Goal: Transaction & Acquisition: Purchase product/service

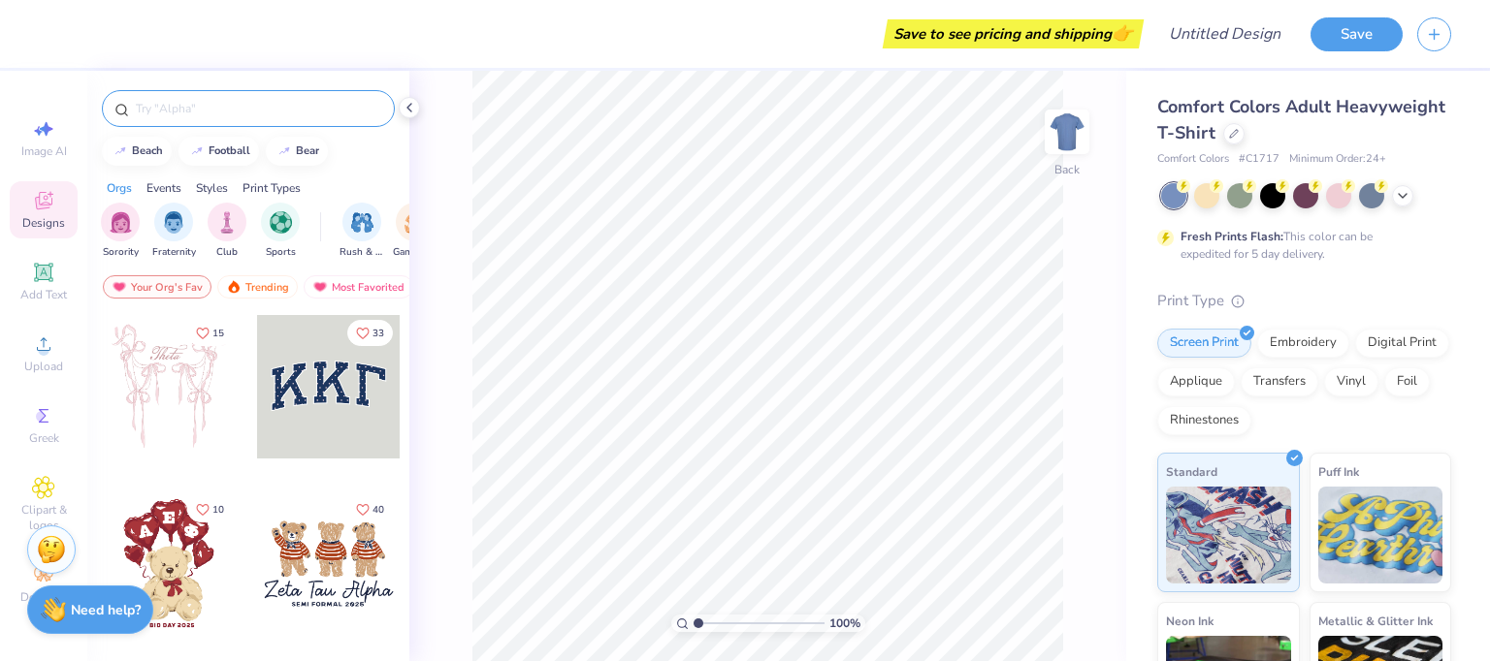
click at [301, 109] on input "text" at bounding box center [258, 108] width 248 height 19
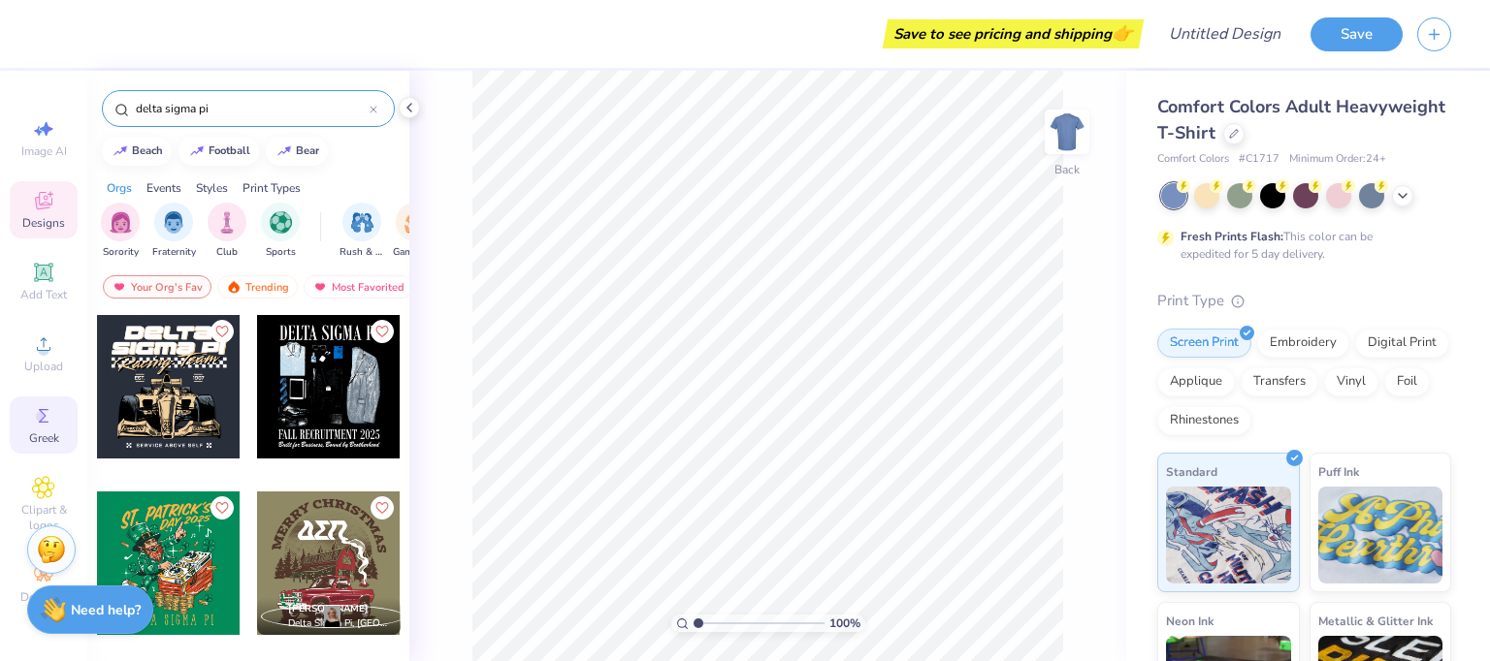
type input "delta sigma pi"
click at [44, 416] on icon at bounding box center [44, 416] width 10 height 14
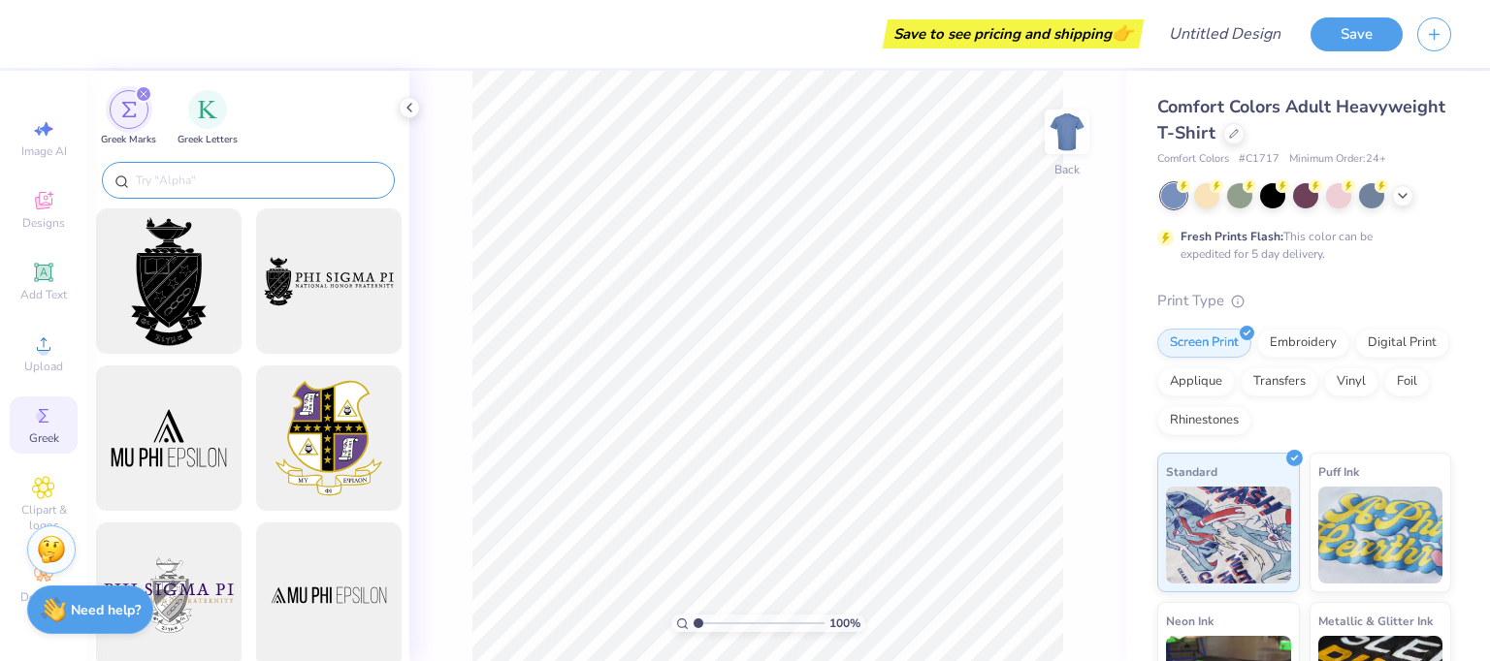
click at [177, 168] on div at bounding box center [248, 180] width 293 height 37
click at [175, 177] on input "text" at bounding box center [258, 180] width 248 height 19
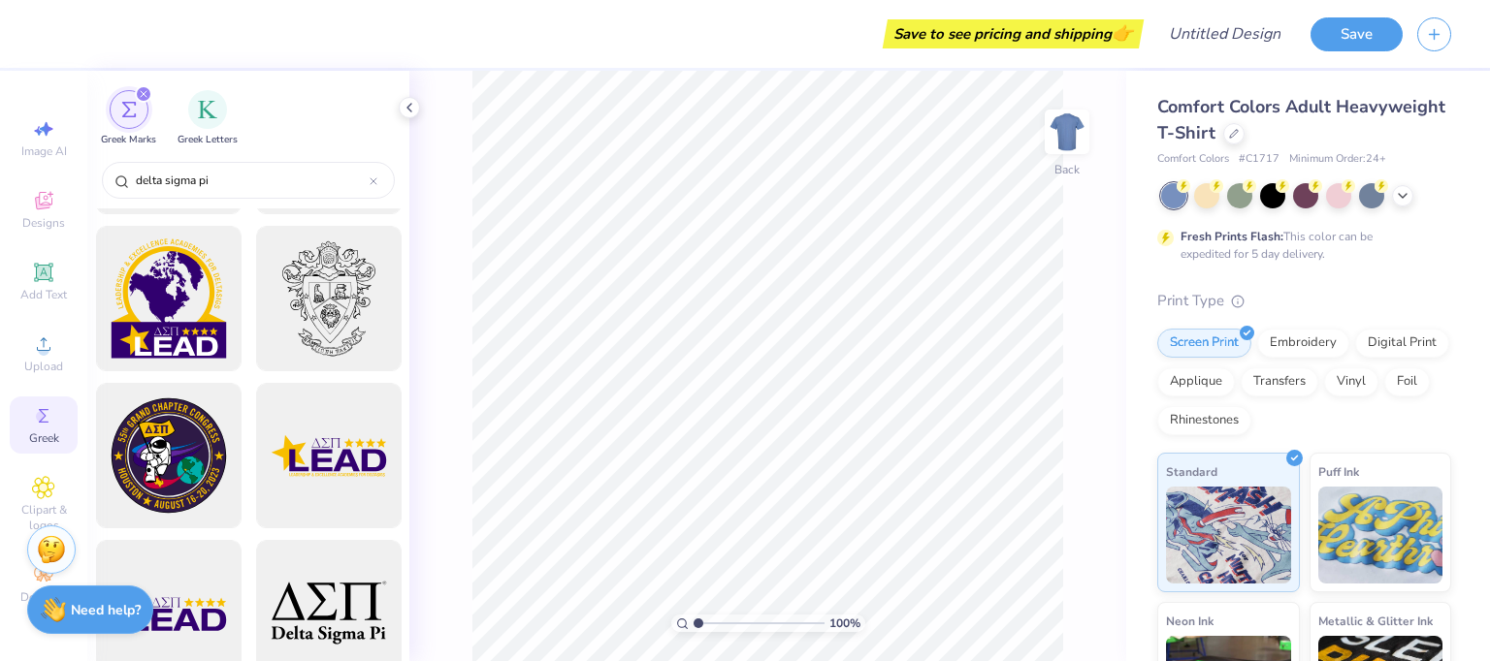
scroll to position [155, 0]
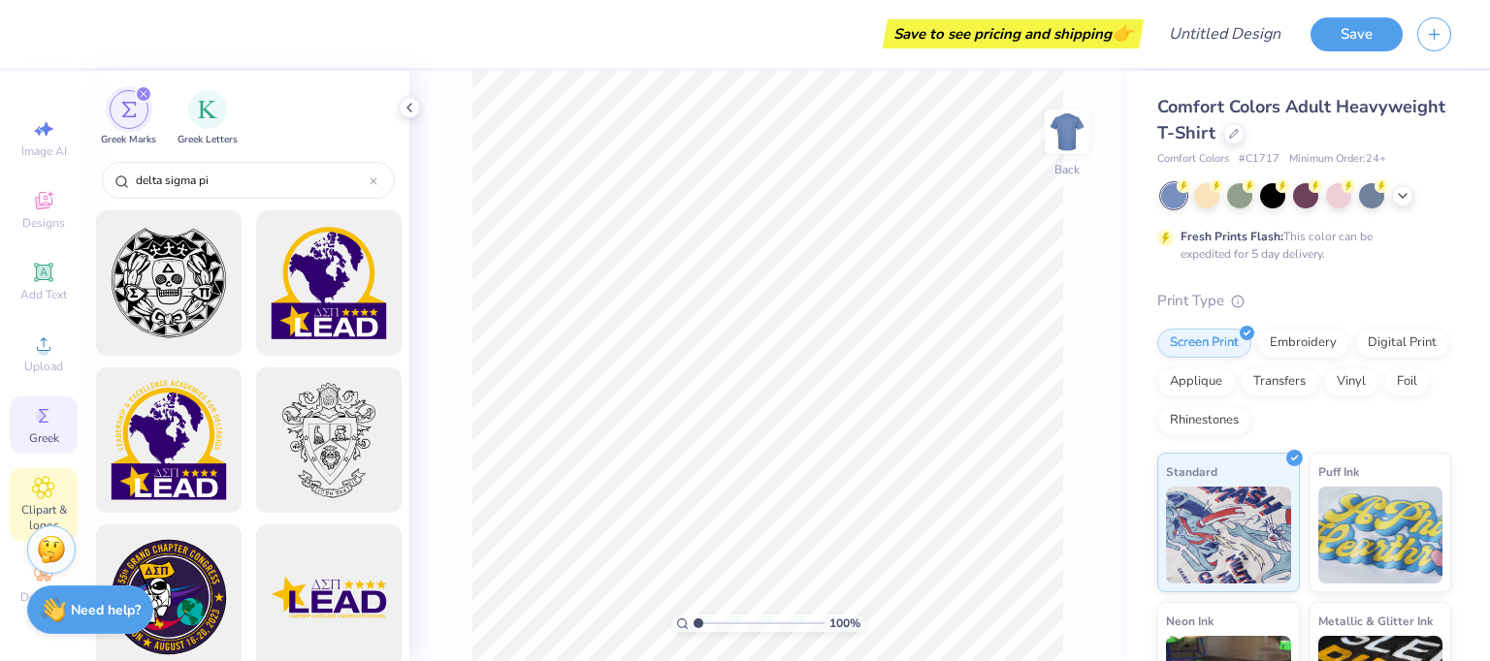
type input "delta sigma pi"
click at [31, 474] on div "Clipart & logos" at bounding box center [44, 504] width 68 height 73
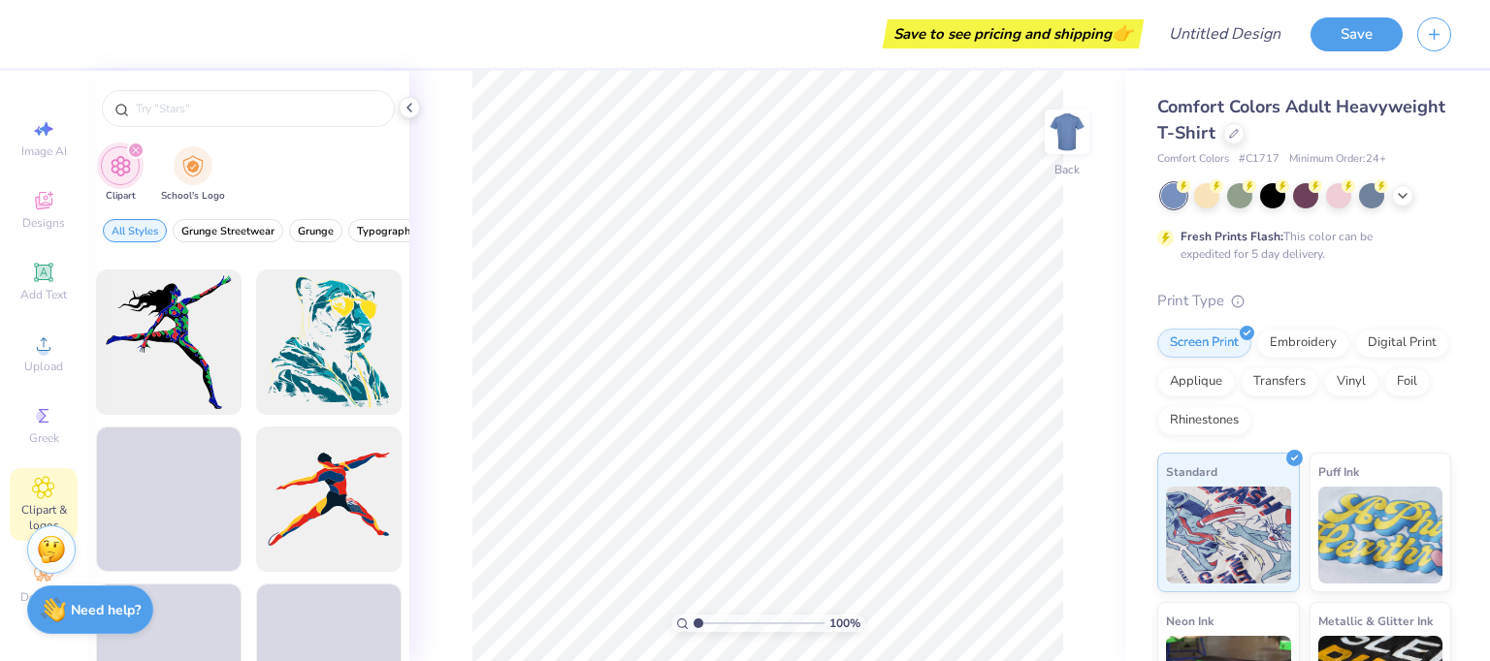
scroll to position [8448, 0]
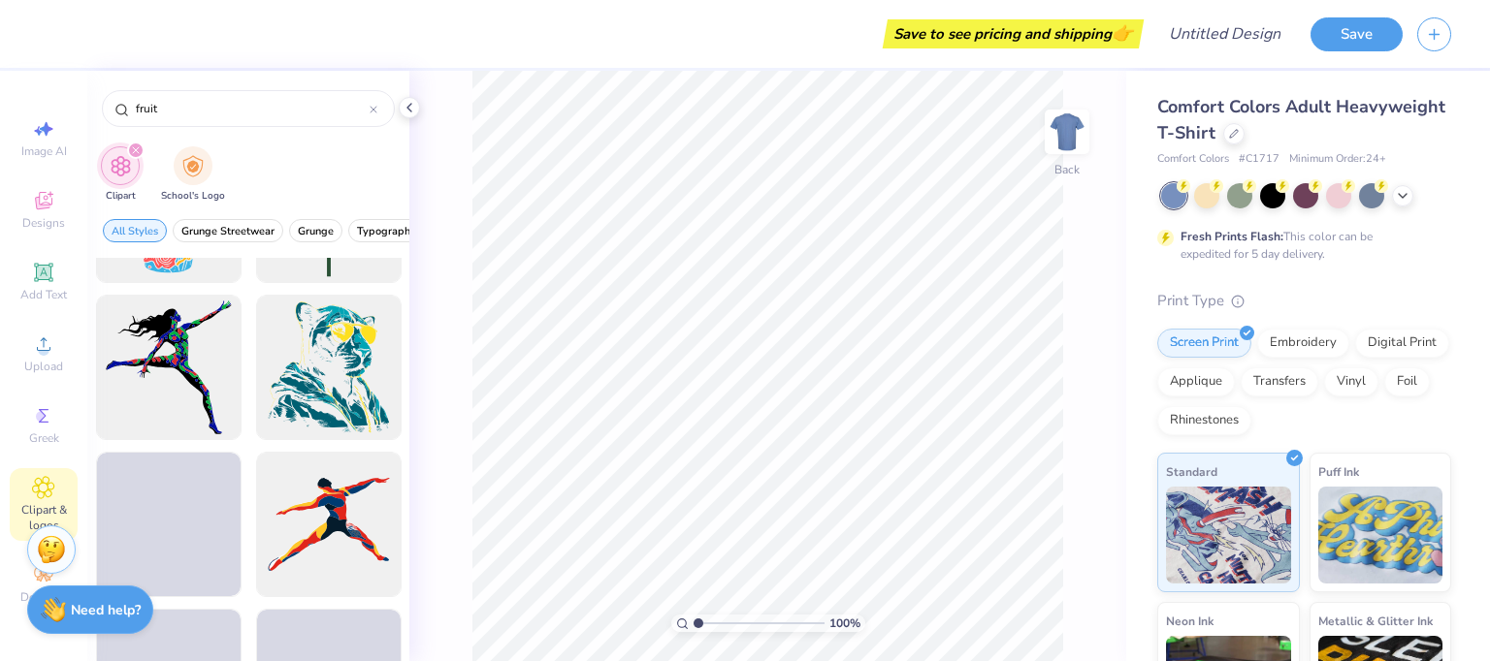
type input "fruit"
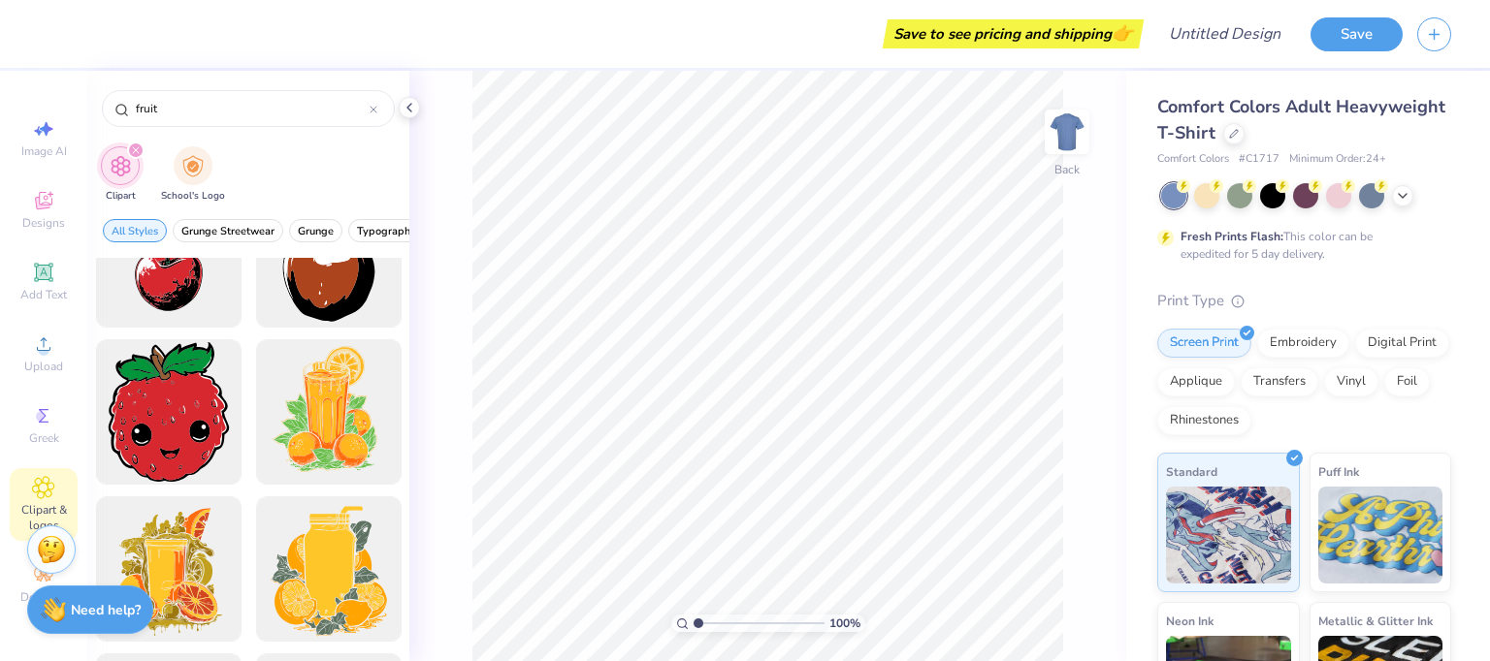
scroll to position [5712, 0]
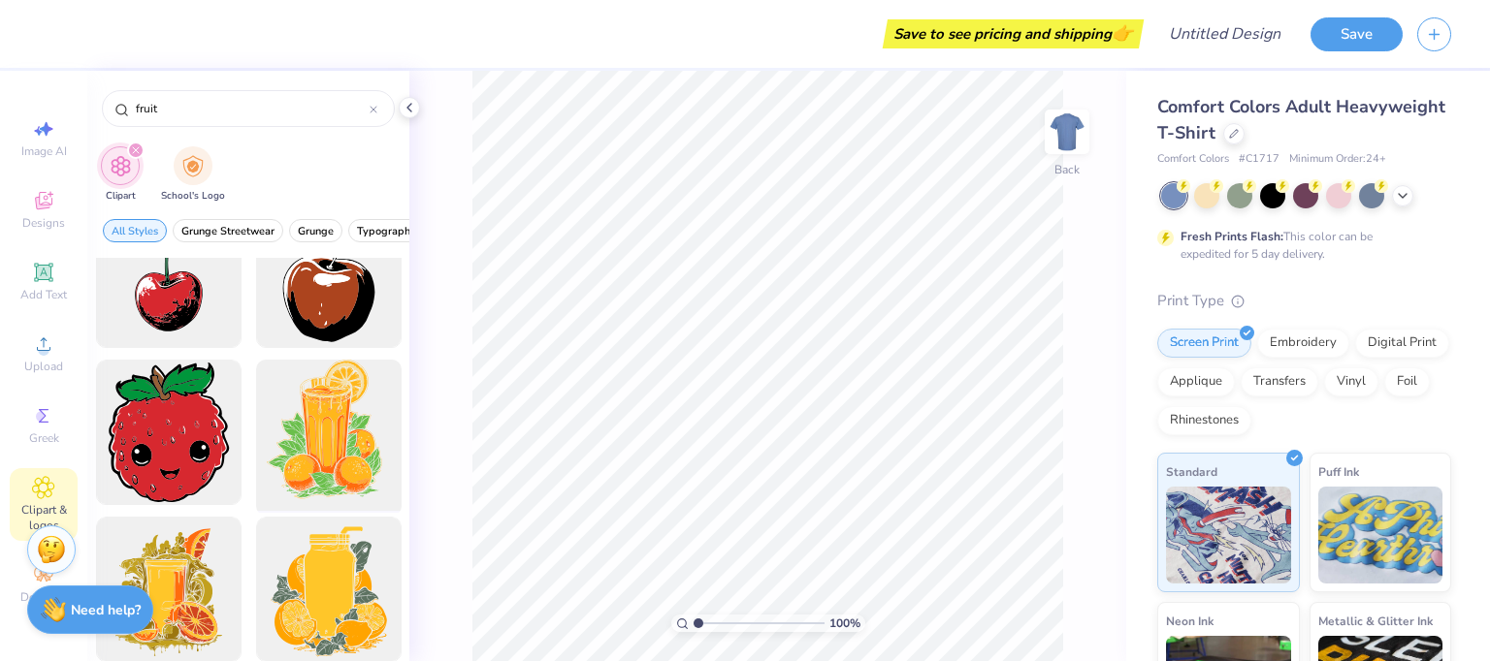
click at [334, 448] on div at bounding box center [328, 433] width 160 height 160
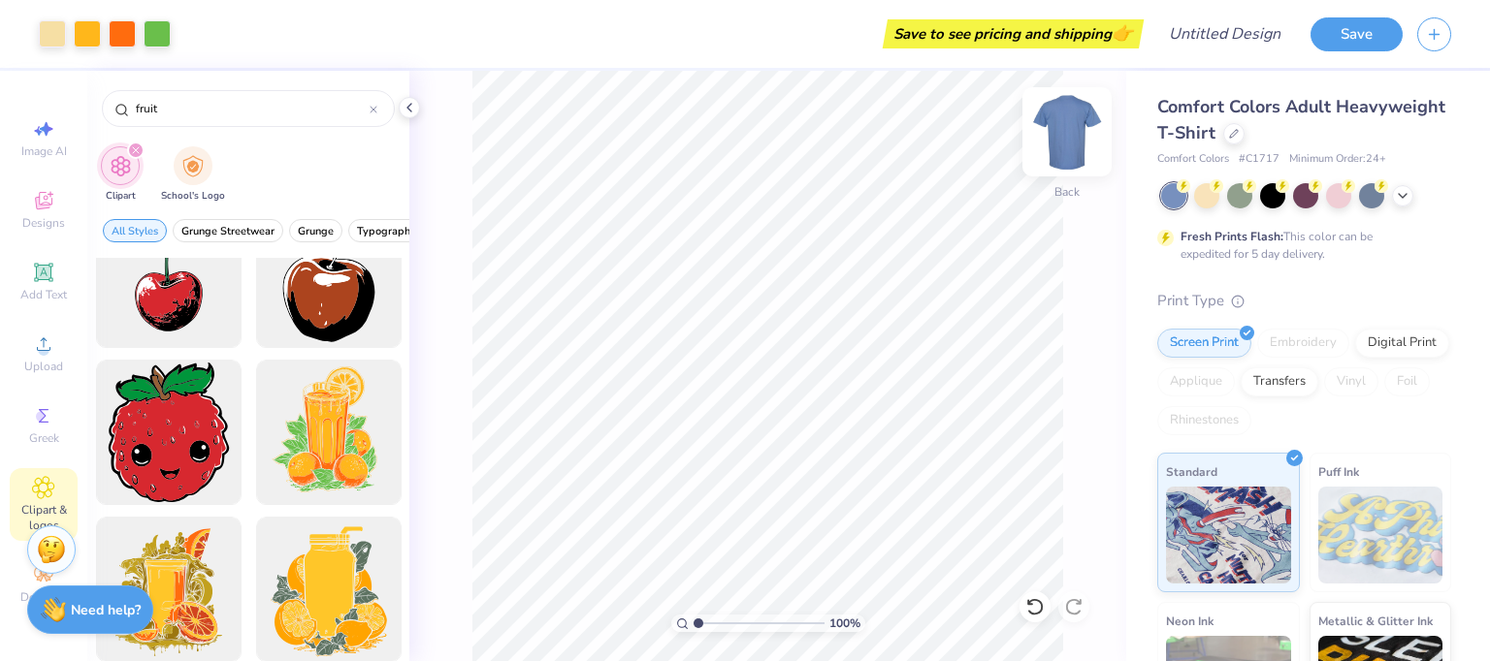
click at [1064, 126] on img at bounding box center [1067, 132] width 78 height 78
click at [1064, 126] on img at bounding box center [1067, 132] width 39 height 39
click at [19, 576] on div "Decorate" at bounding box center [44, 584] width 68 height 57
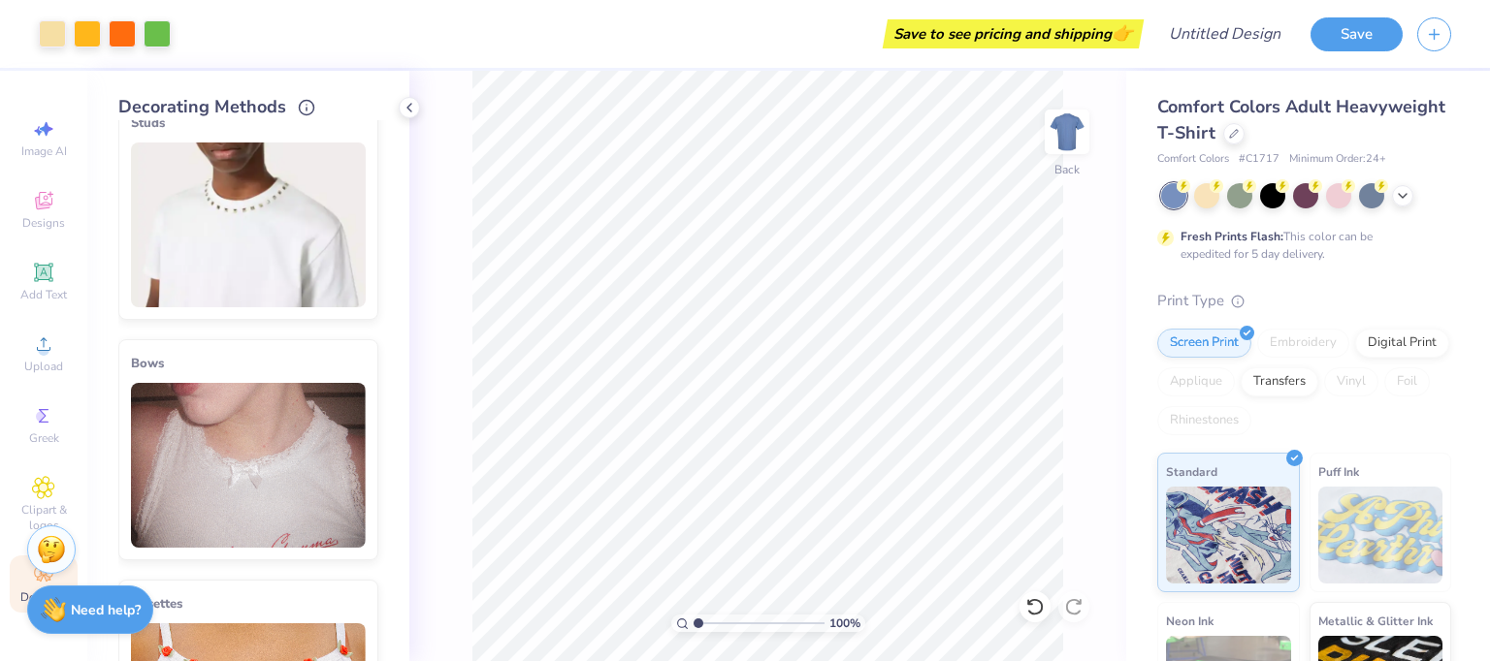
scroll to position [471, 0]
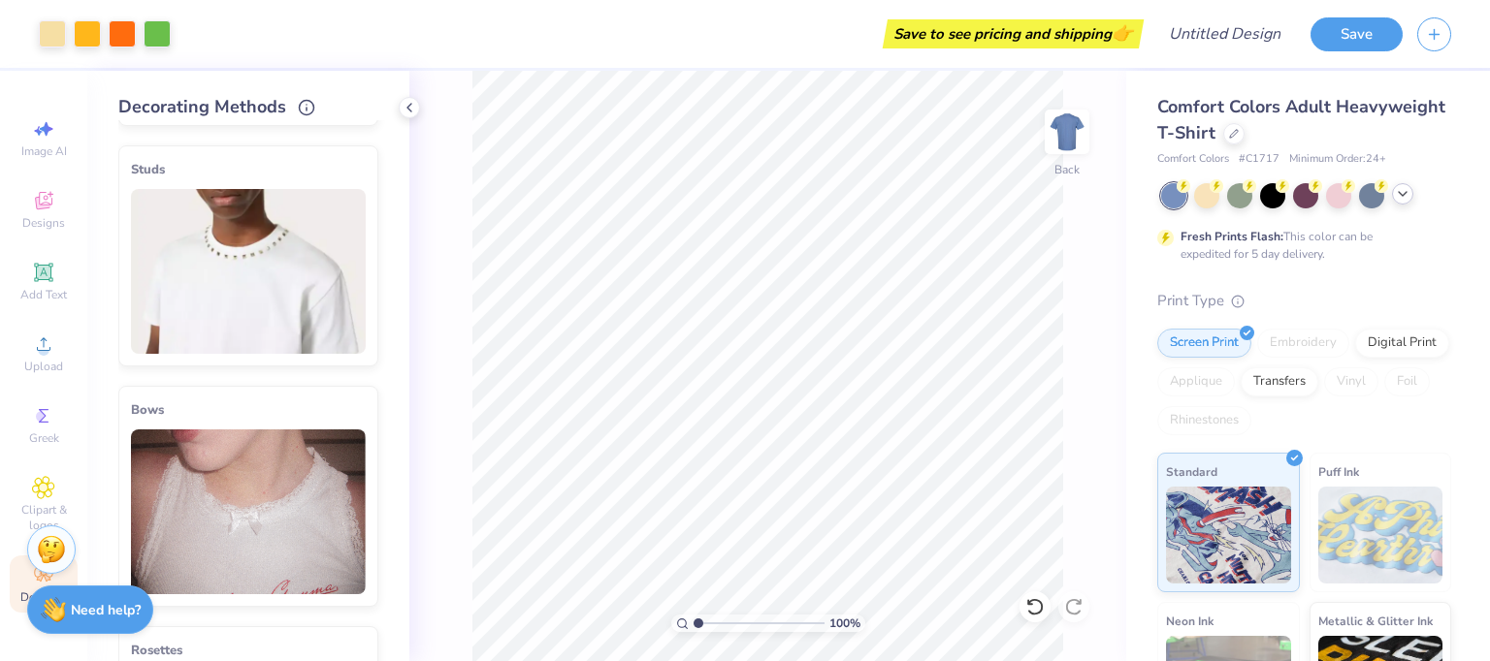
click at [1399, 192] on polyline at bounding box center [1403, 194] width 8 height 4
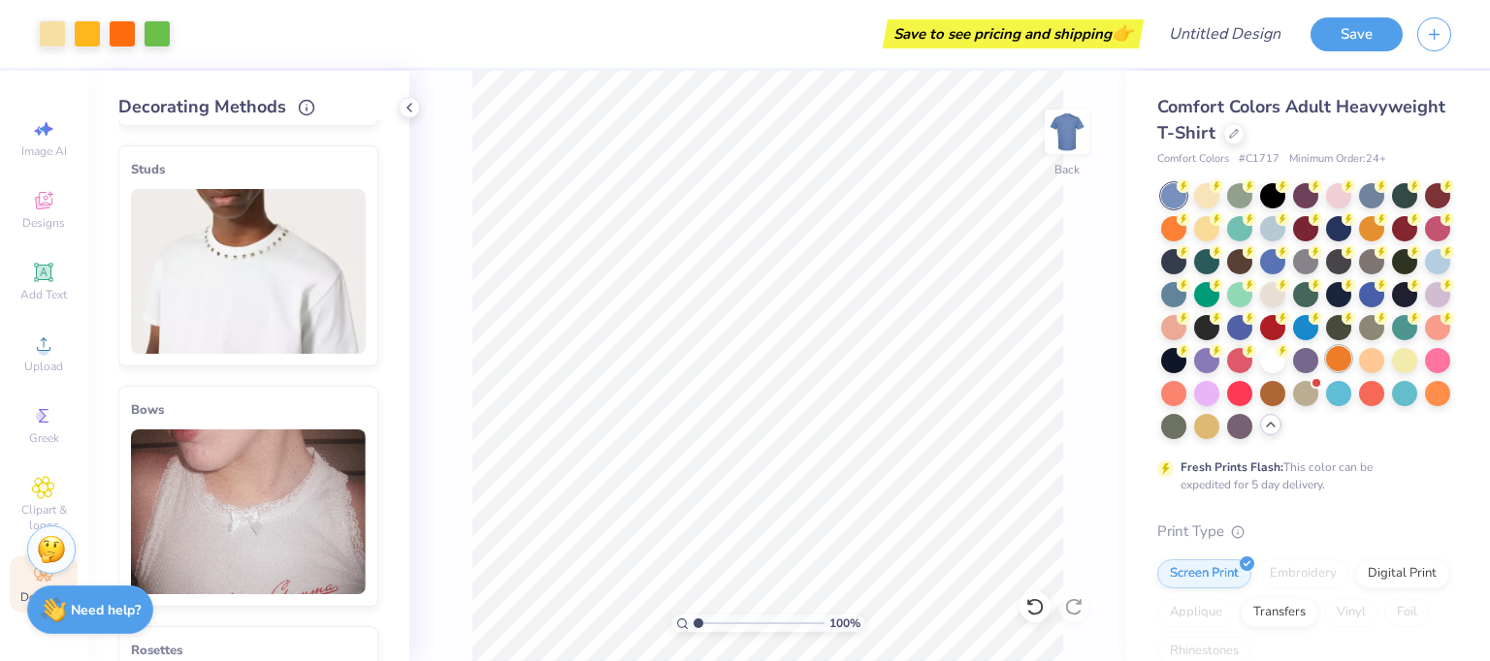
click at [1326, 371] on div at bounding box center [1338, 358] width 25 height 25
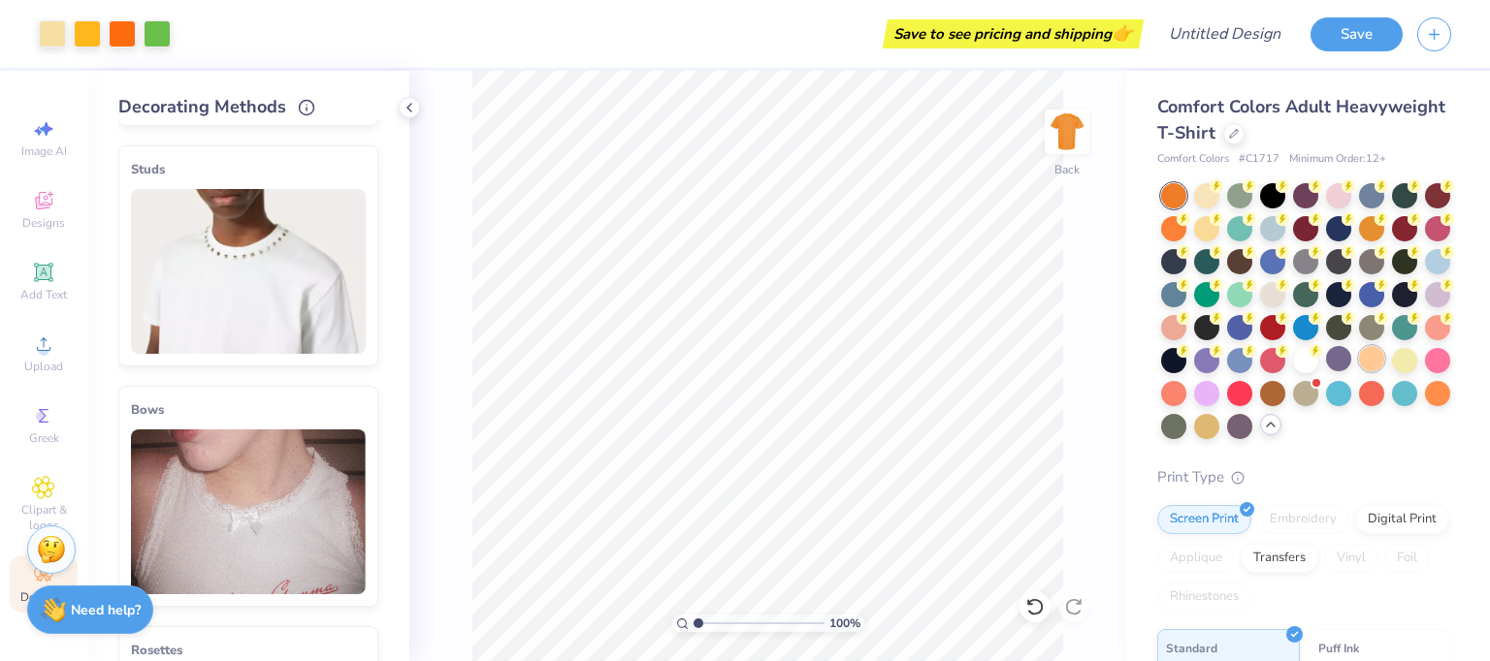
click at [1359, 371] on div at bounding box center [1371, 358] width 25 height 25
click at [1219, 219] on div at bounding box center [1206, 226] width 25 height 25
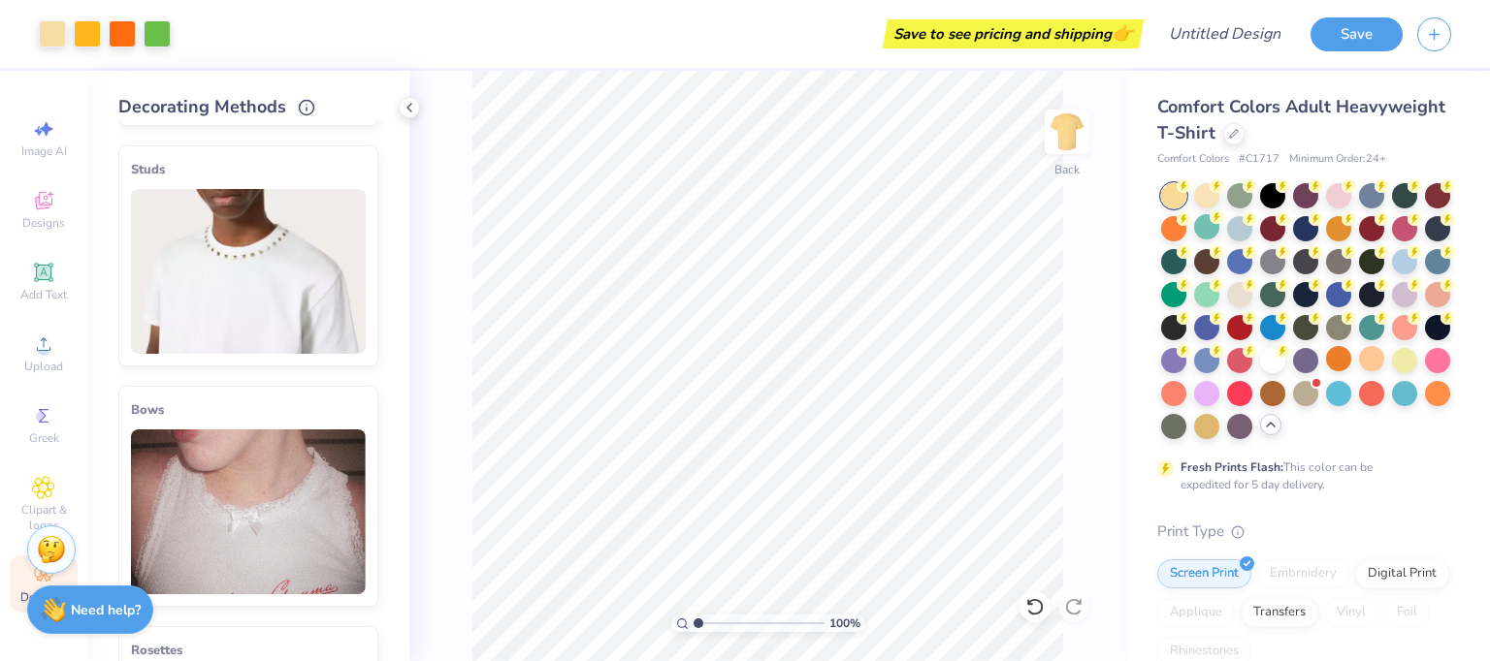
click at [1174, 195] on div at bounding box center [1173, 195] width 25 height 25
click at [1186, 236] on div at bounding box center [1173, 226] width 25 height 25
click at [1359, 371] on div at bounding box center [1371, 358] width 25 height 25
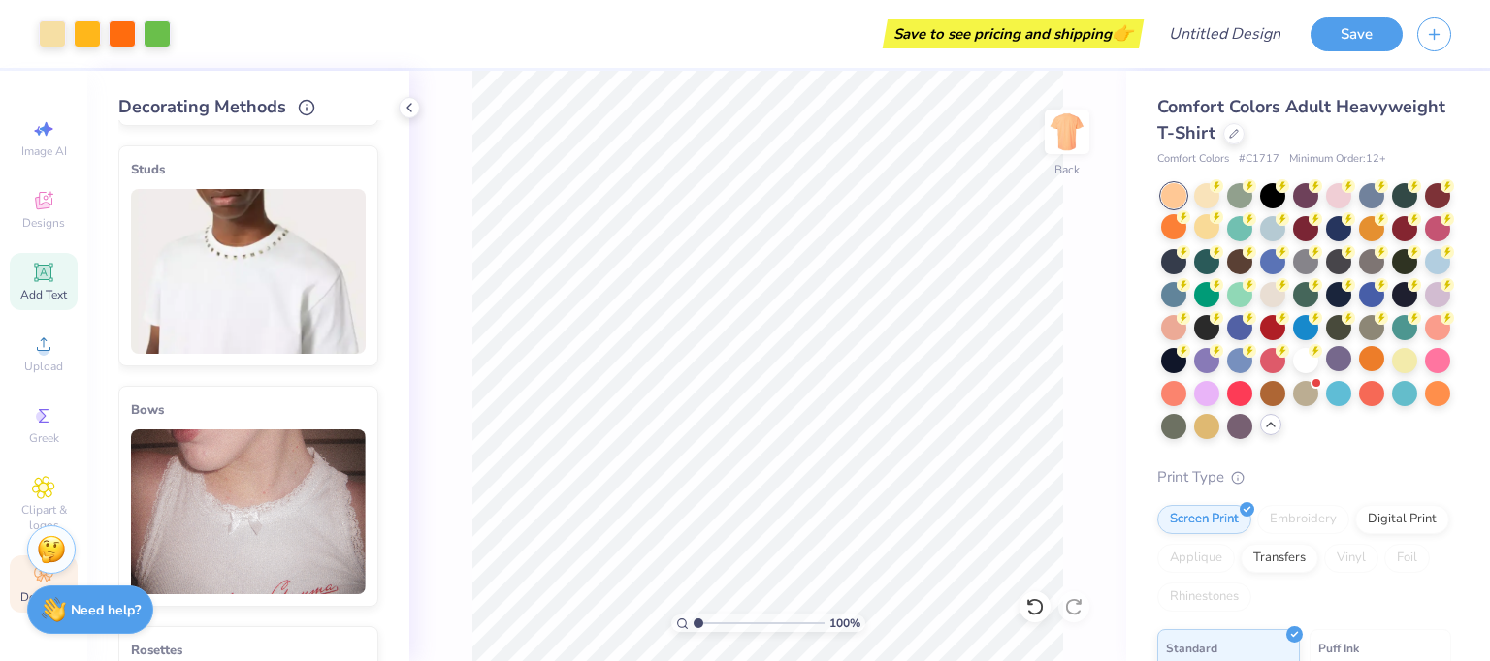
click at [36, 290] on span "Add Text" at bounding box center [43, 295] width 47 height 16
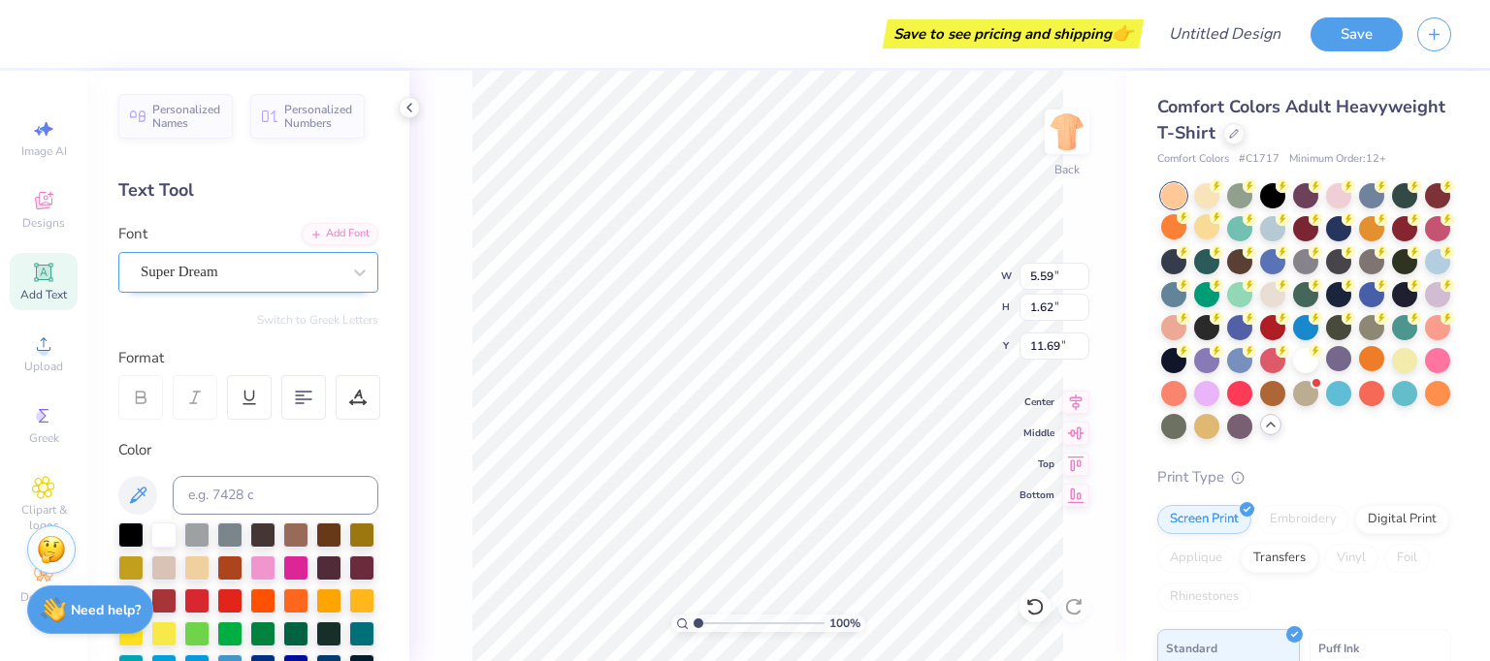
click at [236, 273] on div "Super Dream" at bounding box center [241, 272] width 204 height 30
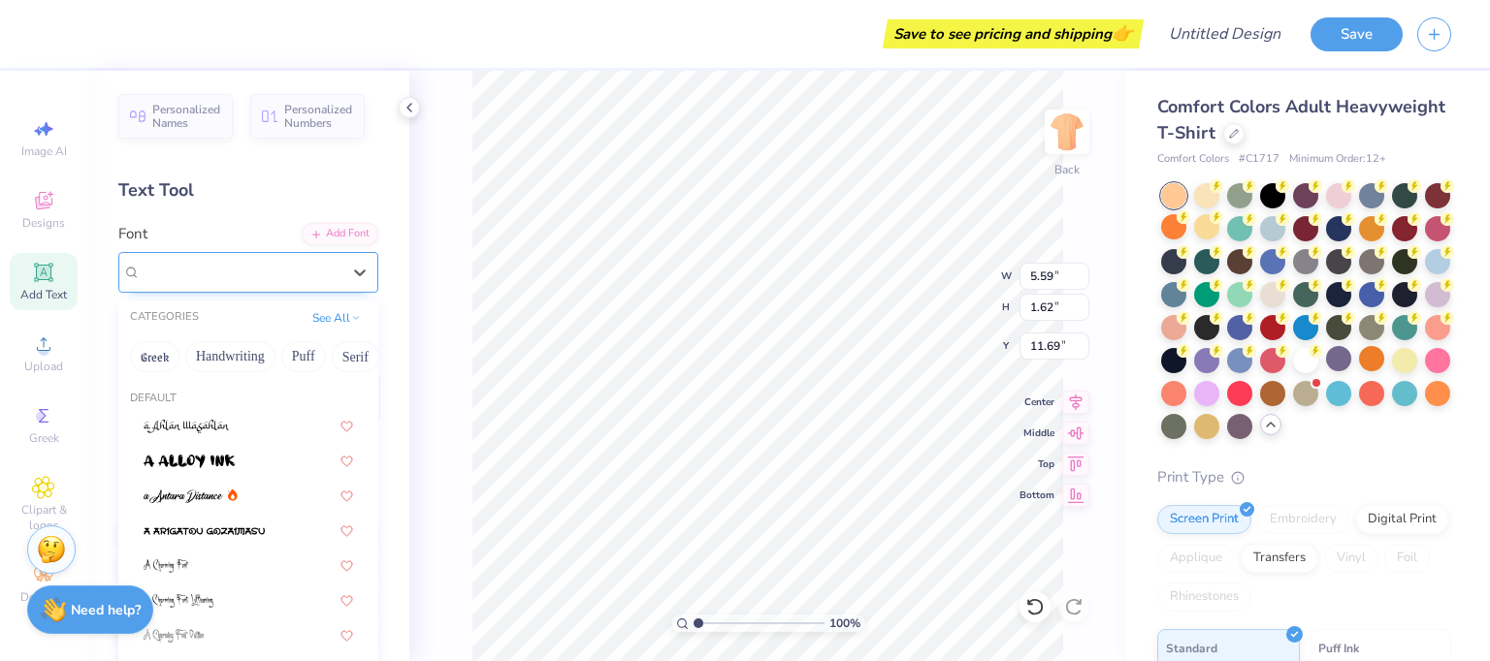
type input "o"
click at [284, 176] on div "Personalized Names Personalized Numbers Text Tool Add Font Font option a Alloy …" at bounding box center [248, 366] width 322 height 591
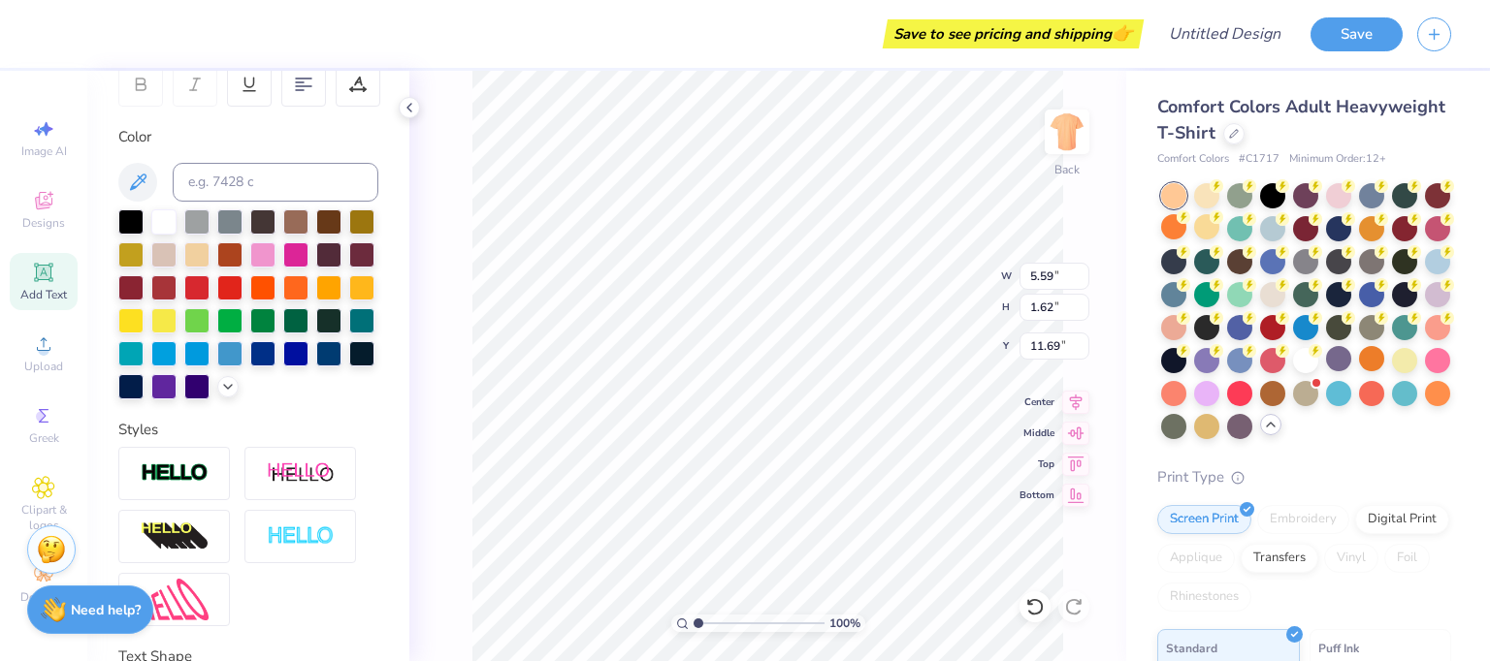
scroll to position [310, 0]
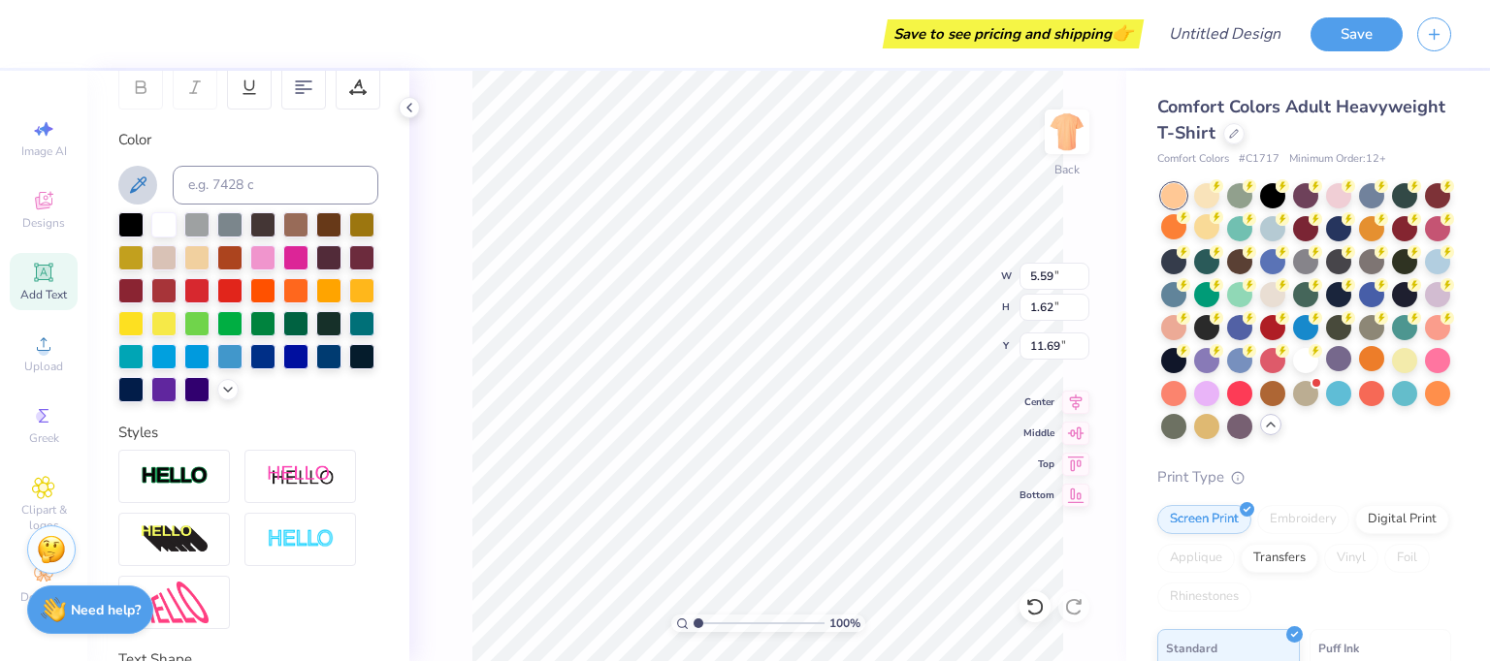
click at [128, 175] on icon at bounding box center [137, 185] width 23 height 23
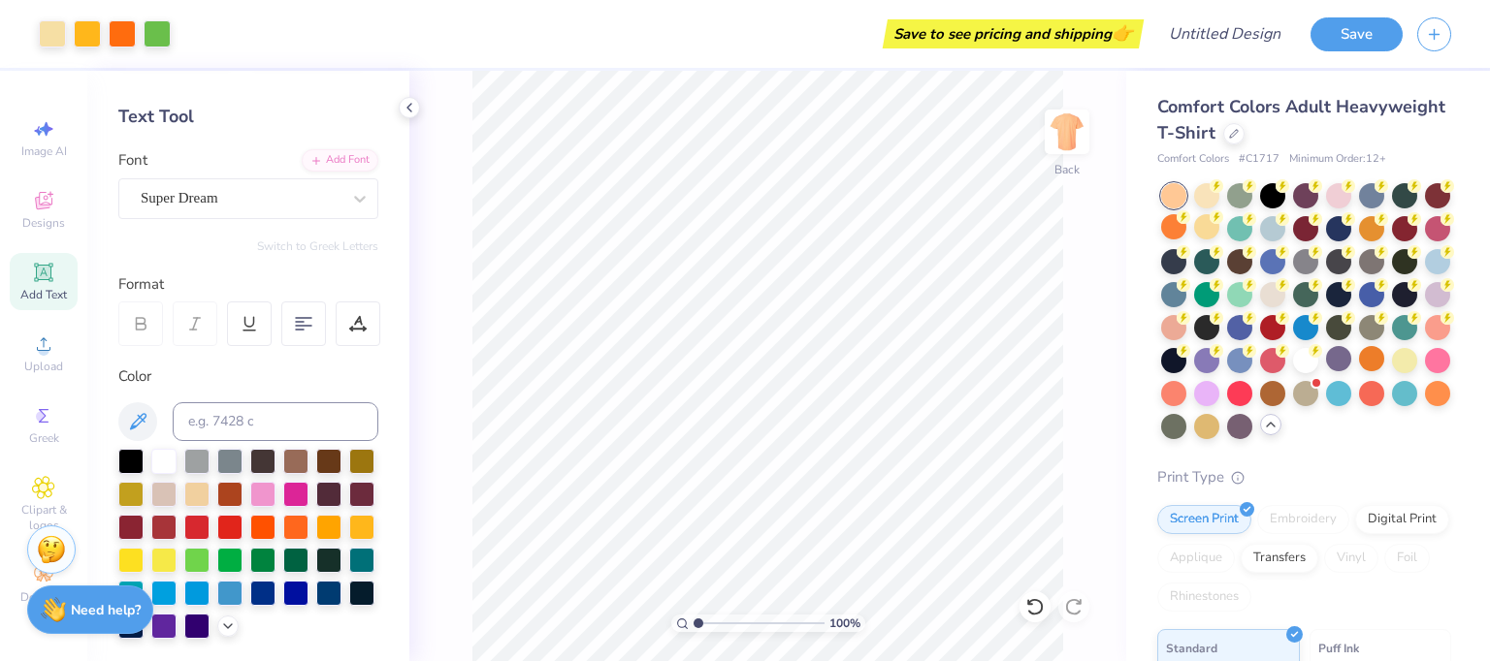
scroll to position [93, 0]
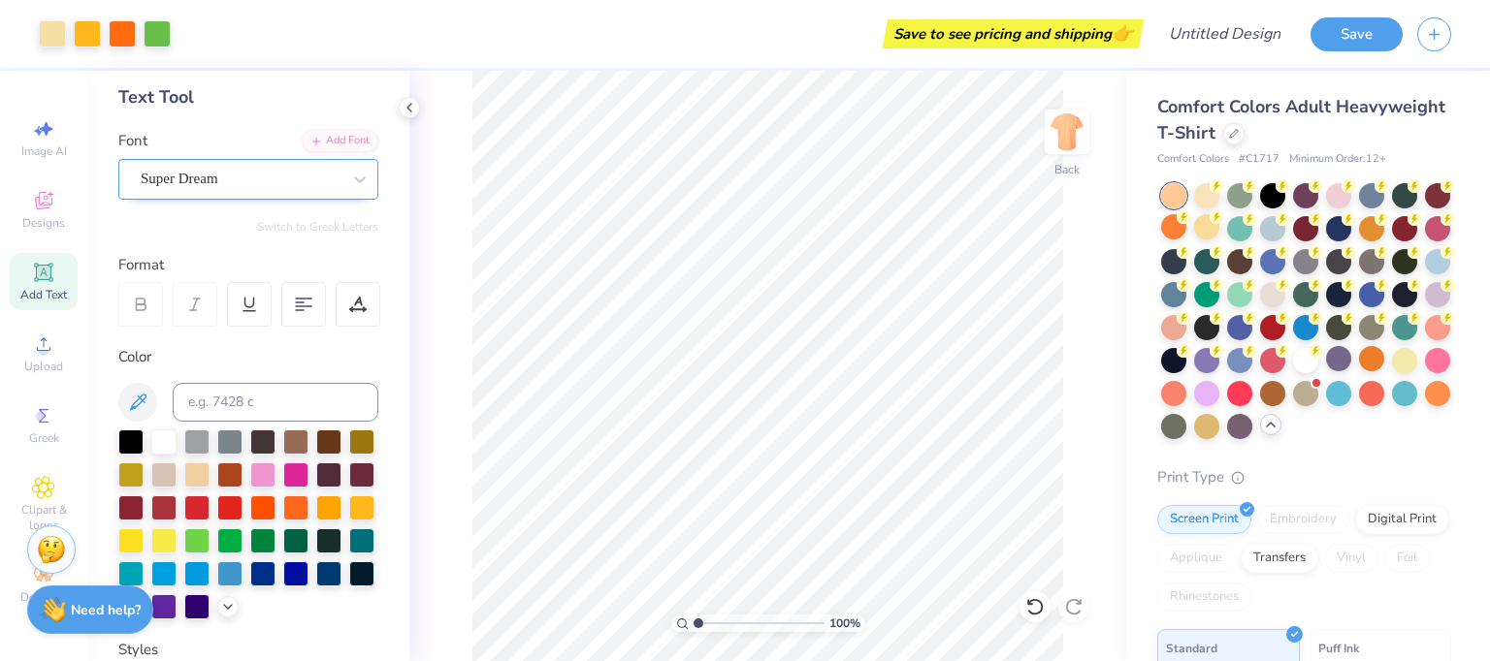
click at [302, 183] on div "Super Dream" at bounding box center [241, 179] width 204 height 30
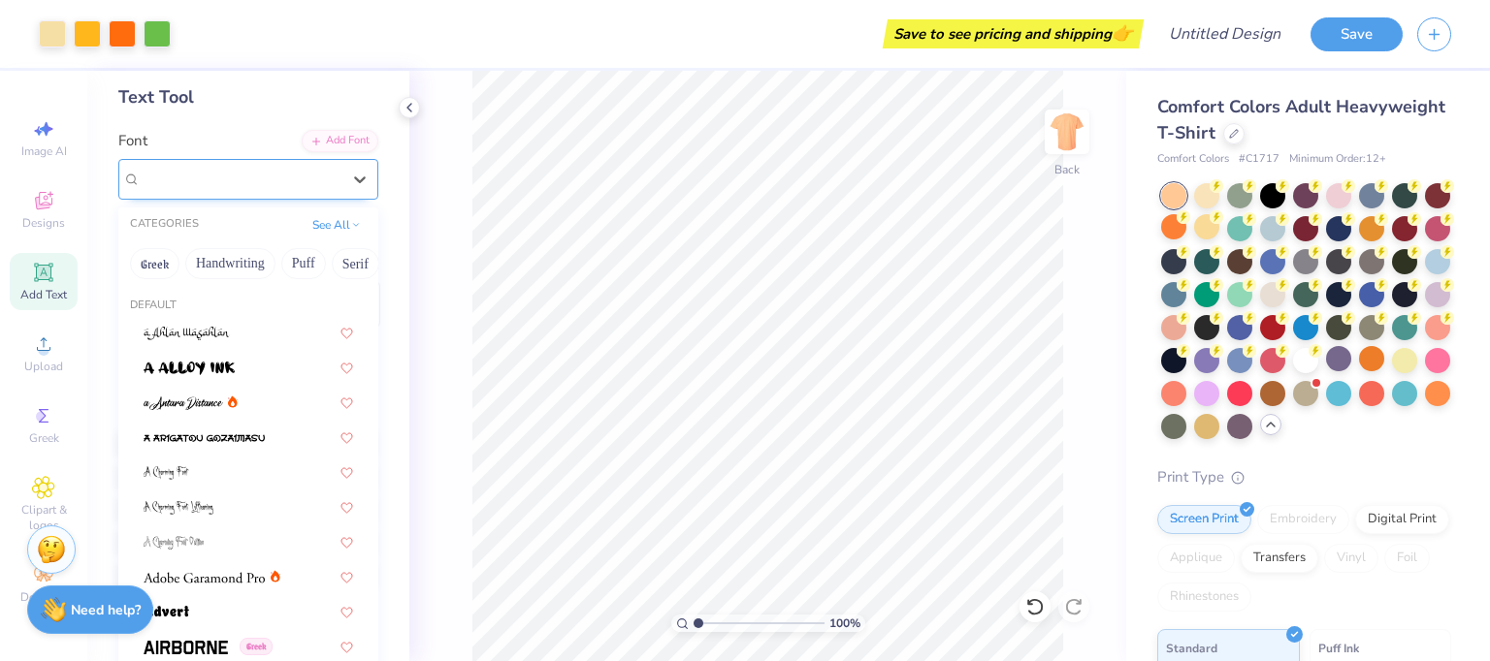
click at [272, 172] on div "Super Dream" at bounding box center [241, 179] width 200 height 22
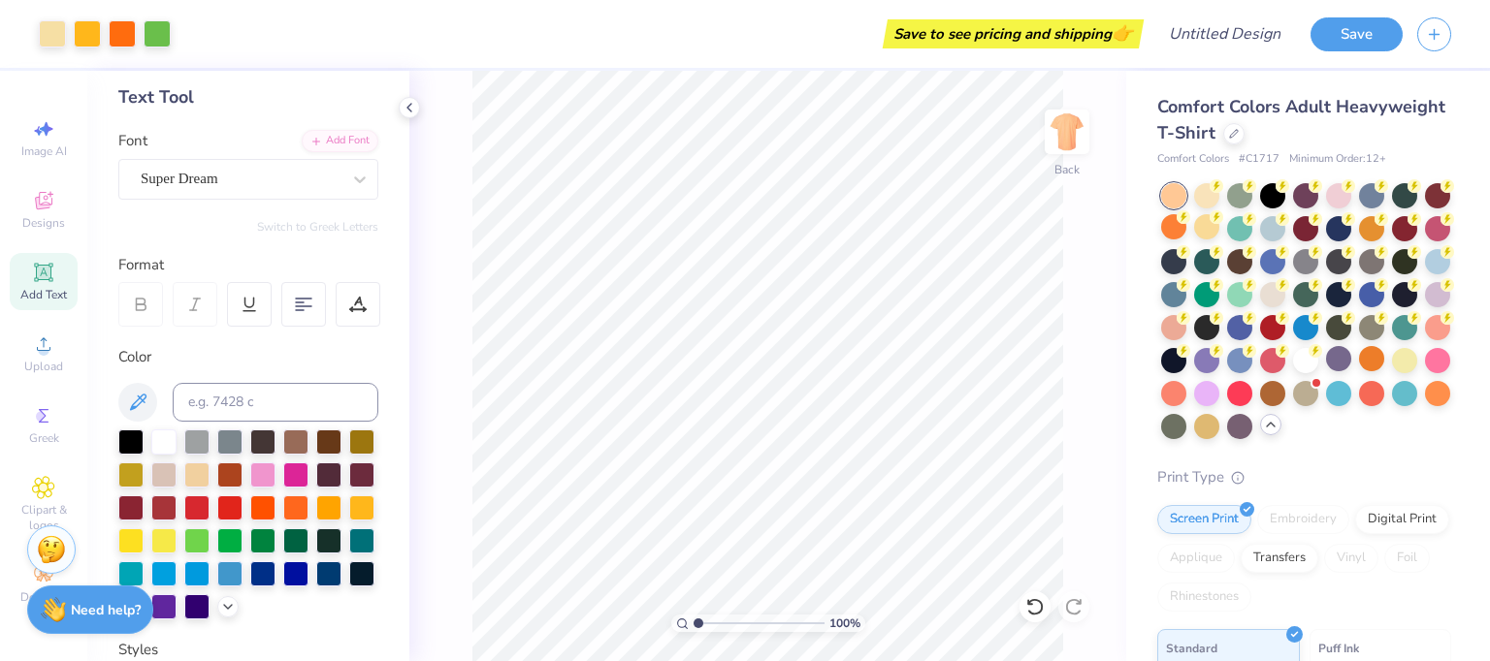
click at [233, 135] on div "Font Super Dream" at bounding box center [248, 165] width 260 height 70
click at [51, 280] on icon at bounding box center [43, 272] width 23 height 23
type textarea "T"
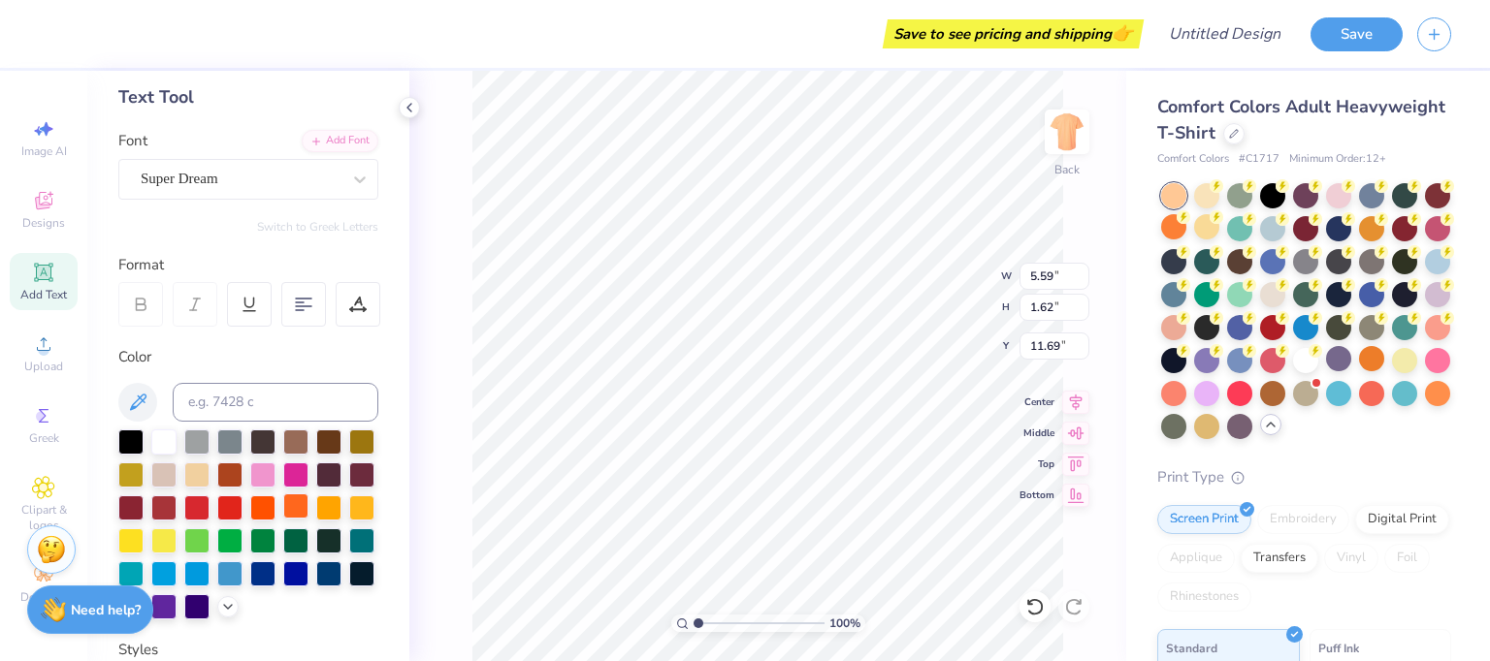
type textarea "Orange you glad"
click at [283, 519] on div at bounding box center [295, 506] width 25 height 25
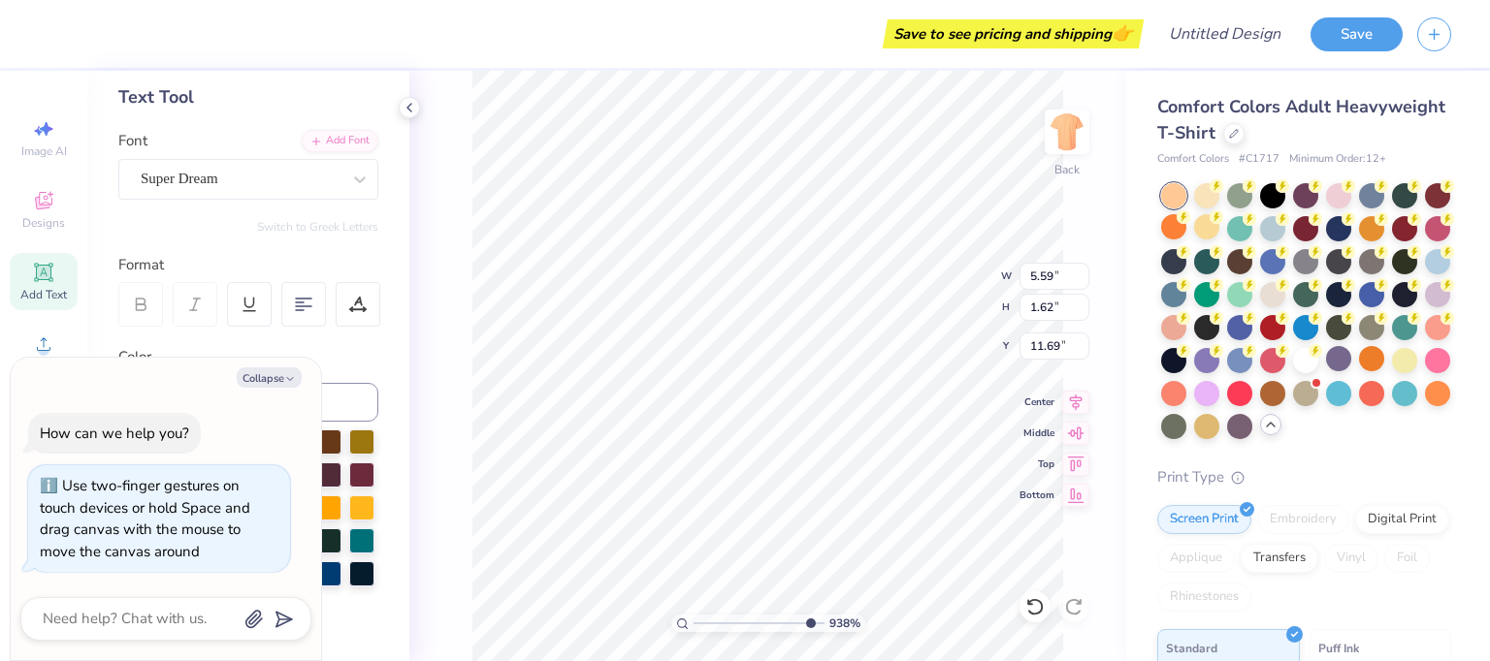
type input "9.5"
type textarea "x"
type input "1.1"
click at [698, 618] on input "range" at bounding box center [758, 623] width 131 height 17
click at [384, 417] on div "Personalized Names Personalized Numbers Text Tool Add Font Font Super Dream Swi…" at bounding box center [248, 366] width 322 height 591
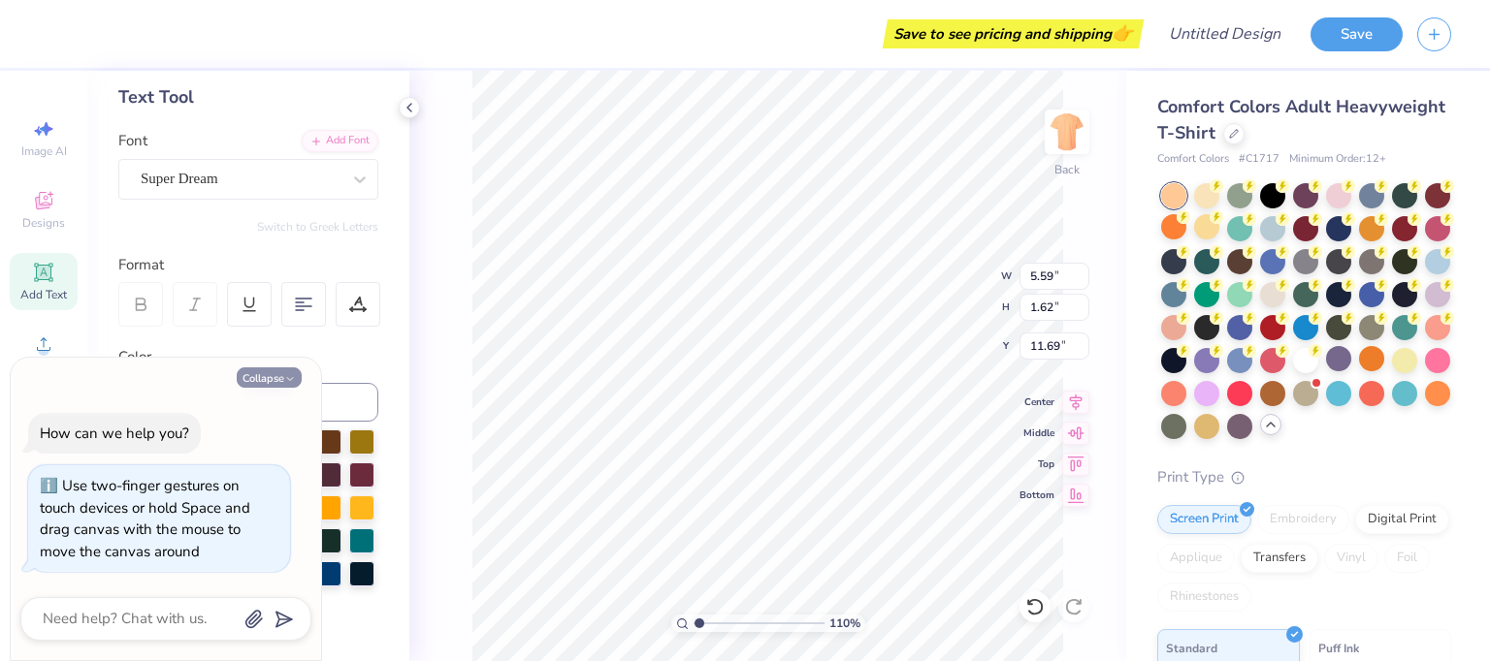
click at [289, 377] on icon "button" at bounding box center [290, 379] width 12 height 12
type input "14.17"
type input "1.68"
type input "11.66"
type textarea "x"
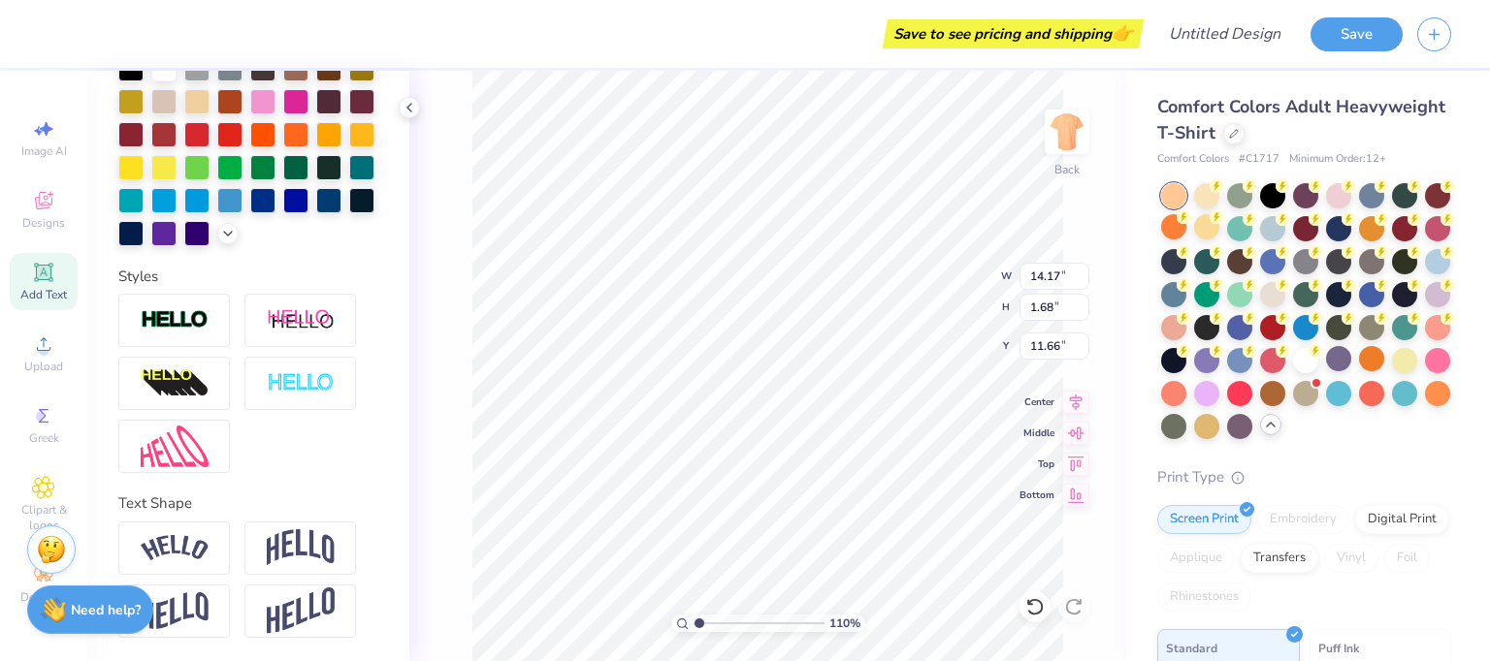
scroll to position [498, 0]
click at [300, 544] on img at bounding box center [301, 548] width 68 height 37
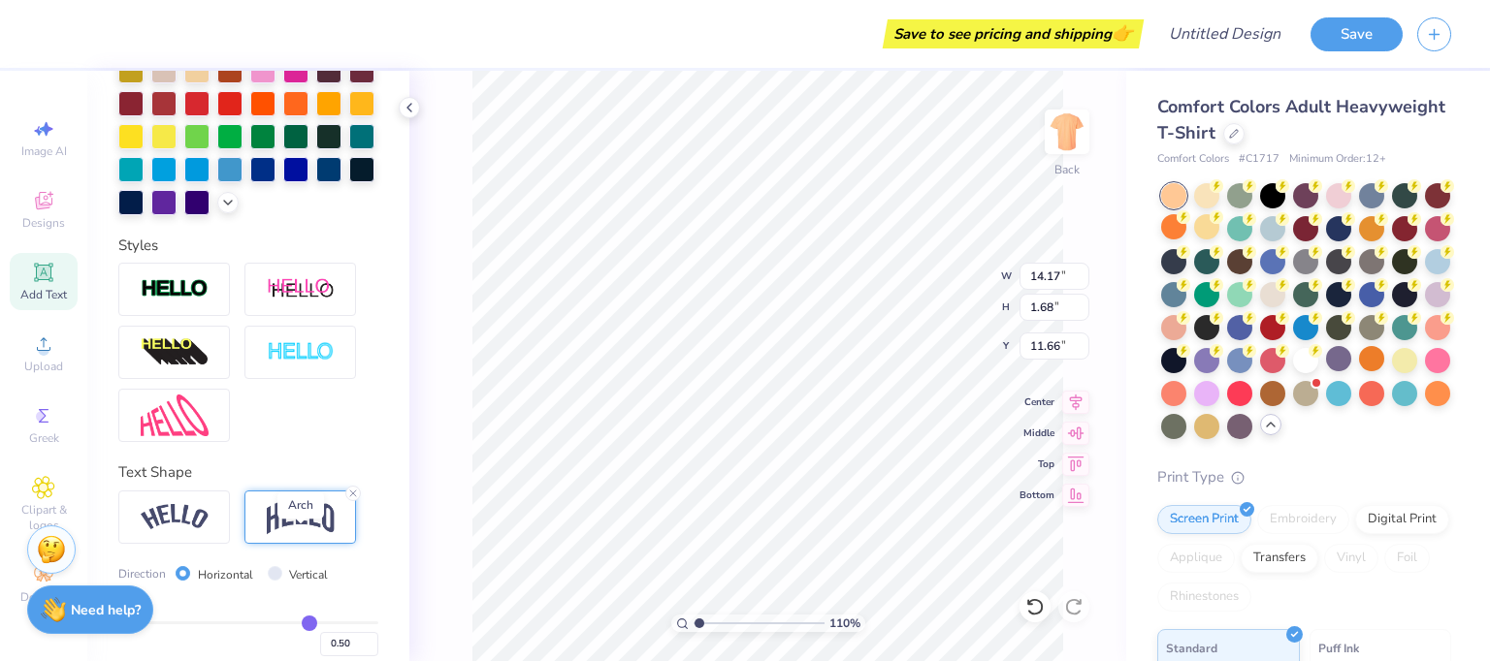
type input "3.87"
type input "10.56"
click at [693, 622] on input "range" at bounding box center [758, 623] width 131 height 17
drag, startPoint x: 692, startPoint y: 622, endPoint x: 717, endPoint y: 617, distance: 25.7
click at [717, 617] on div "100 %" at bounding box center [768, 623] width 194 height 17
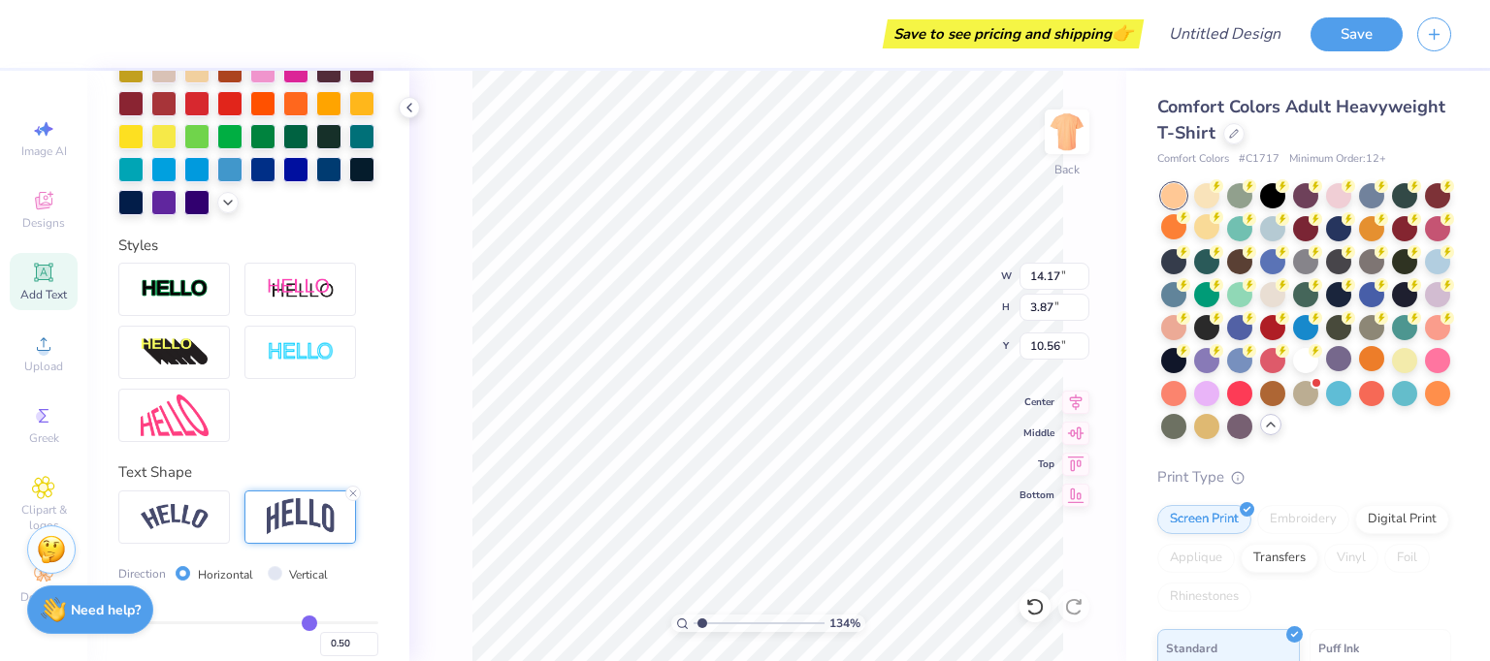
type input "1.34"
click at [702, 627] on input "range" at bounding box center [758, 623] width 131 height 17
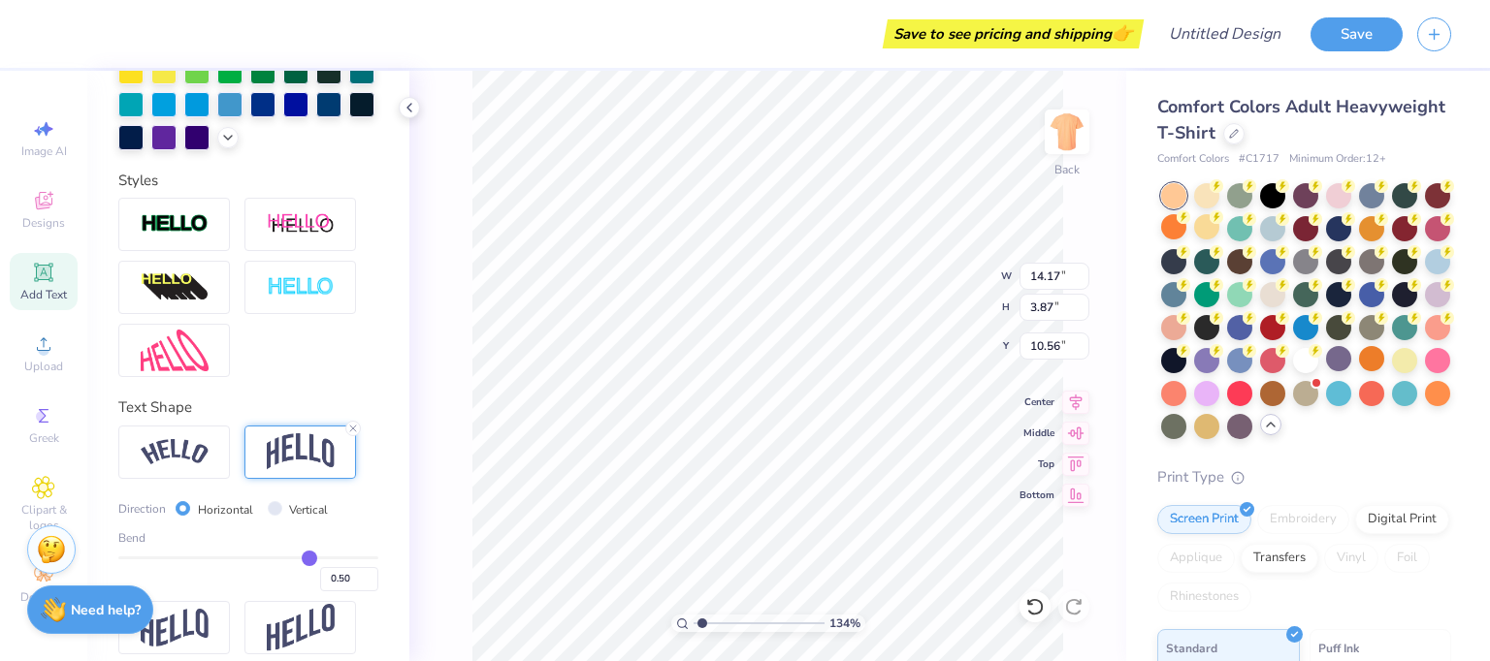
scroll to position [610, 0]
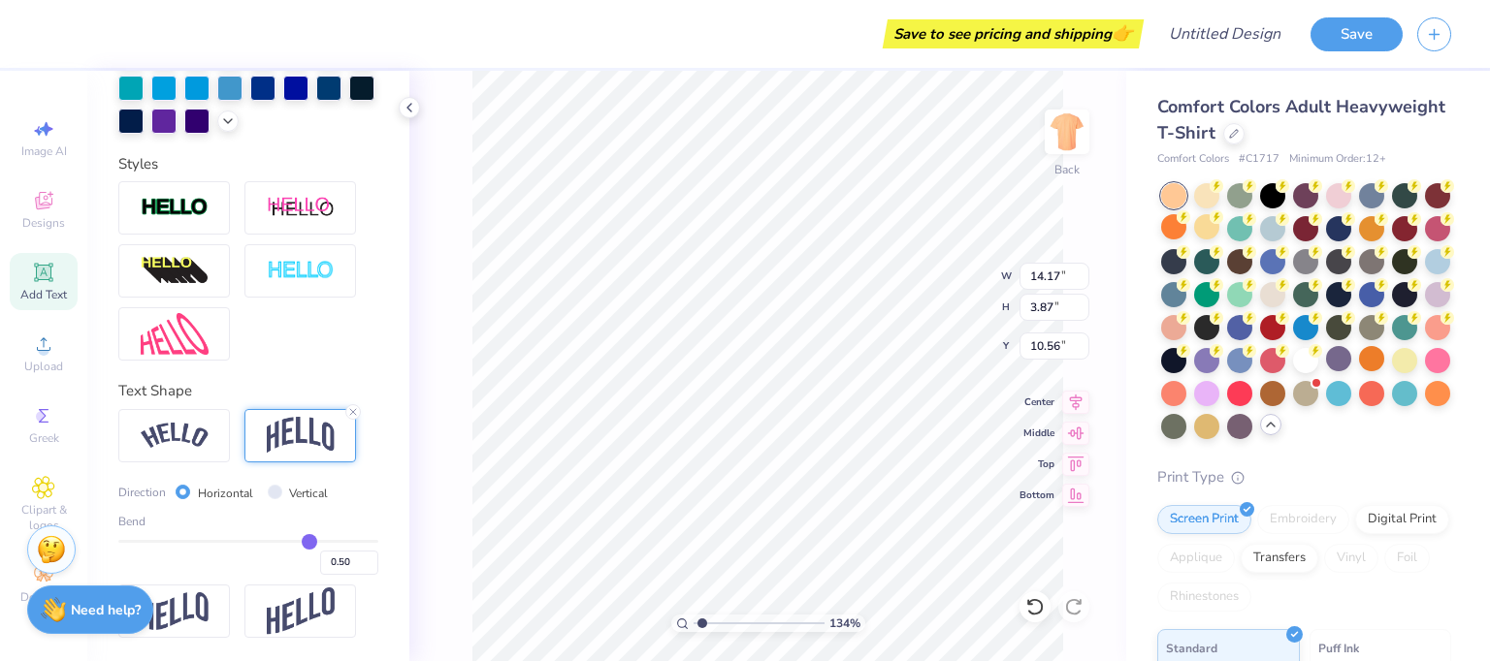
type input "0.54"
type input "0.58"
type input "0.61"
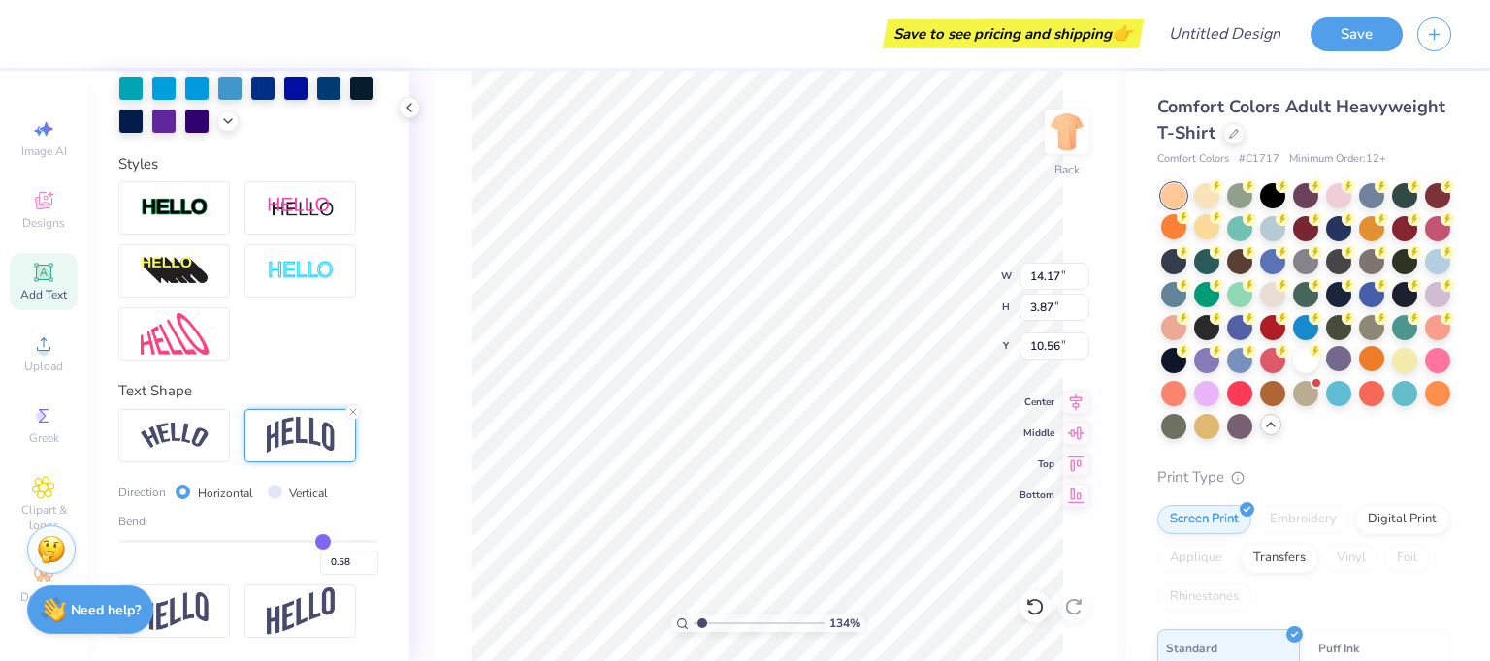
type input "0.61"
type input "0.63"
type input "0.67"
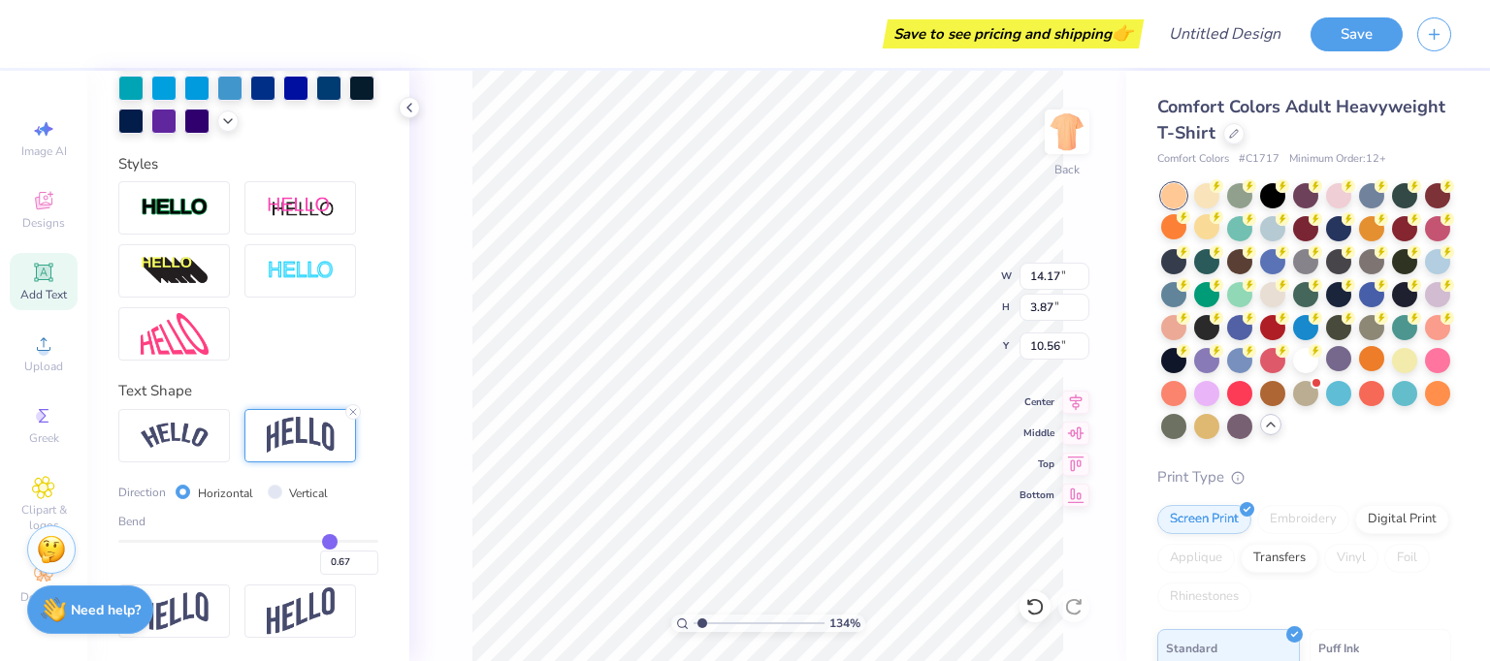
type input "0.69"
type input "0.71"
type input "0.73"
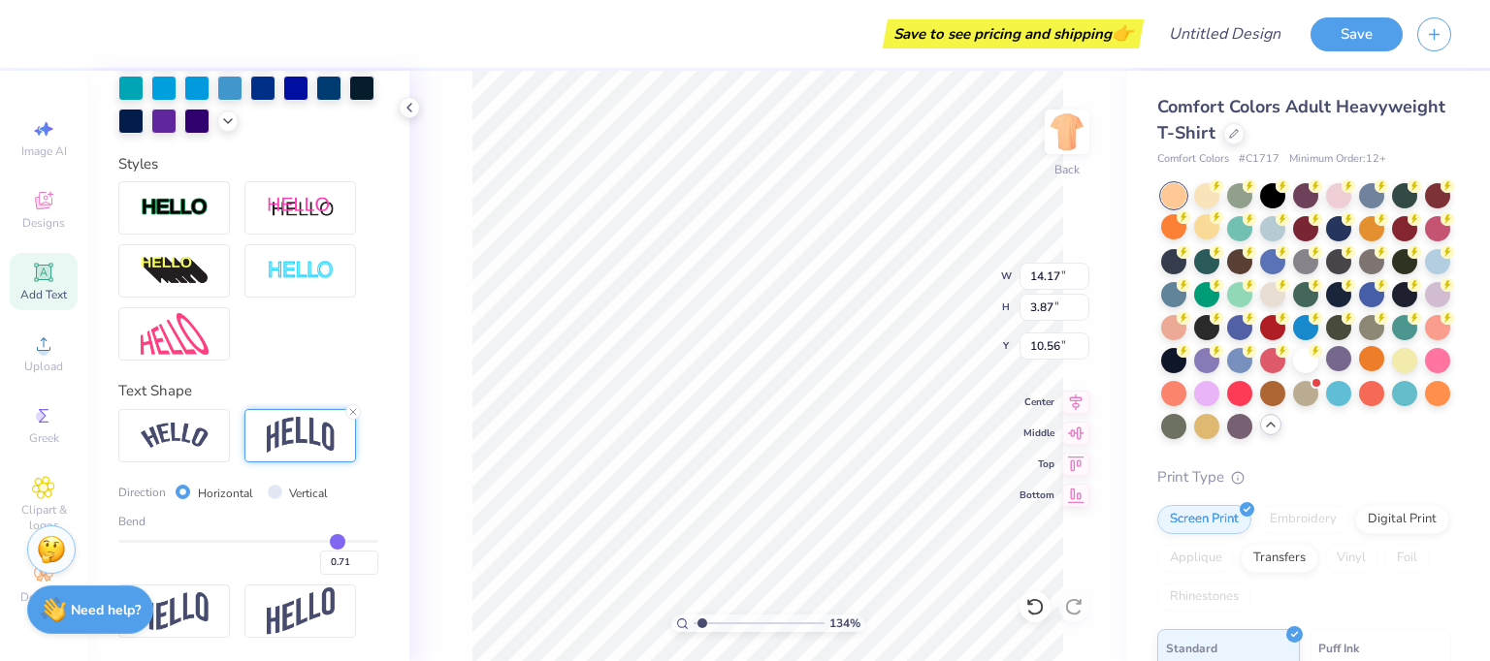
type input "0.73"
type input "0.75"
type input "0.77"
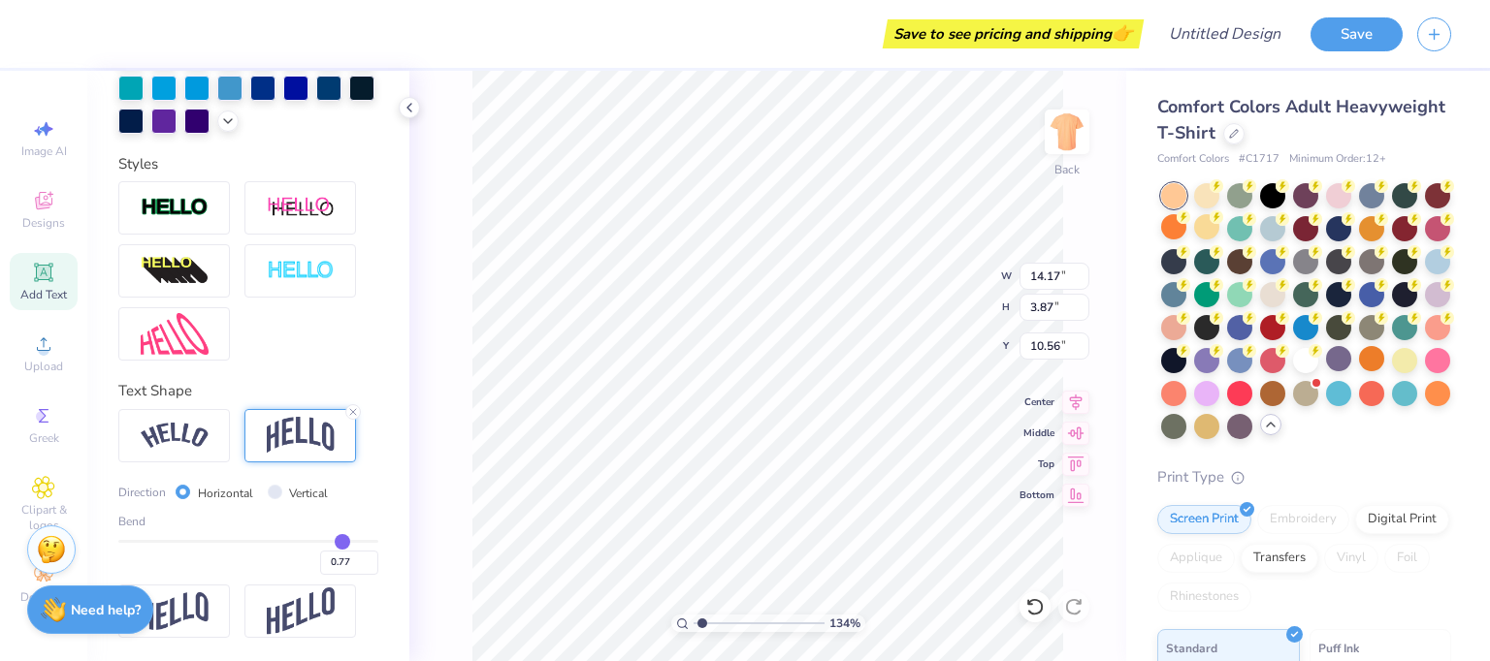
type input "0.78"
type input "0.8"
type input "0.80"
type input "0.81"
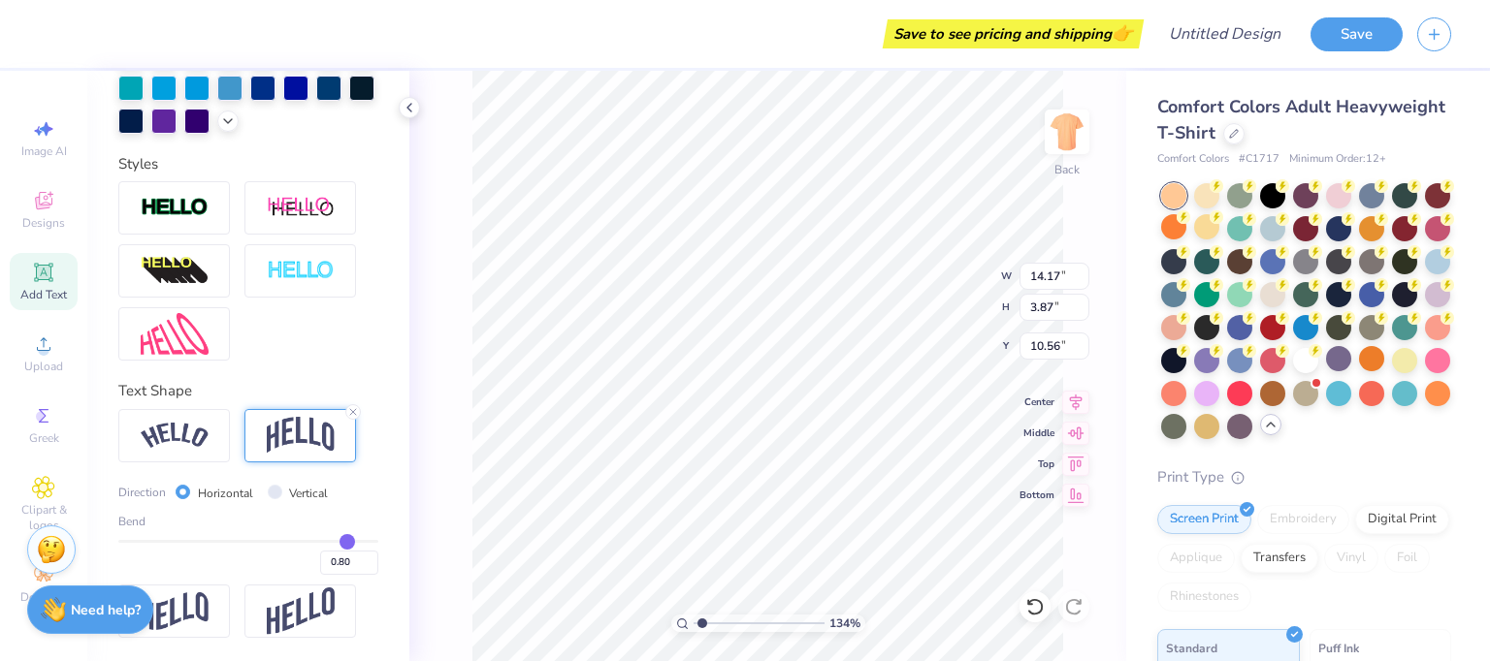
type input "0.81"
type input "0.83"
type input "0.85"
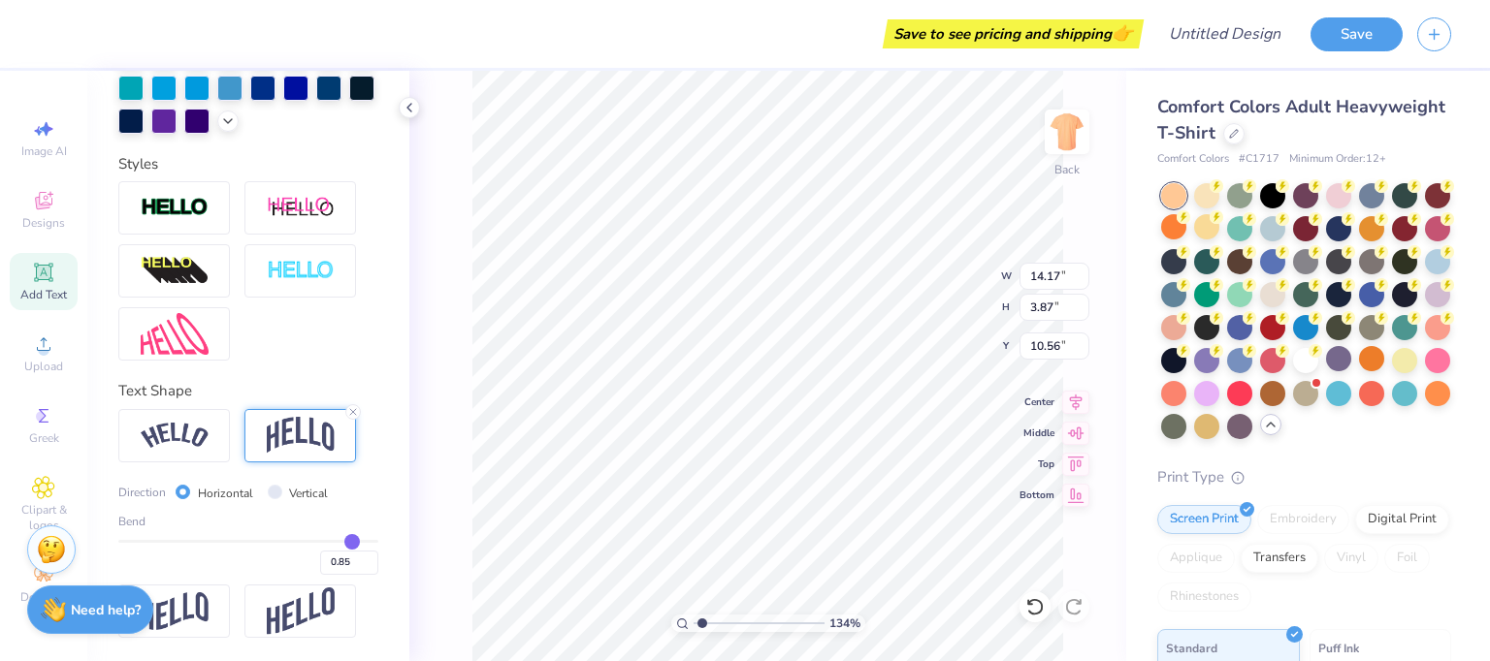
type input "0.88"
type input "0.9"
type input "0.90"
type input "0.92"
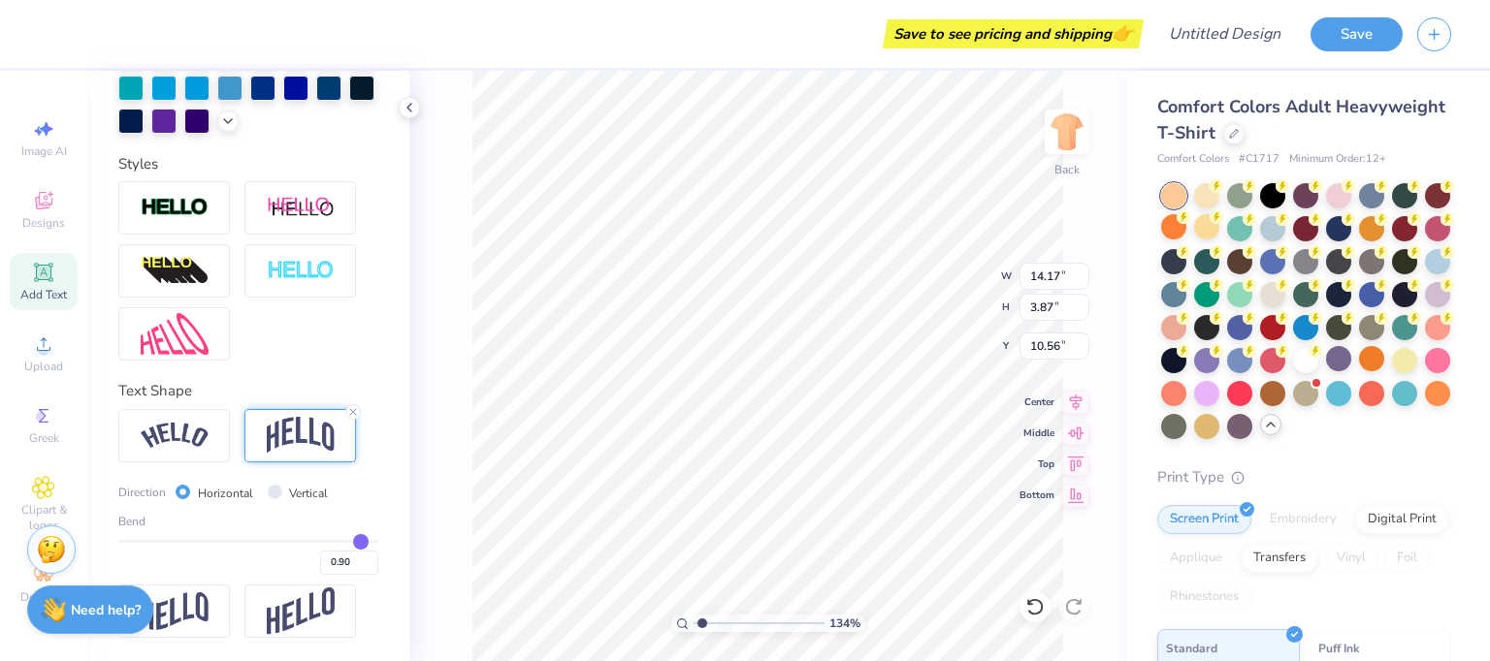
type input "0.92"
type input "0.94"
type input "0.96"
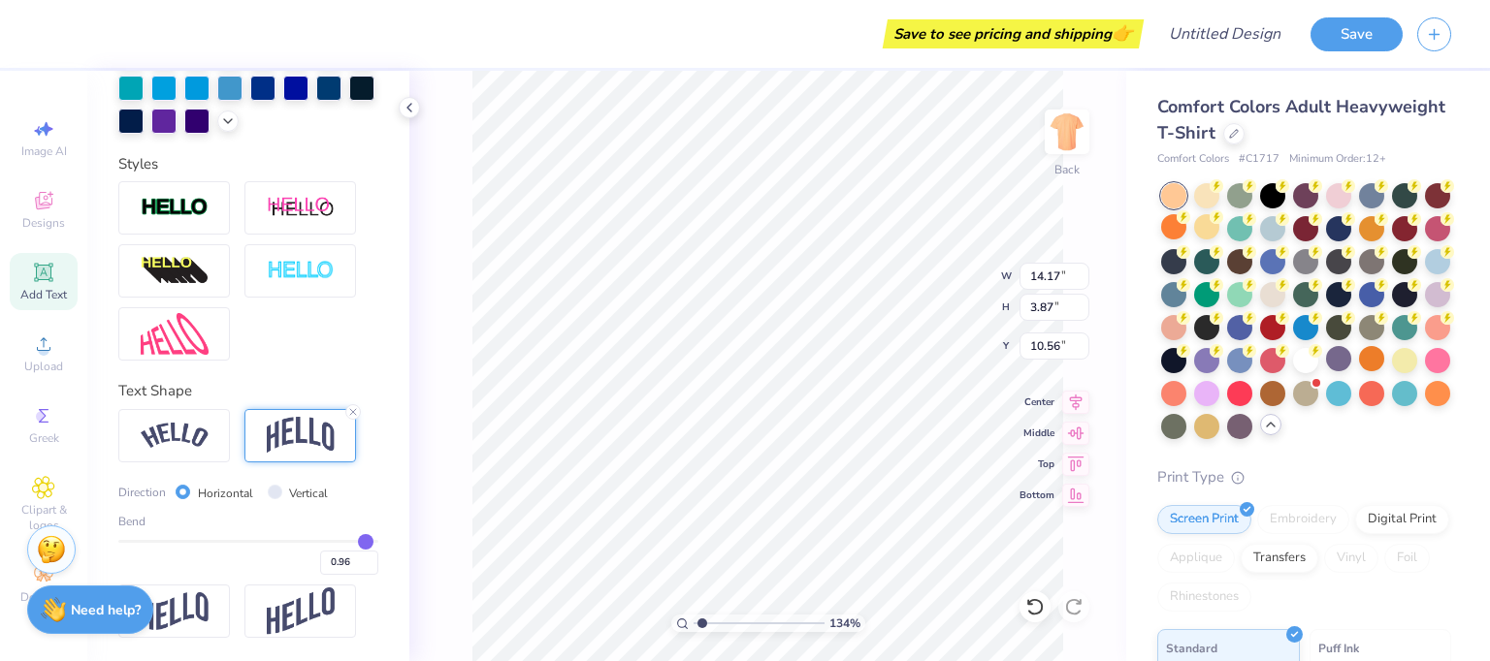
type input "0.99"
type input "1"
type input "1.00"
drag, startPoint x: 302, startPoint y: 536, endPoint x: 370, endPoint y: 538, distance: 67.9
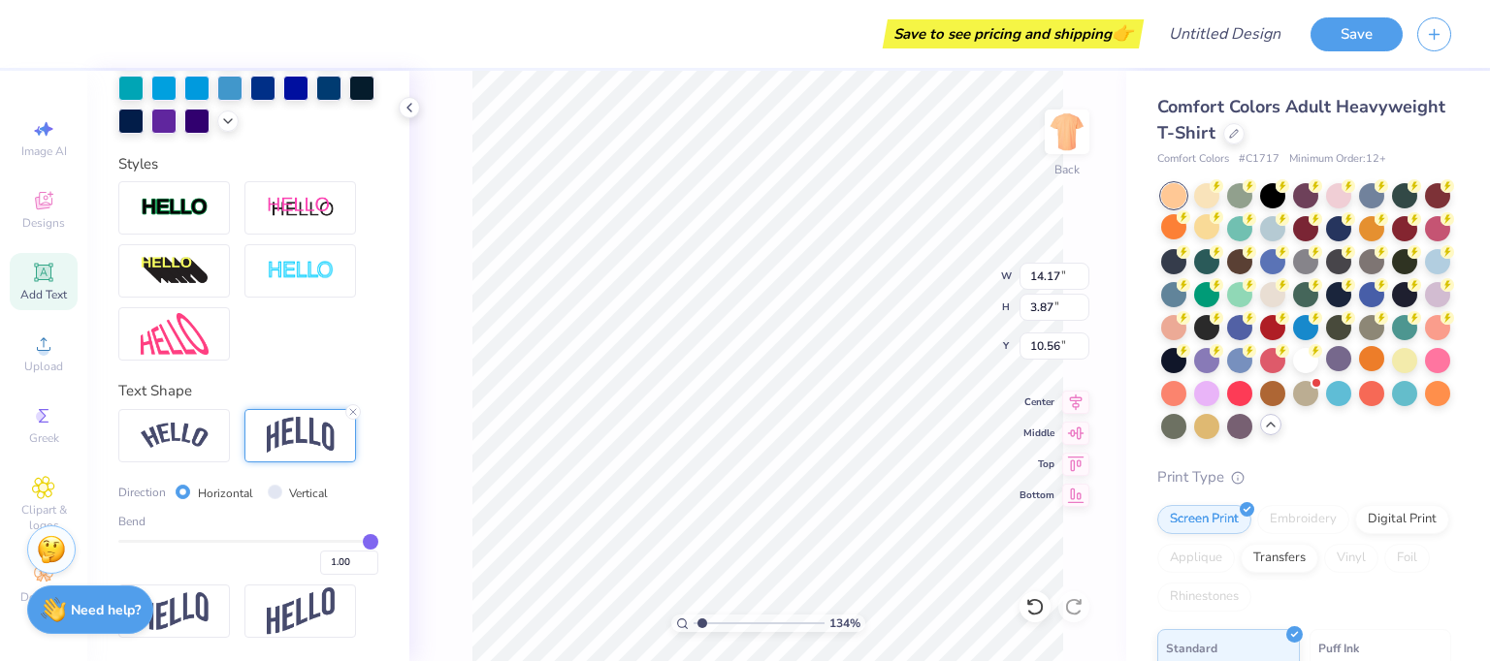
type input "1"
click at [370, 540] on input "range" at bounding box center [248, 541] width 260 height 3
type input "7.99"
type input "8.51"
type input "0.92"
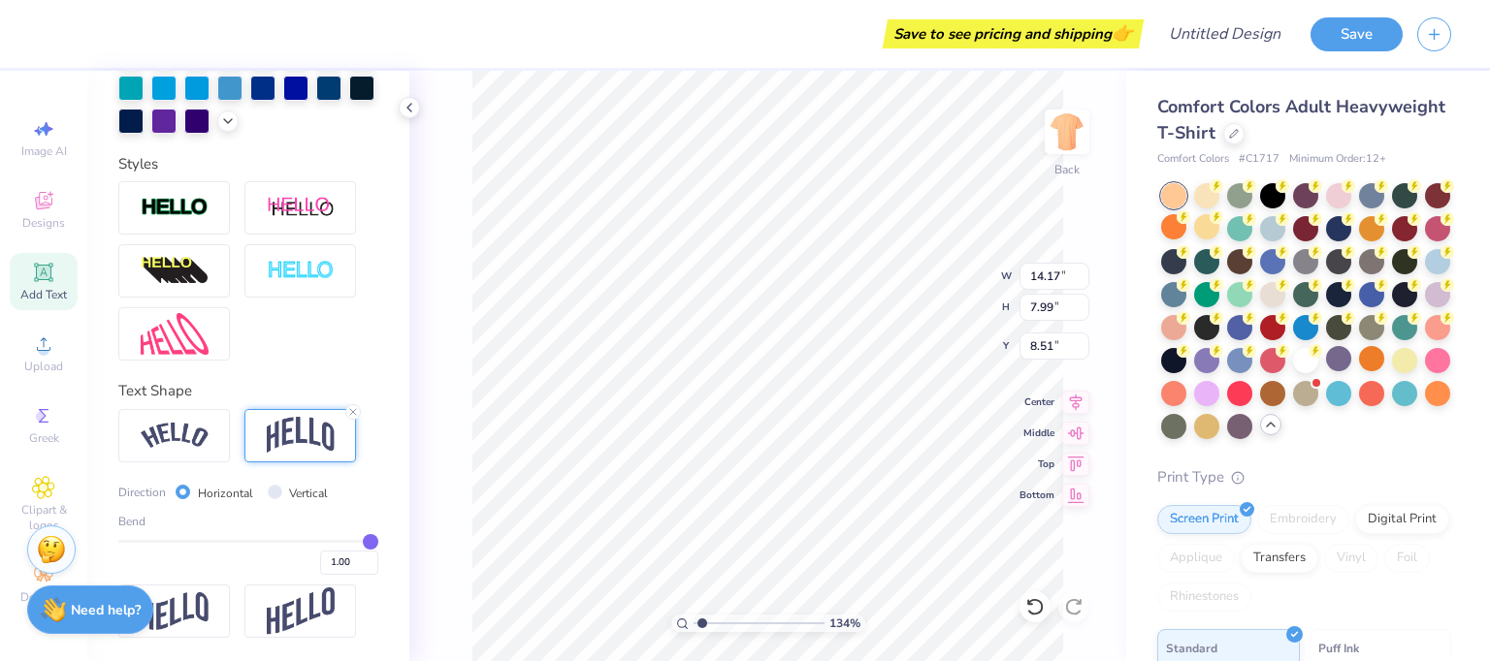
type input "0.92"
type input "0.91"
type input "0.9"
type input "0.90"
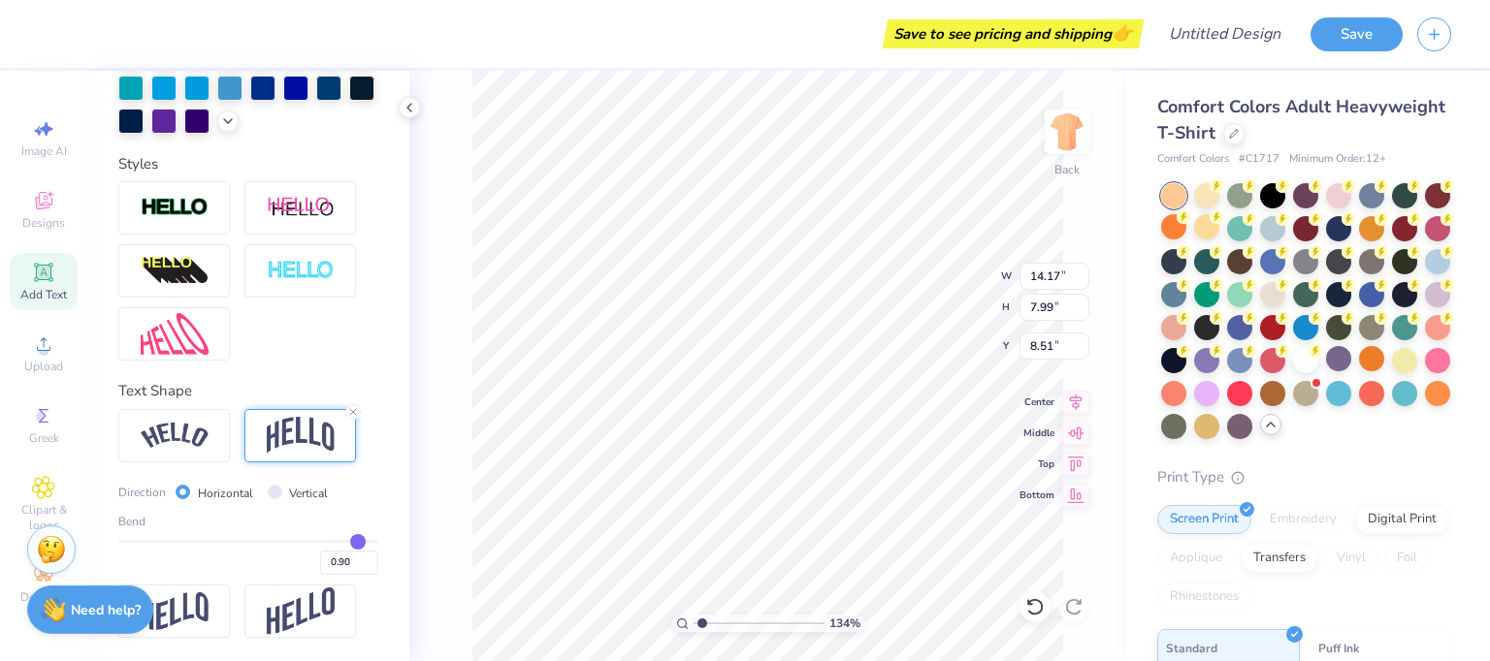
type input "0.88"
type input "0.87"
type input "0.86"
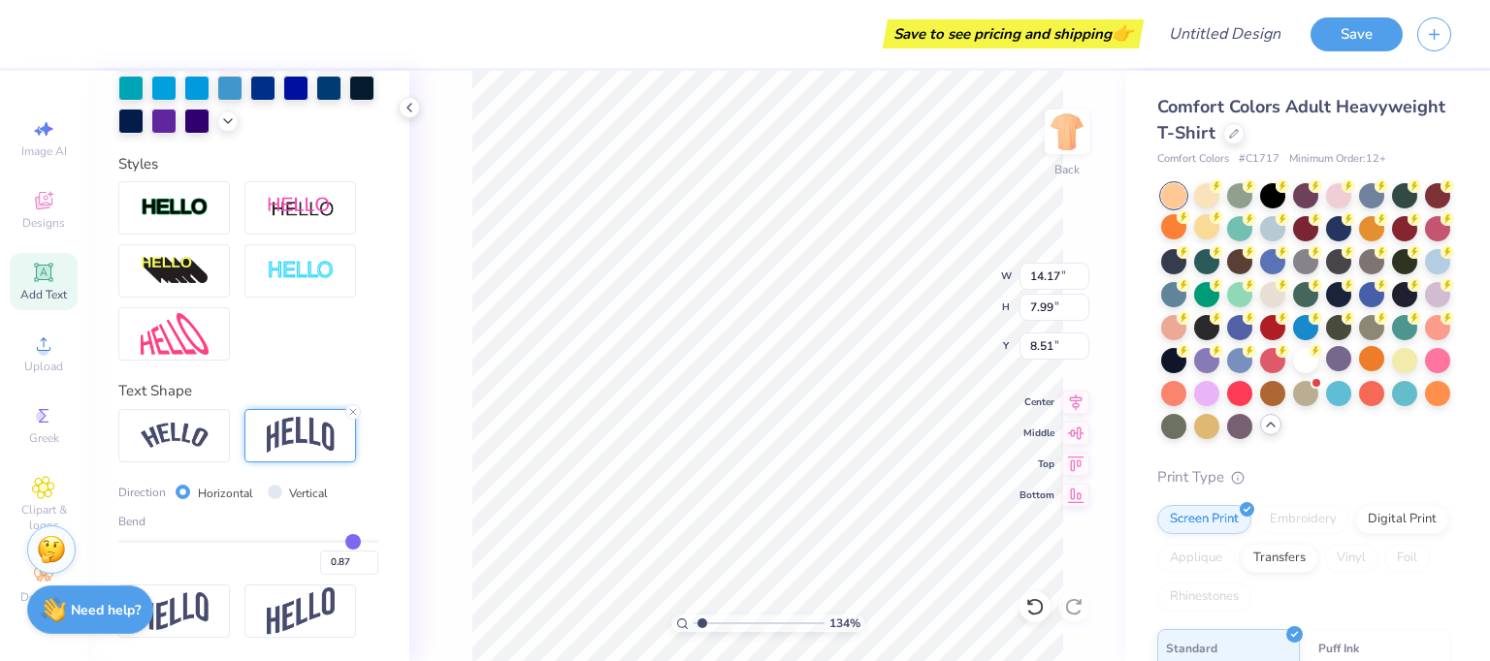
type input "0.86"
type input "0.85"
type input "0.84"
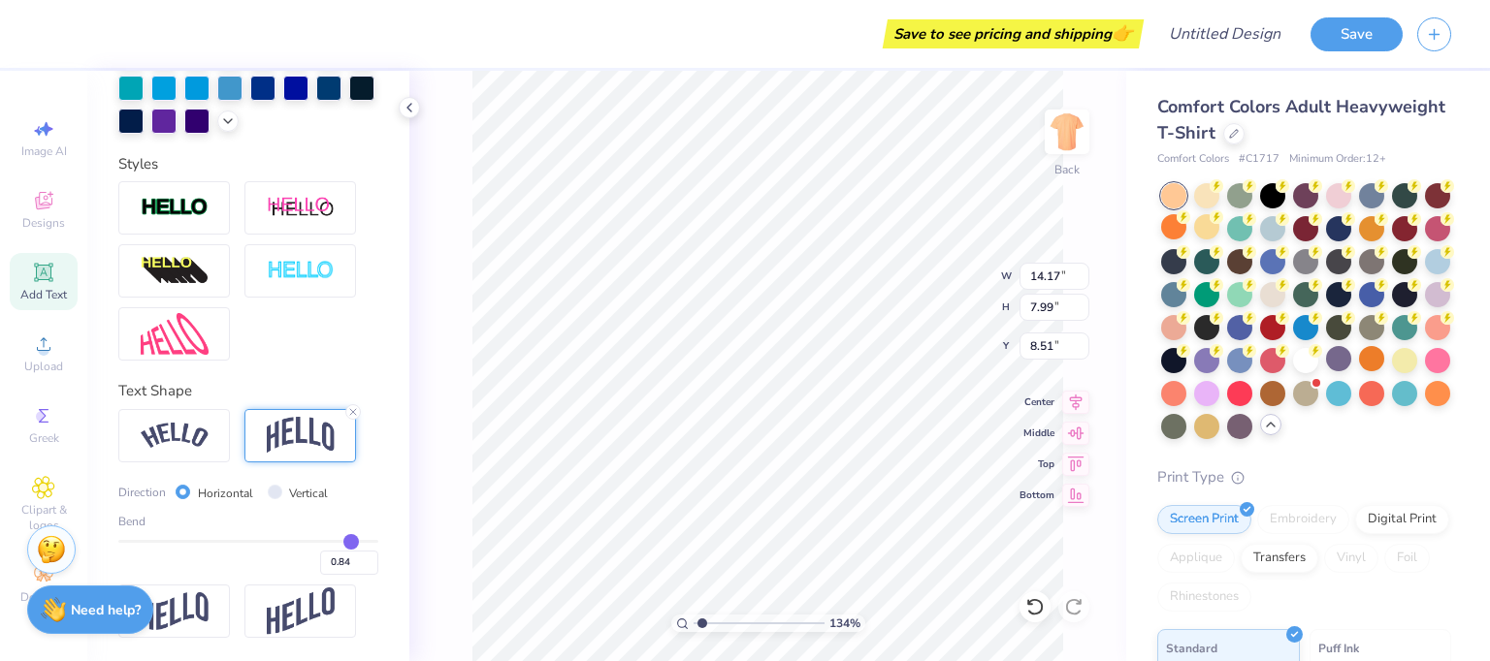
type input "0.81"
type input "0.79"
type input "0.77"
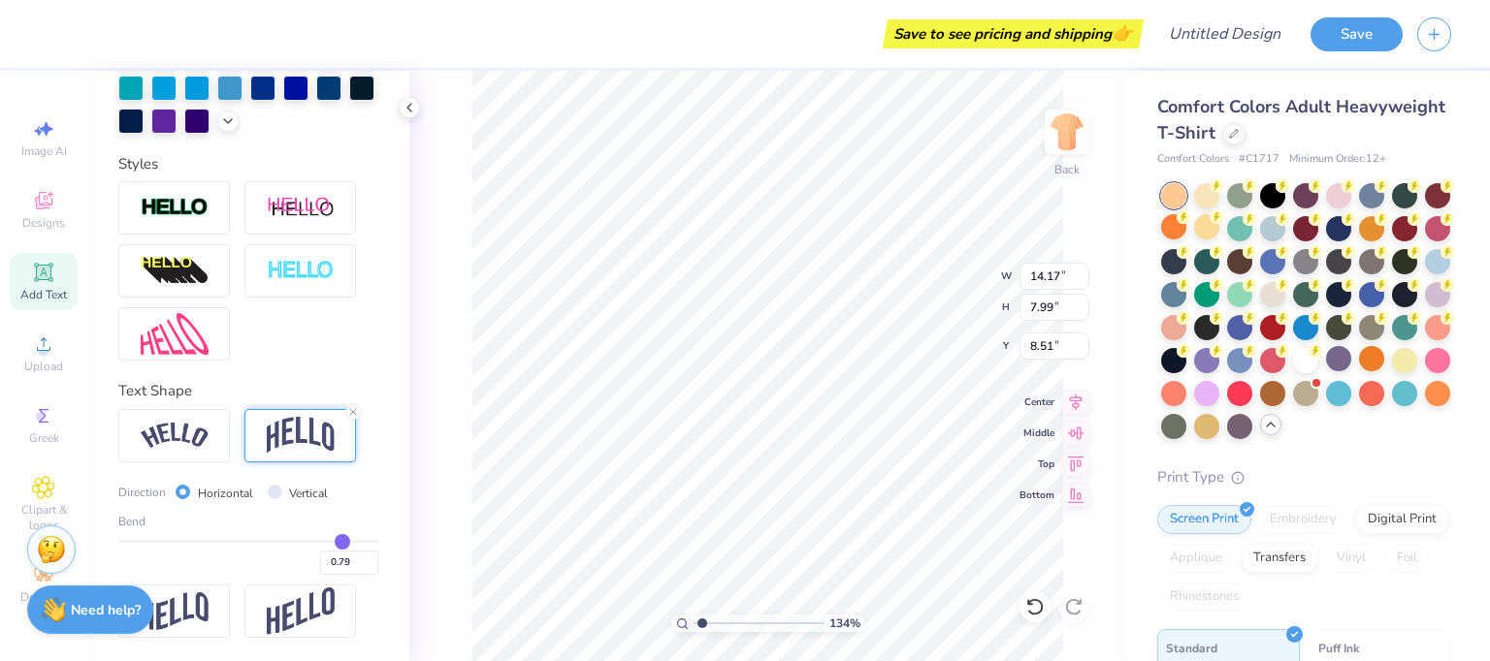
type input "0.77"
type input "0.74"
type input "0.73"
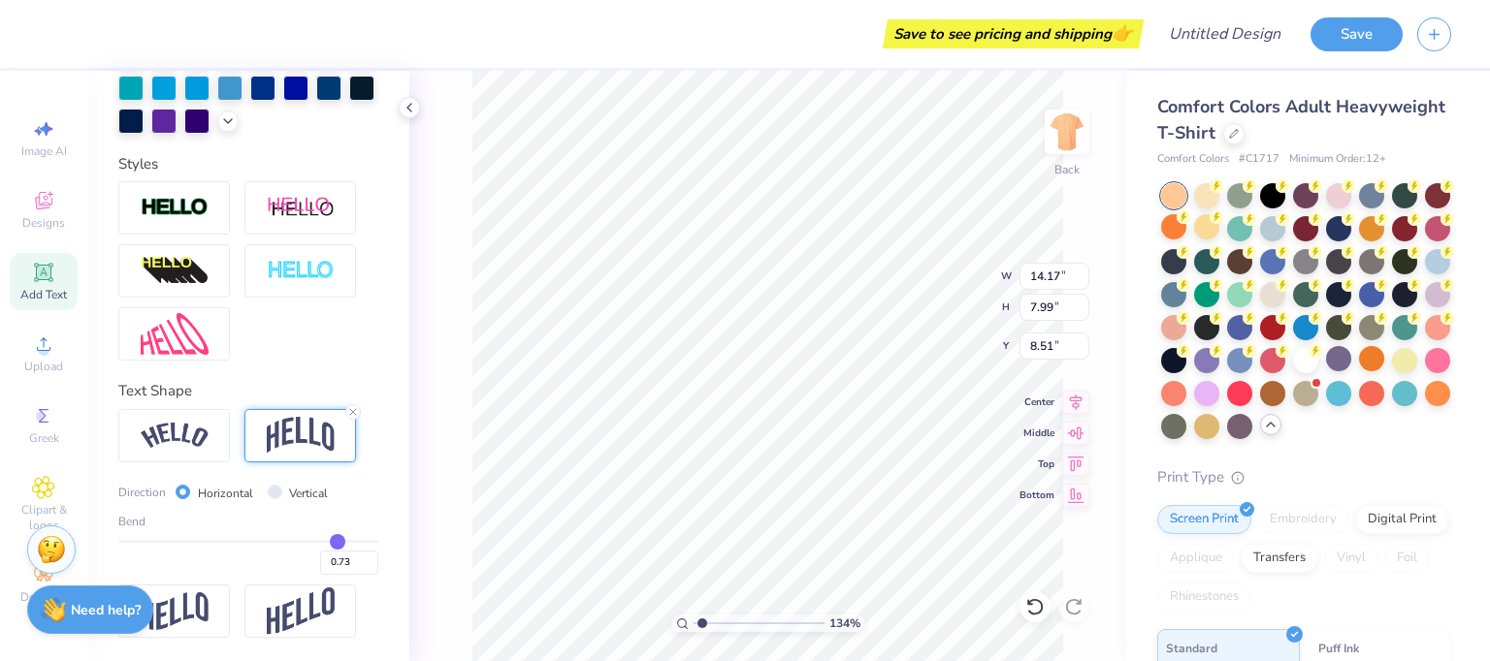
type input "0.72"
type input "0.71"
type input "0.7"
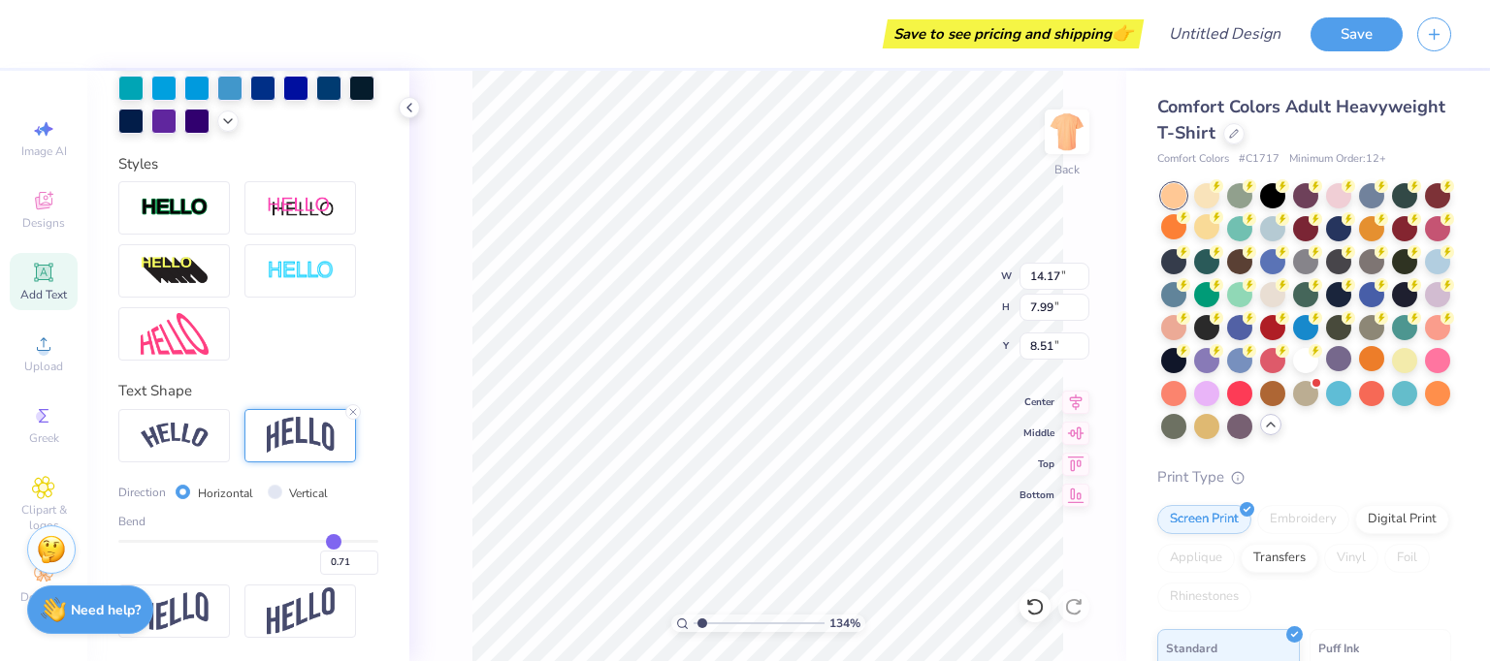
type input "0.70"
type input "0.69"
type input "0.68"
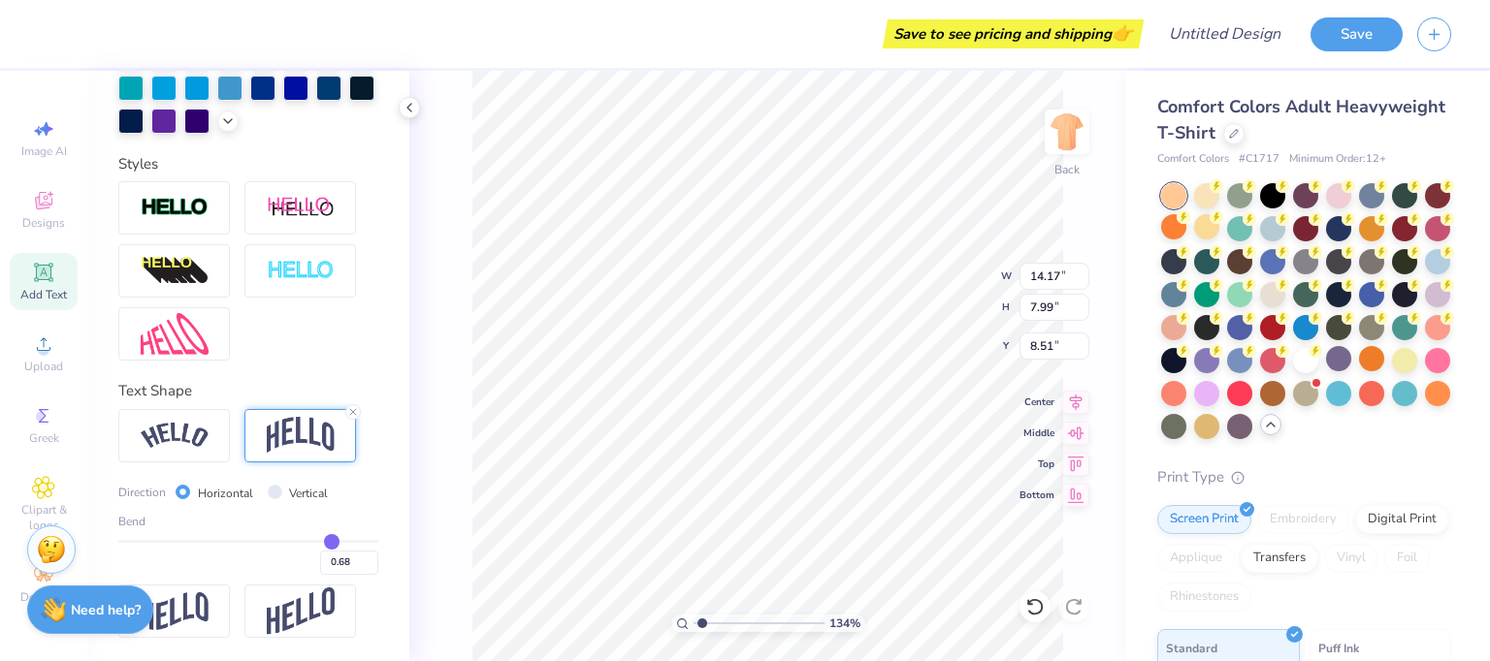
type input "0.67"
type input "0.66"
type input "0.65"
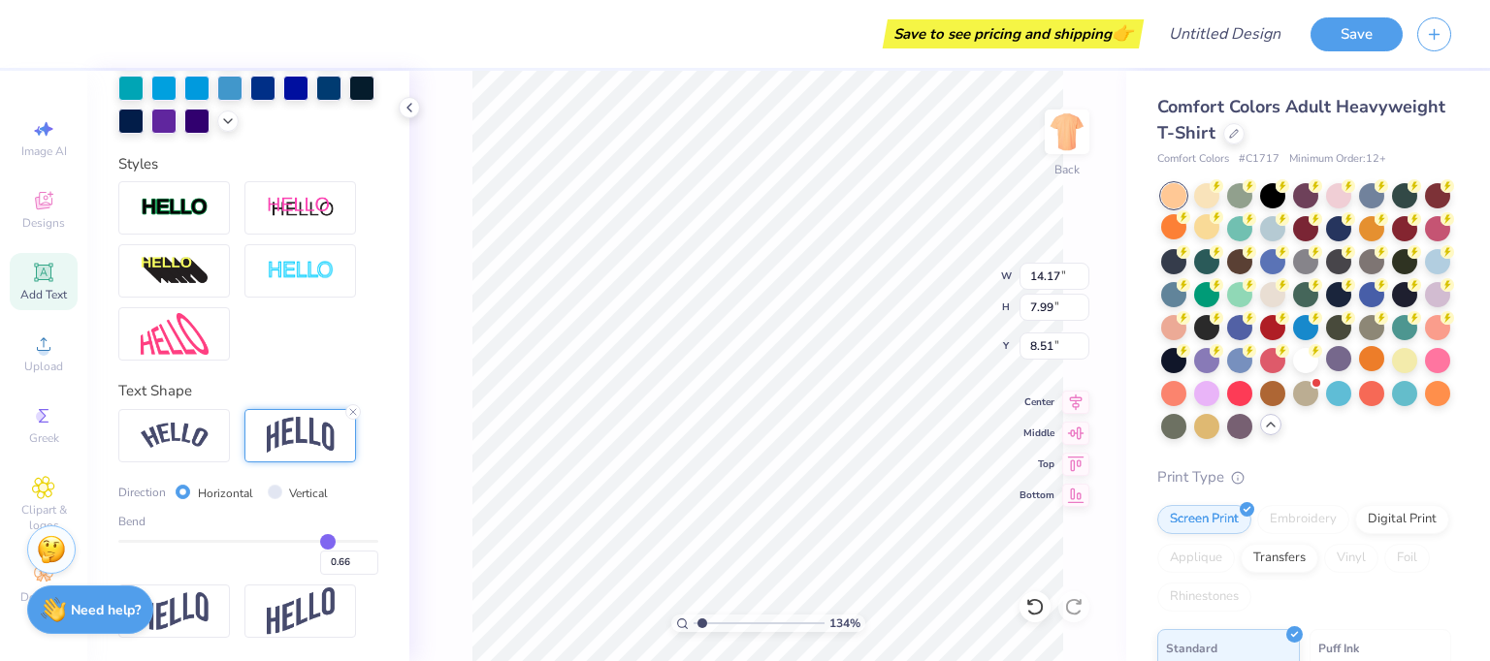
type input "0.65"
type input "0.64"
type input "0.63"
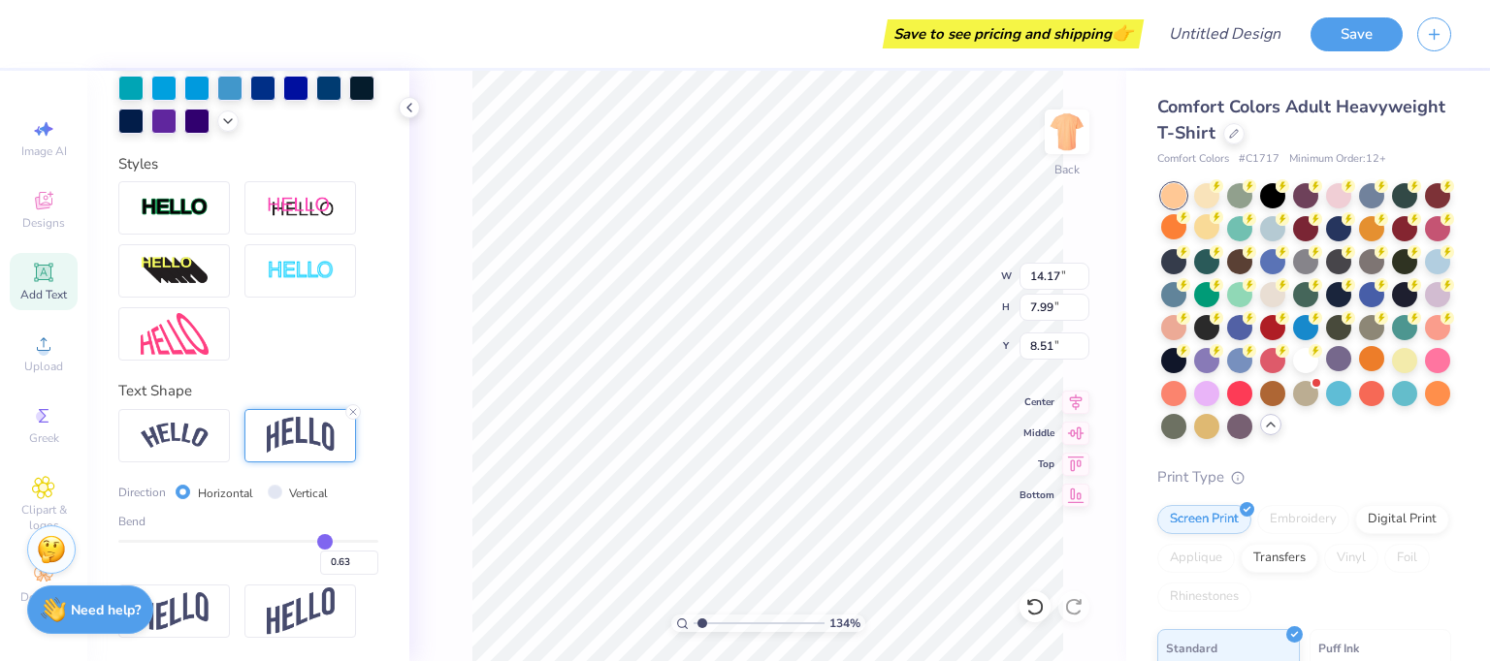
type input "0.6"
type input "0.60"
type input "0.58"
type input "0.57"
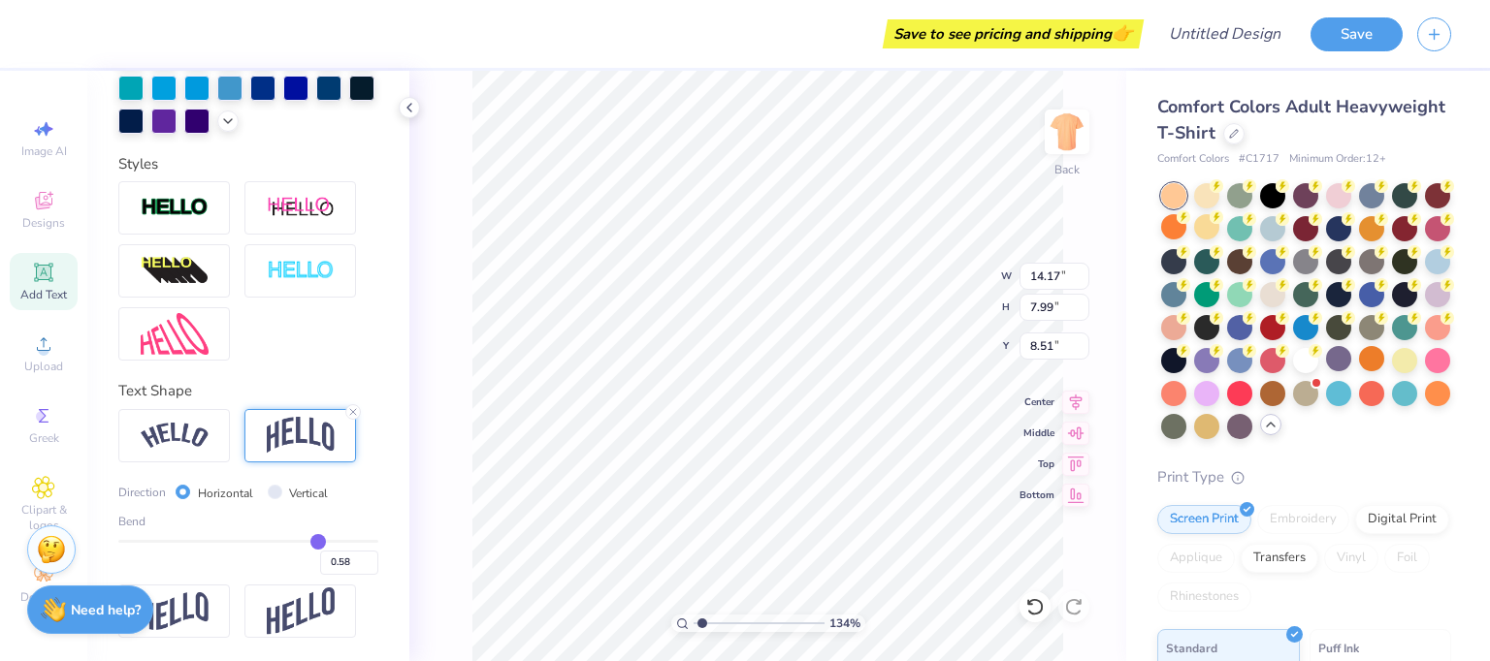
type input "0.57"
type input "0.56"
type input "0.55"
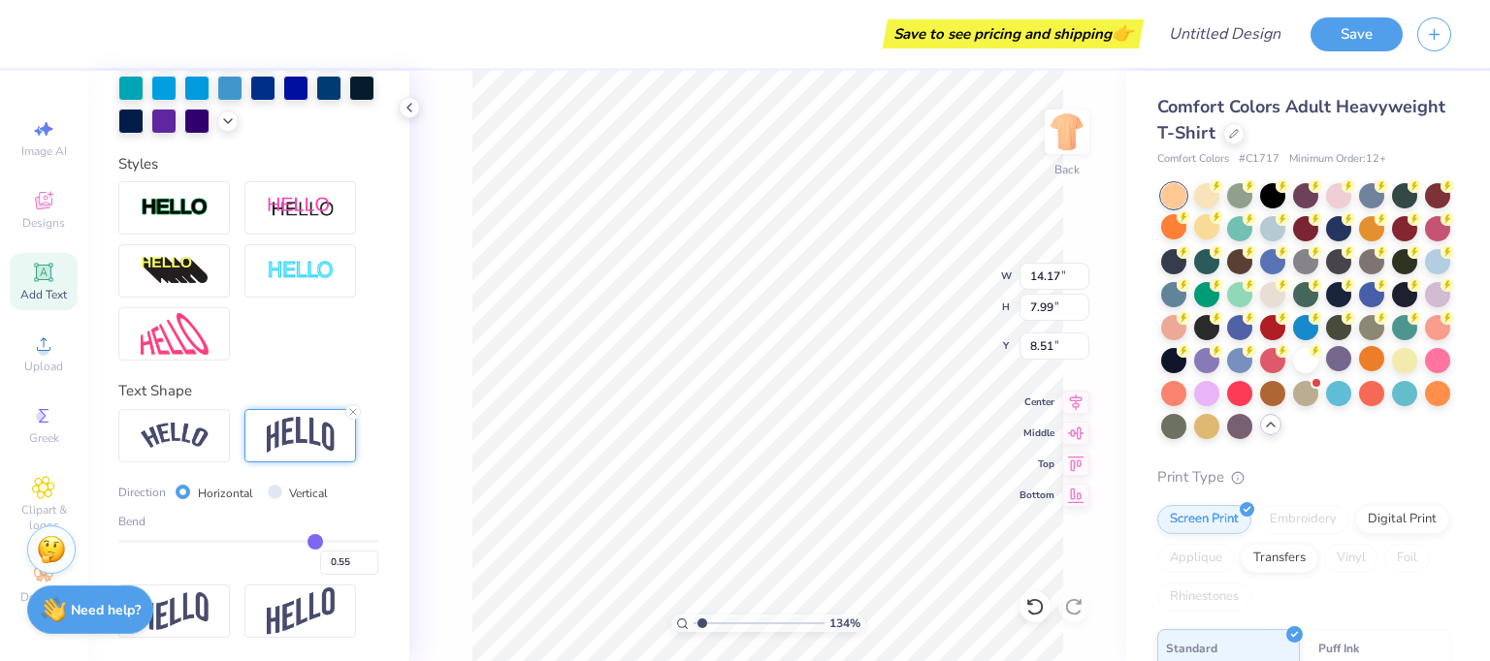
type input "0.54"
type input "0.53"
type input "0.54"
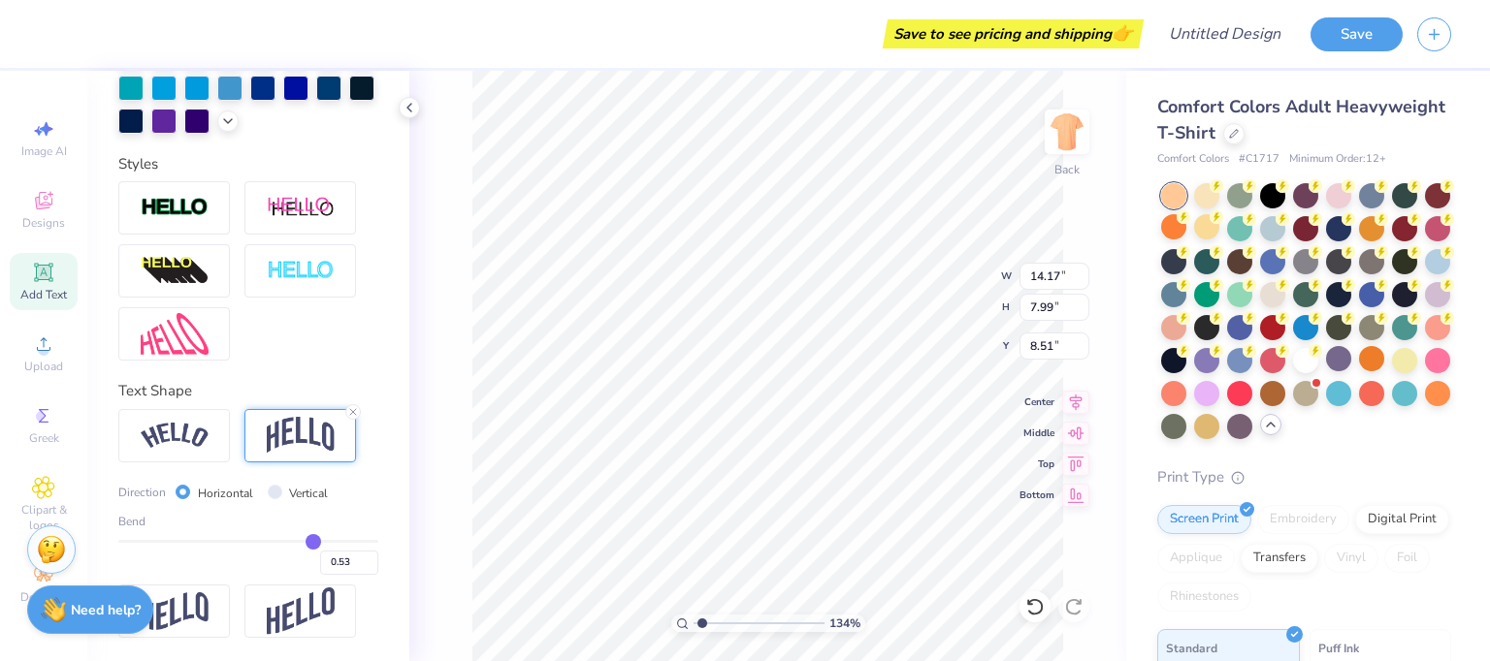
type input "0.54"
drag, startPoint x: 347, startPoint y: 539, endPoint x: 303, endPoint y: 536, distance: 44.7
type input "0.54"
click at [303, 540] on input "range" at bounding box center [248, 541] width 260 height 3
type input "4.13"
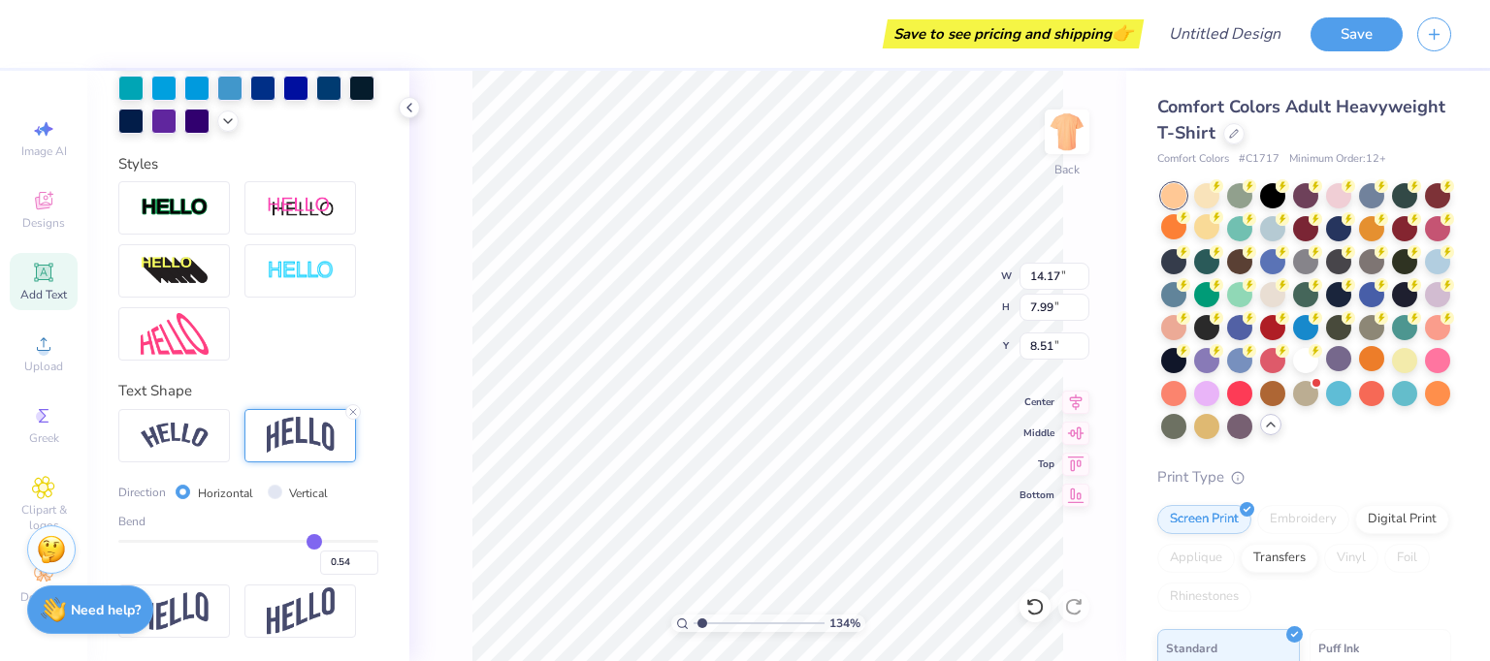
type input "10.43"
type input "0.45"
type input "0.42"
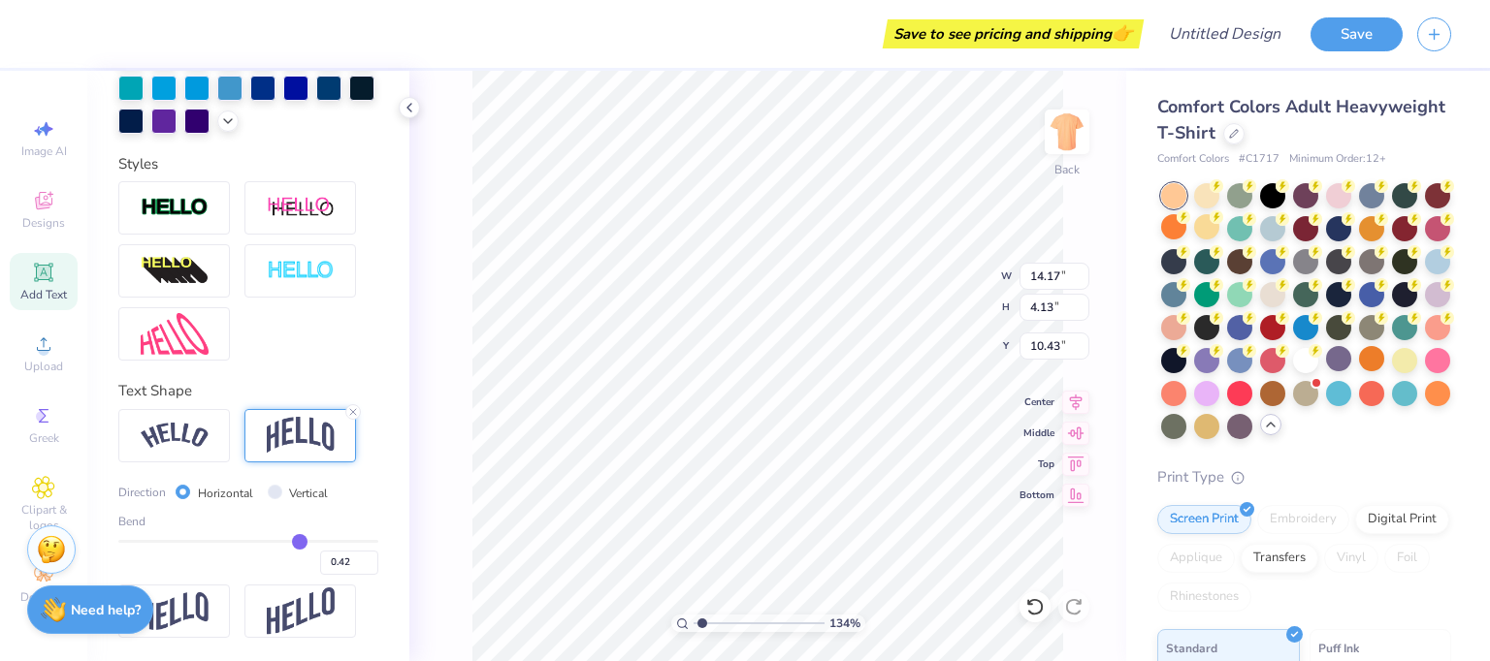
type input "0.4"
type input "0.40"
type input "0.38"
type input "0.37"
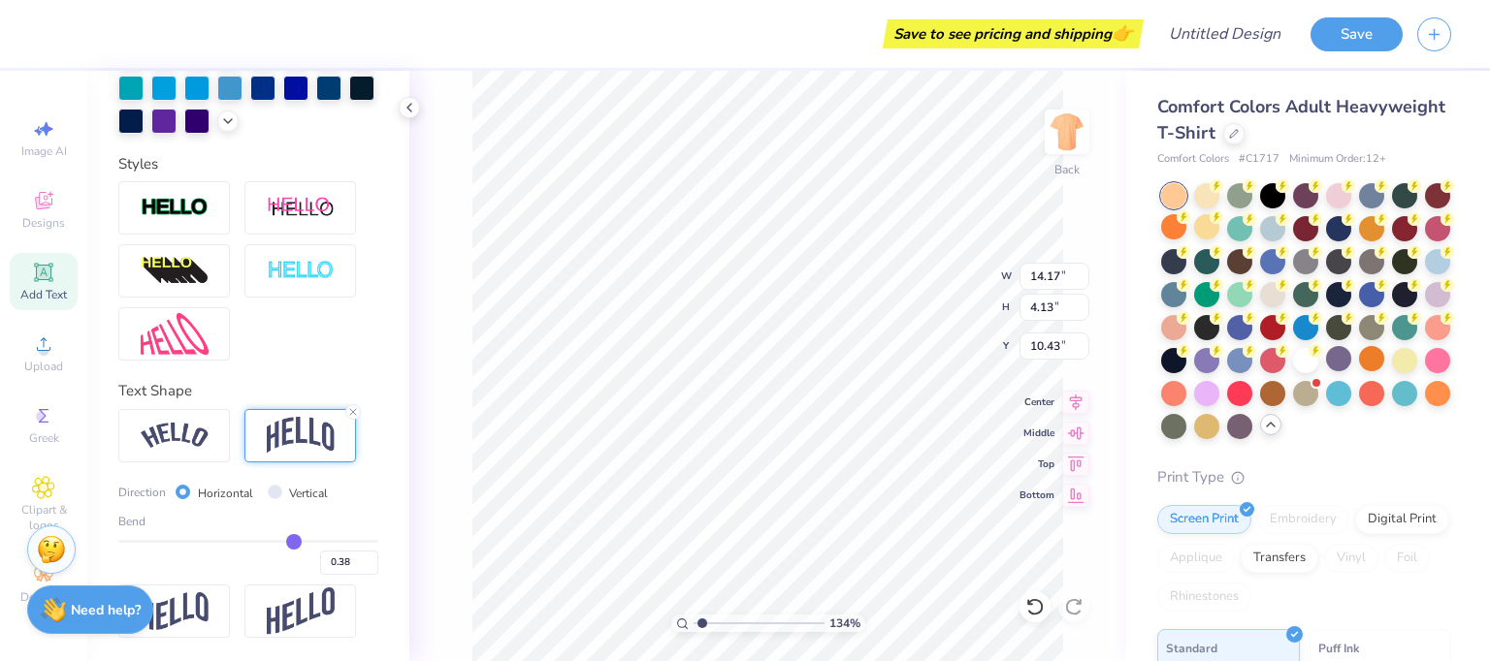
type input "0.37"
type input "0.35"
type input "0.34"
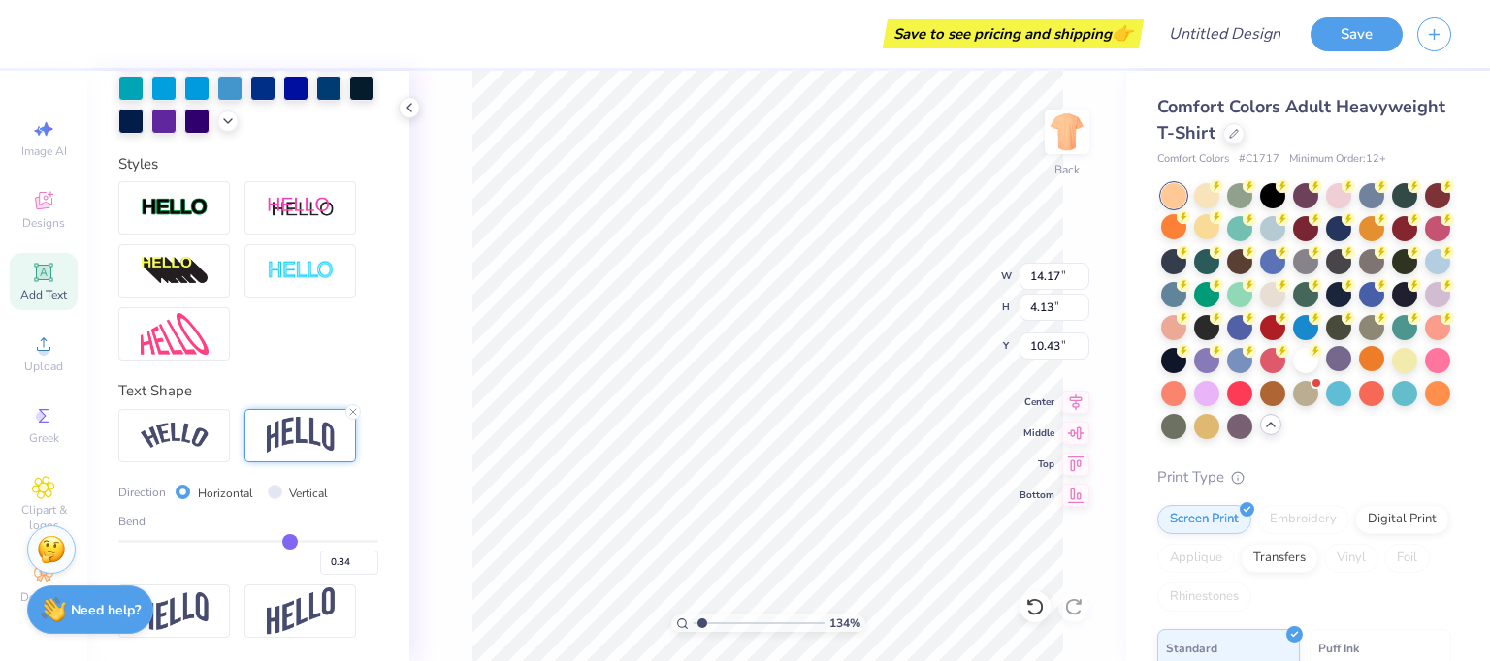
type input "0.33"
type input "0.32"
type input "0.31"
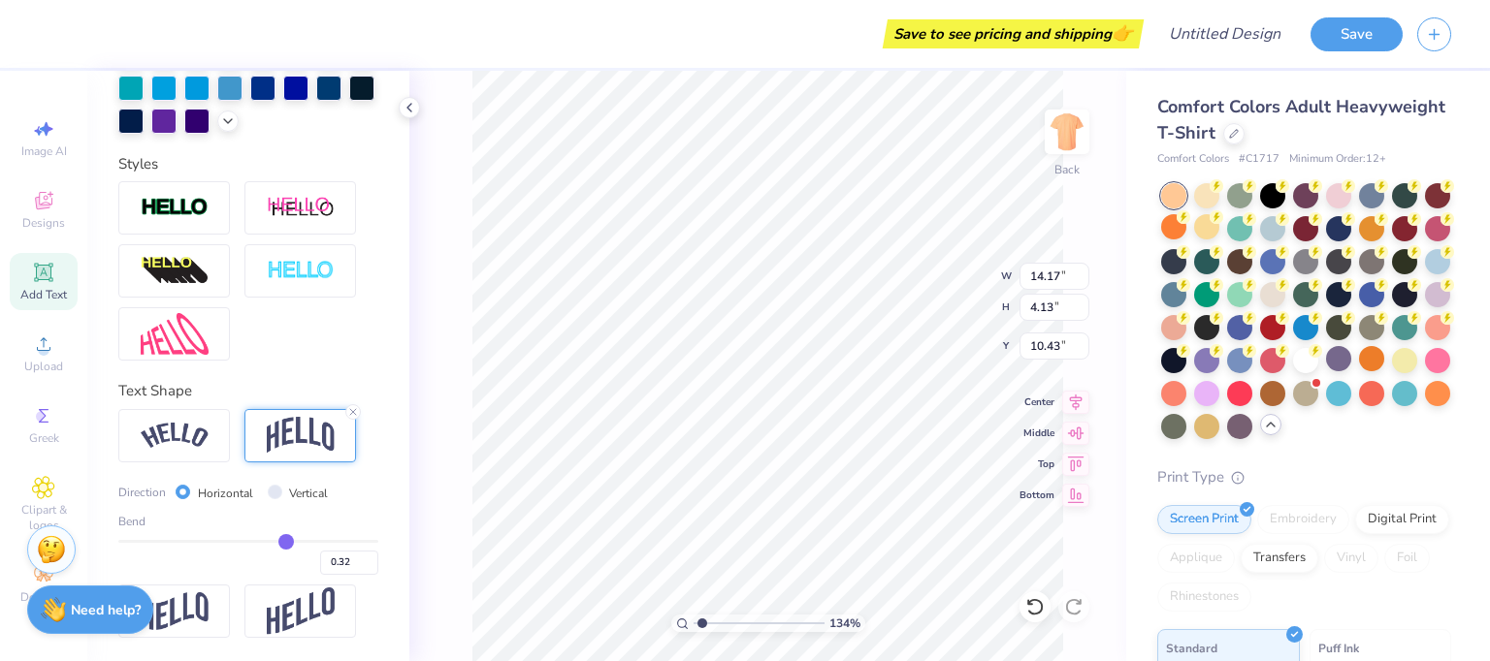
type input "0.31"
type input "0.3"
type input "0.30"
type input "0.29"
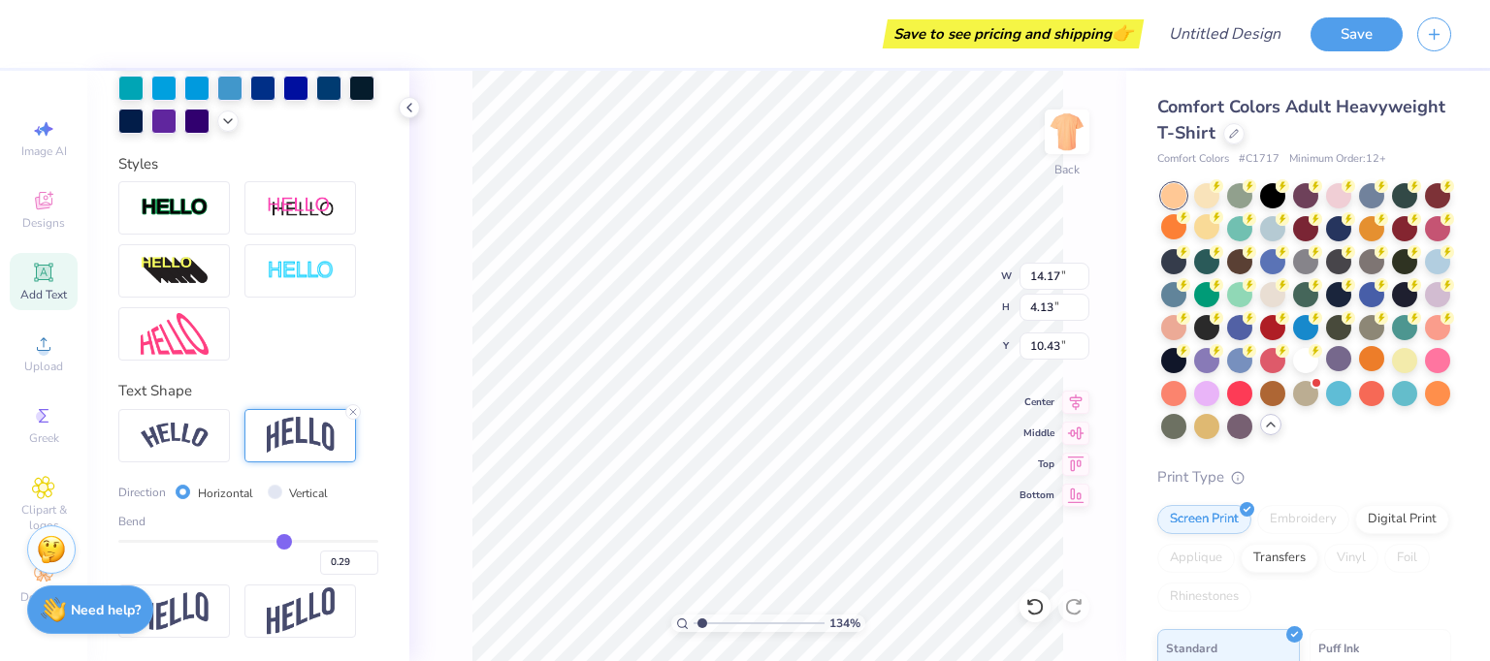
type input "0.3"
type input "0.30"
type input "0.31"
type input "0.32"
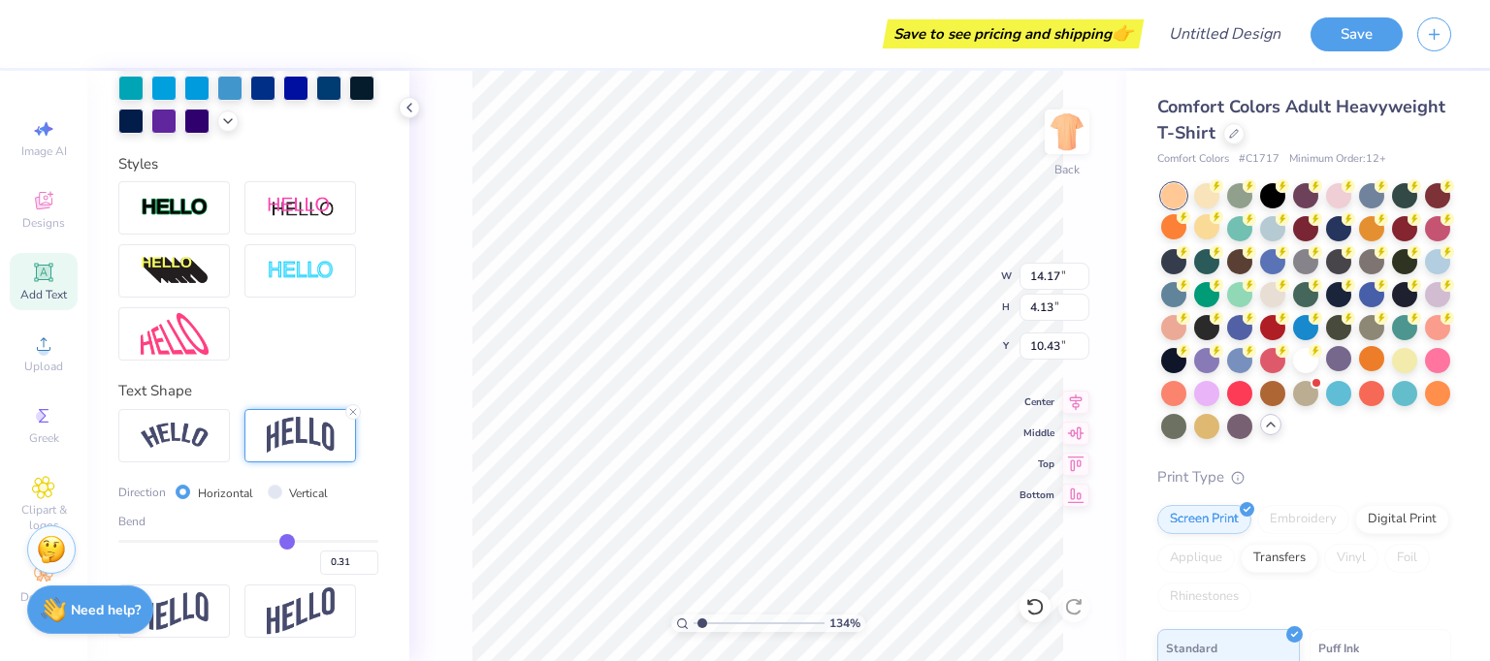
type input "0.32"
type input "0.33"
type input "0.34"
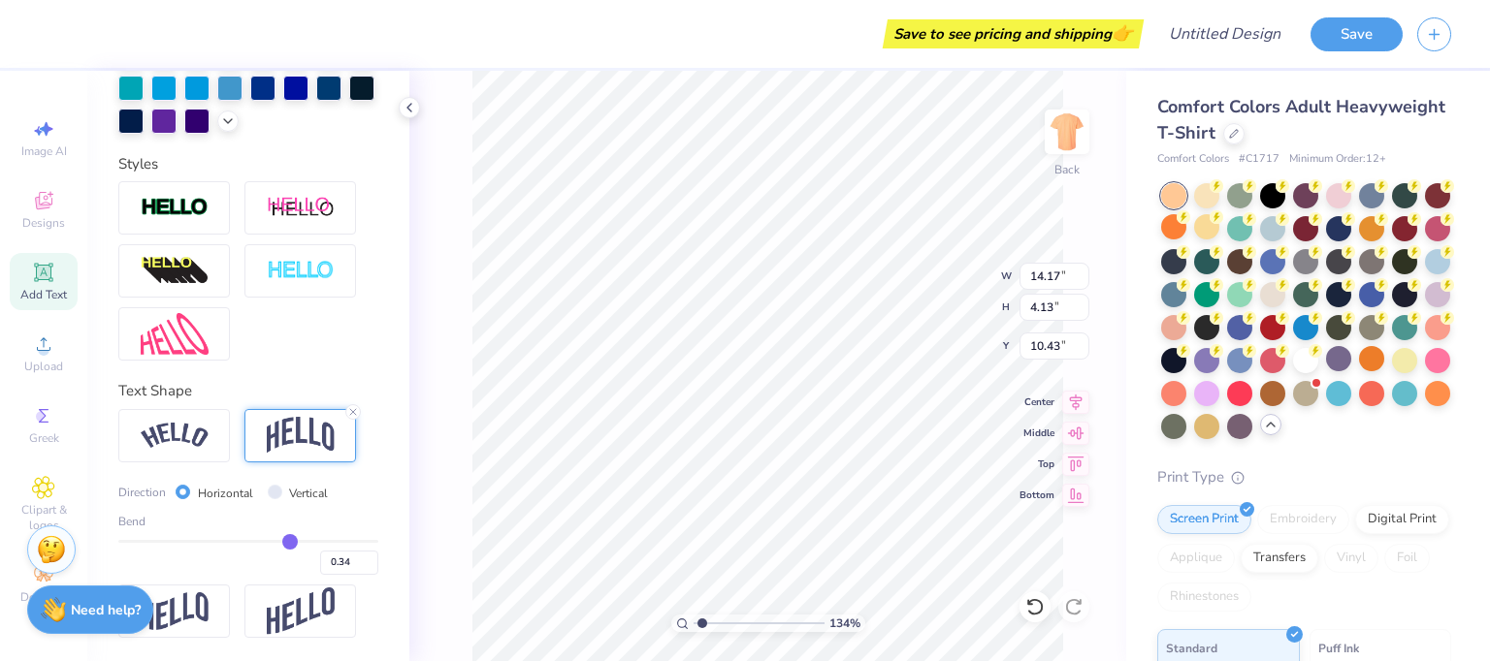
type input "0.35"
type input "0.37"
type input "0.38"
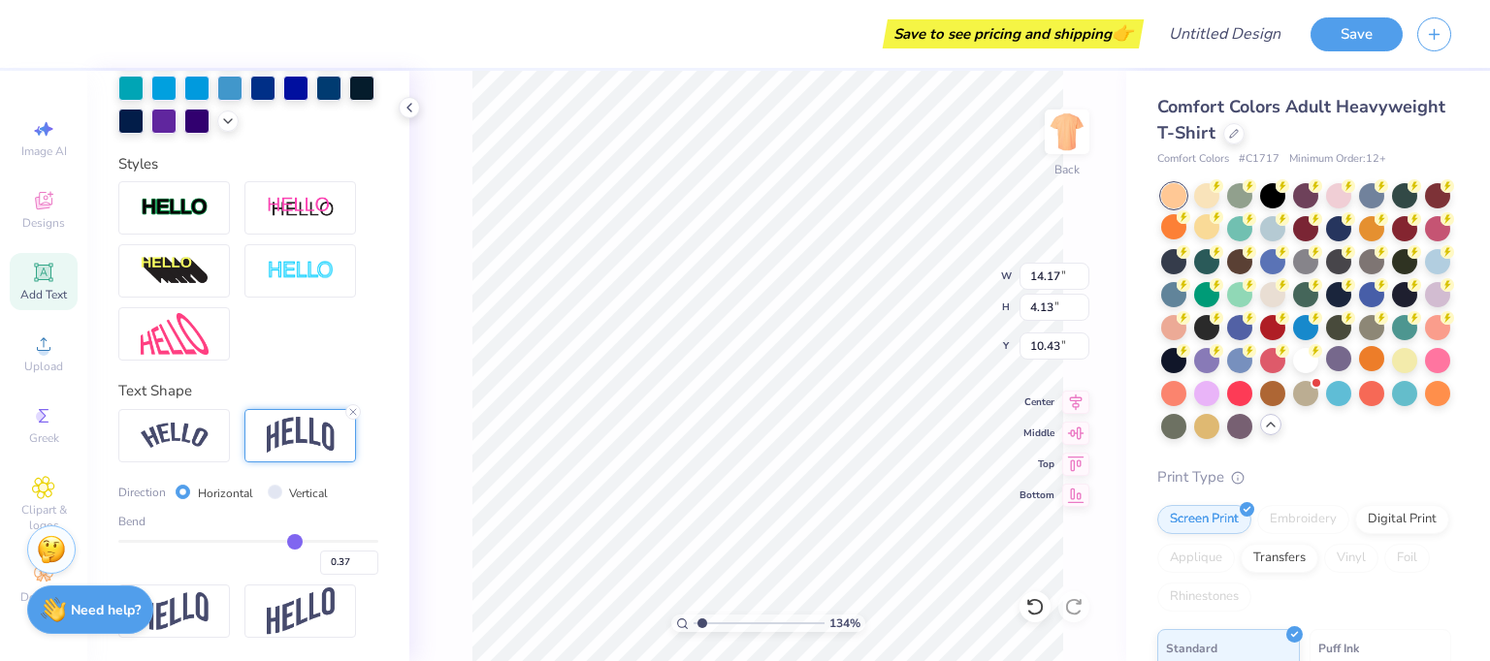
type input "0.38"
type input "0.39"
type input "0.4"
type input "0.40"
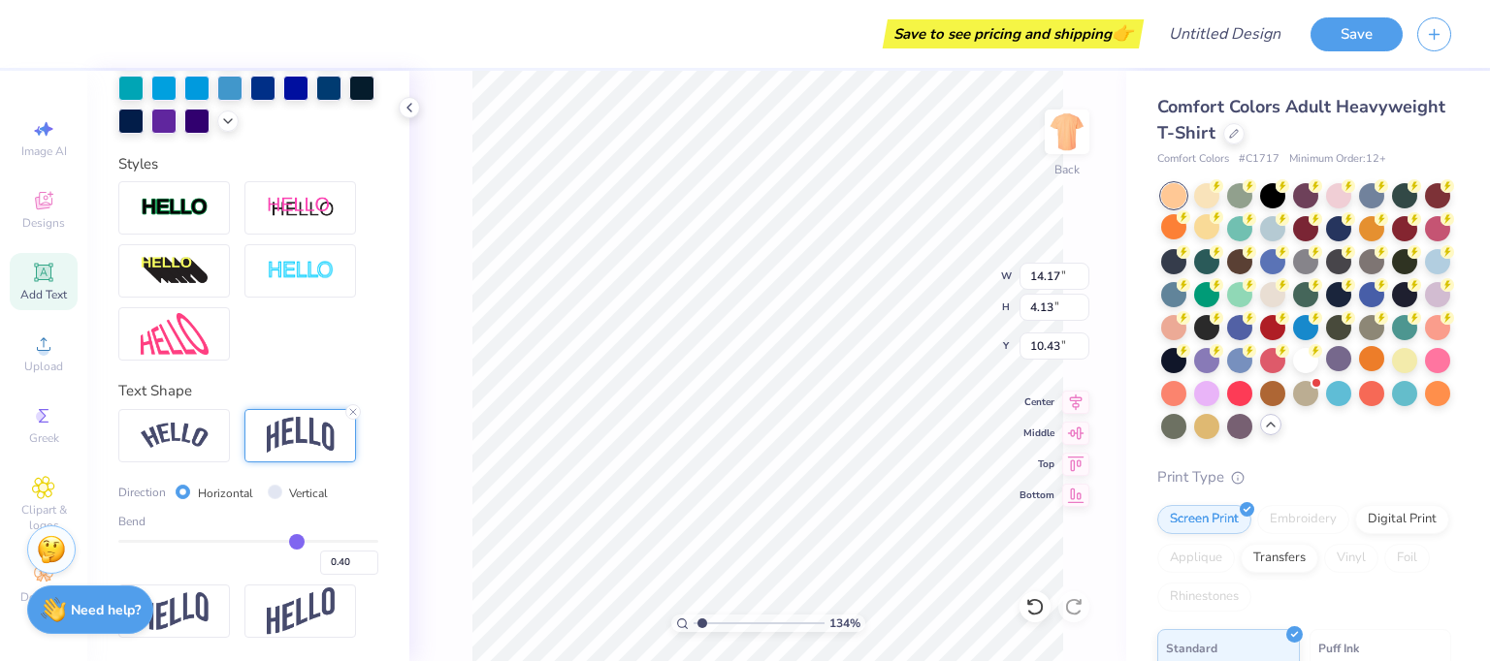
type input "0.41"
type input "0.42"
type input "0.43"
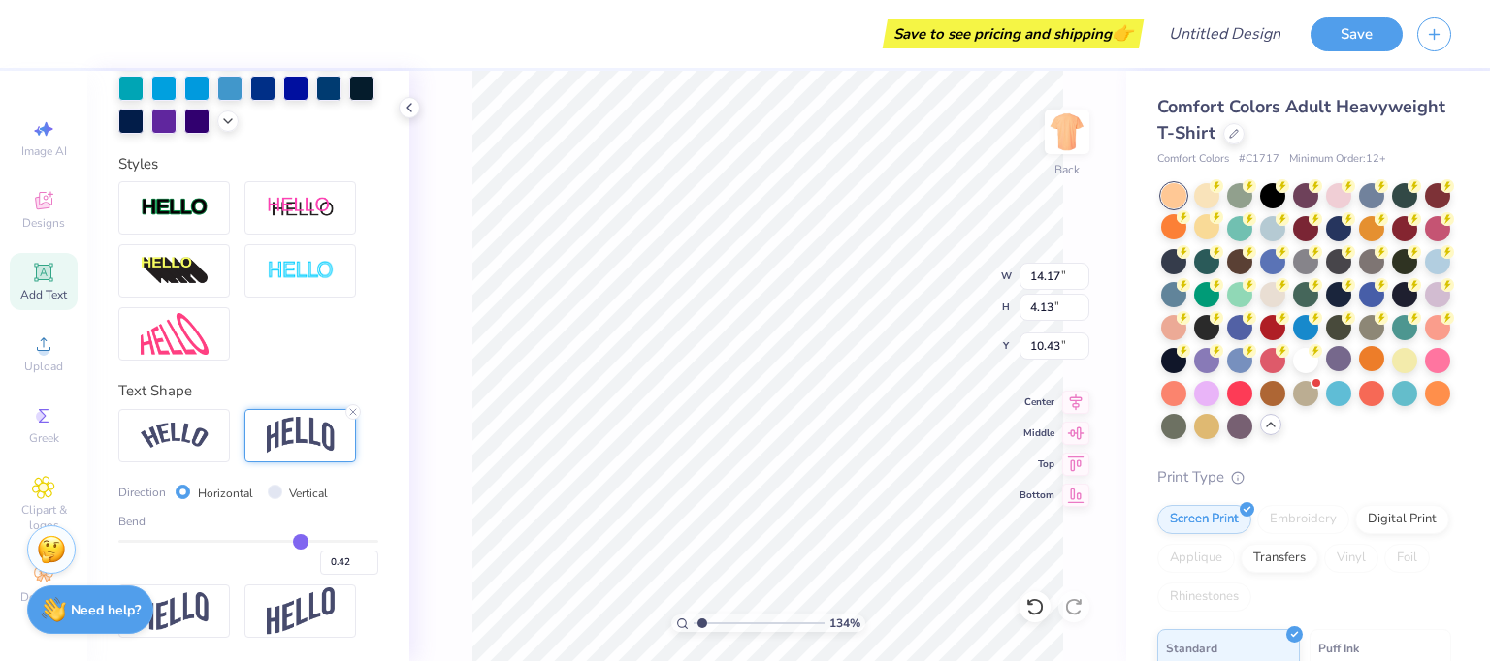
type input "0.43"
type input "0.44"
type input "0.45"
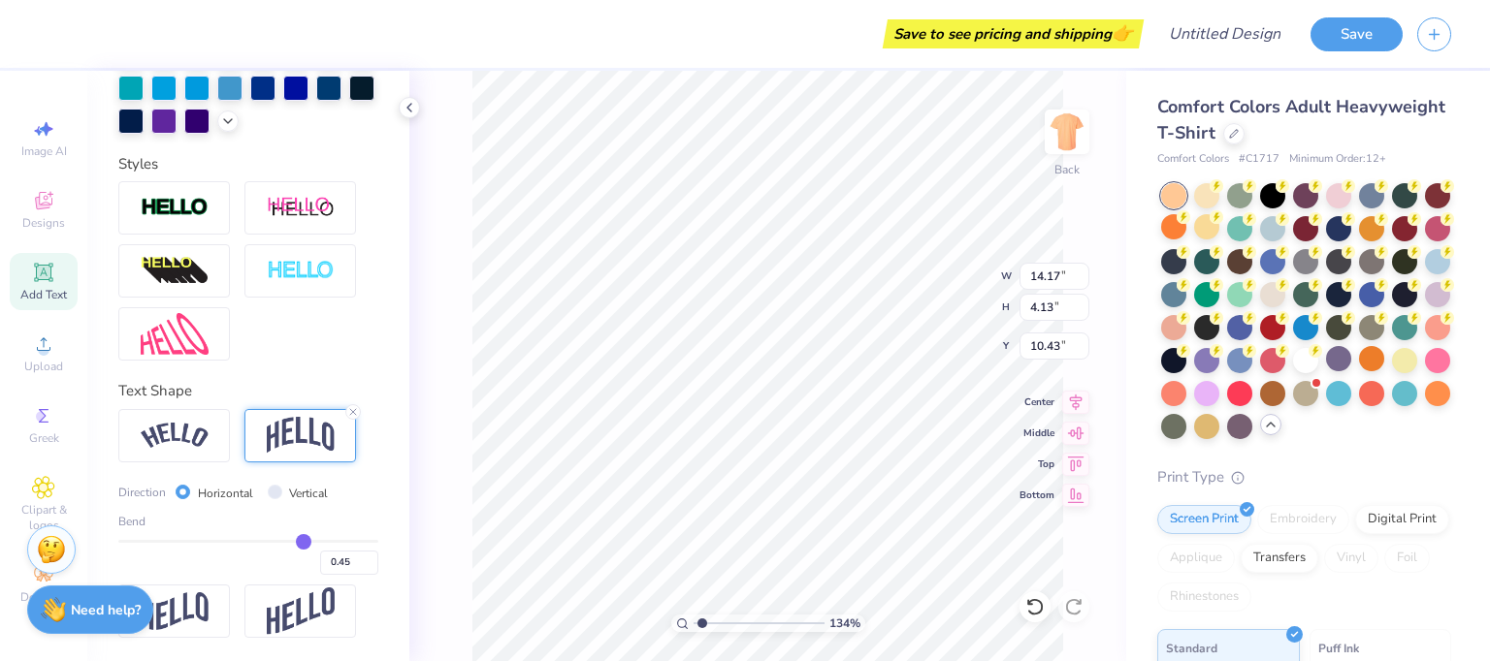
type input "0.46"
type input "0.47"
type input "0.48"
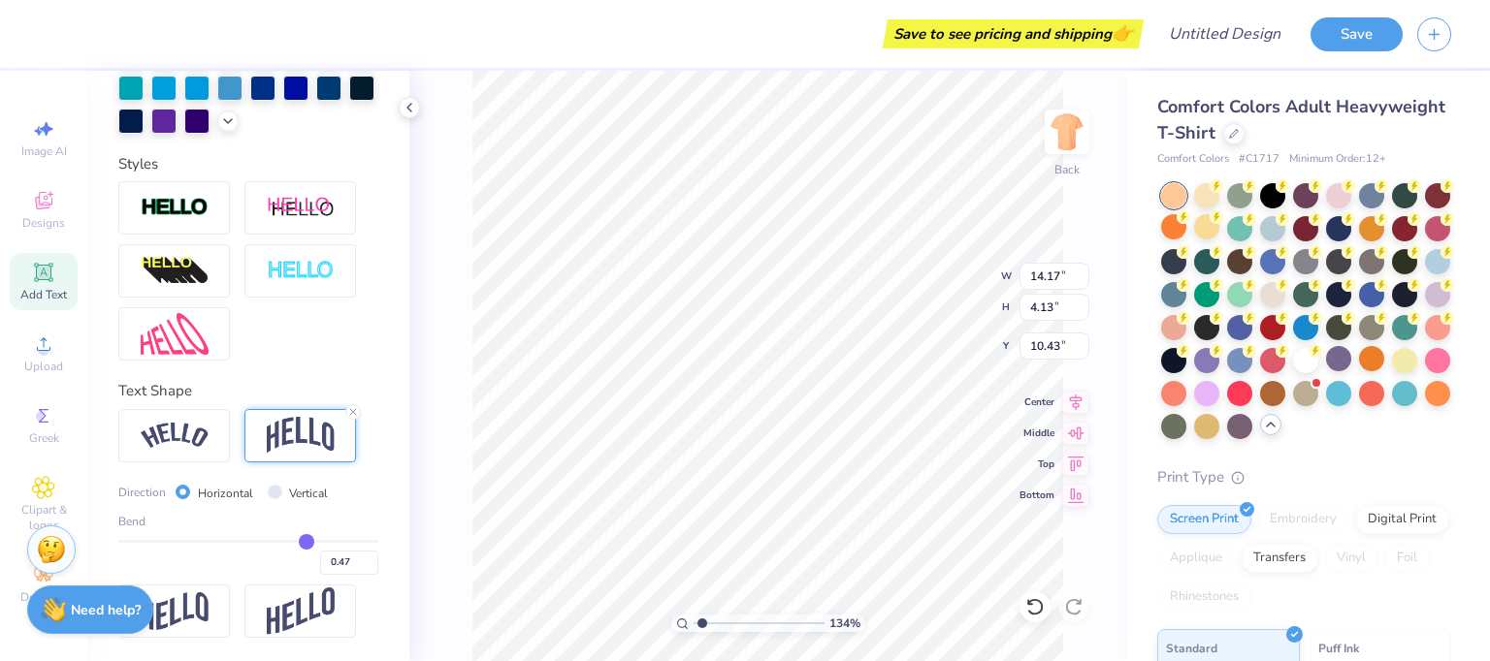
type input "0.48"
type input "0.49"
type input "0.5"
type input "0.50"
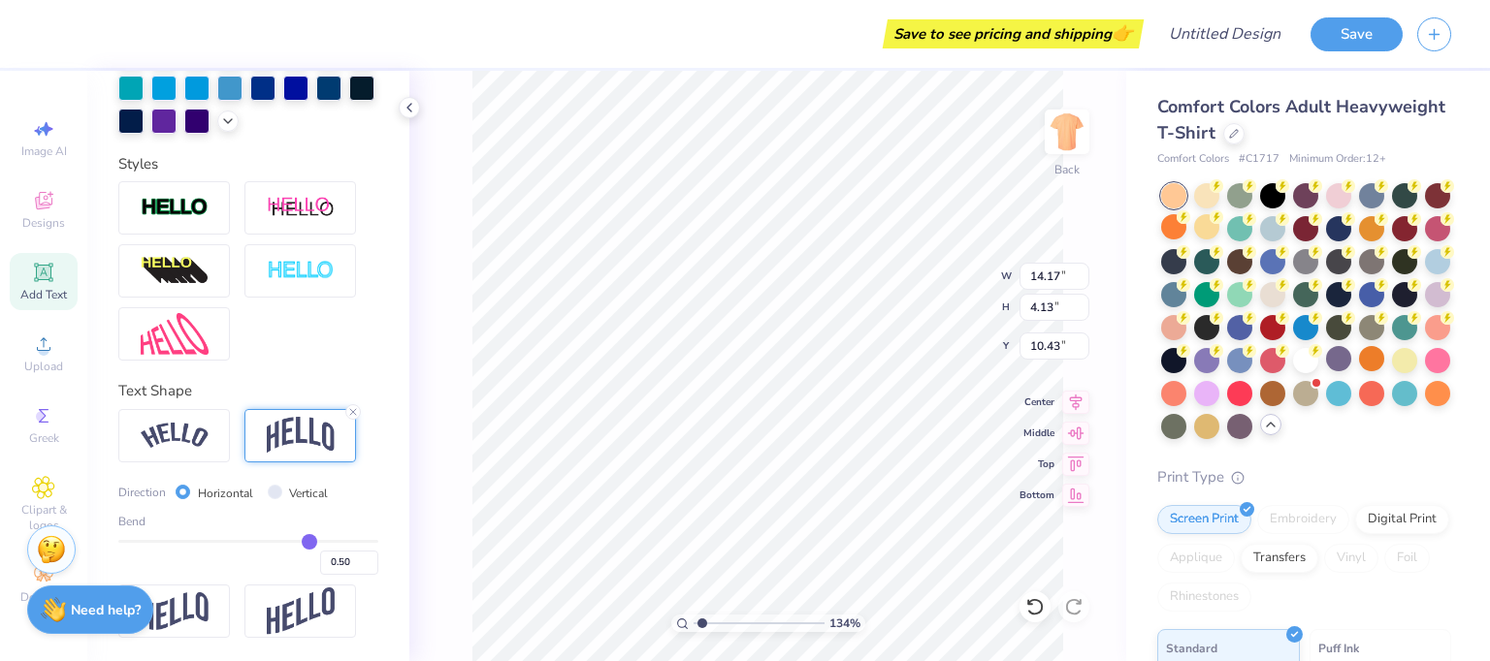
type input "0.51"
type input "0.52"
type input "0.53"
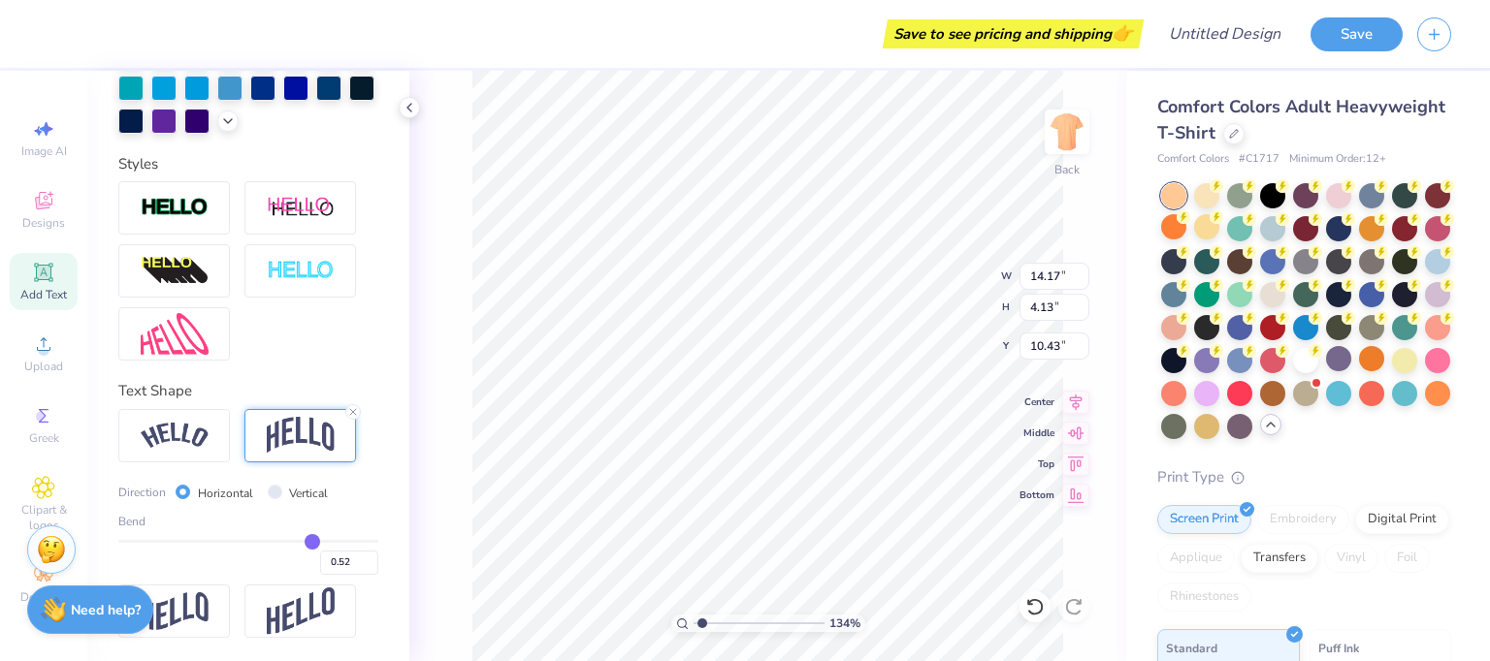
type input "0.53"
type input "0.54"
drag, startPoint x: 298, startPoint y: 541, endPoint x: 317, endPoint y: 544, distance: 19.6
click at [317, 543] on input "range" at bounding box center [248, 541] width 260 height 3
click at [1082, 283] on input "14.16" at bounding box center [1054, 276] width 70 height 27
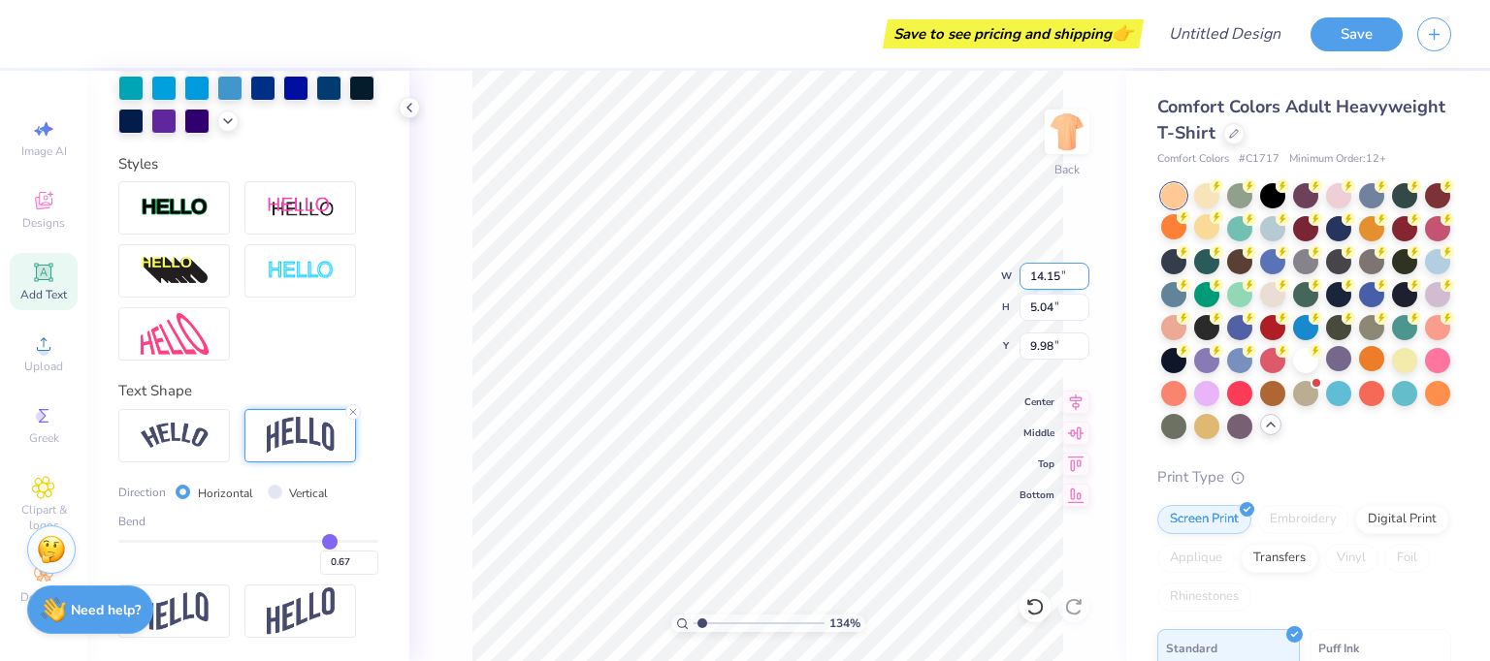
click at [1082, 283] on input "14.15" at bounding box center [1054, 276] width 70 height 27
click at [1082, 283] on input "14.14" at bounding box center [1054, 276] width 70 height 27
click at [1082, 283] on input "14.13" at bounding box center [1054, 276] width 70 height 27
click at [1082, 283] on input "14.12" at bounding box center [1054, 276] width 70 height 27
click at [1082, 283] on input "14.11" at bounding box center [1054, 276] width 70 height 27
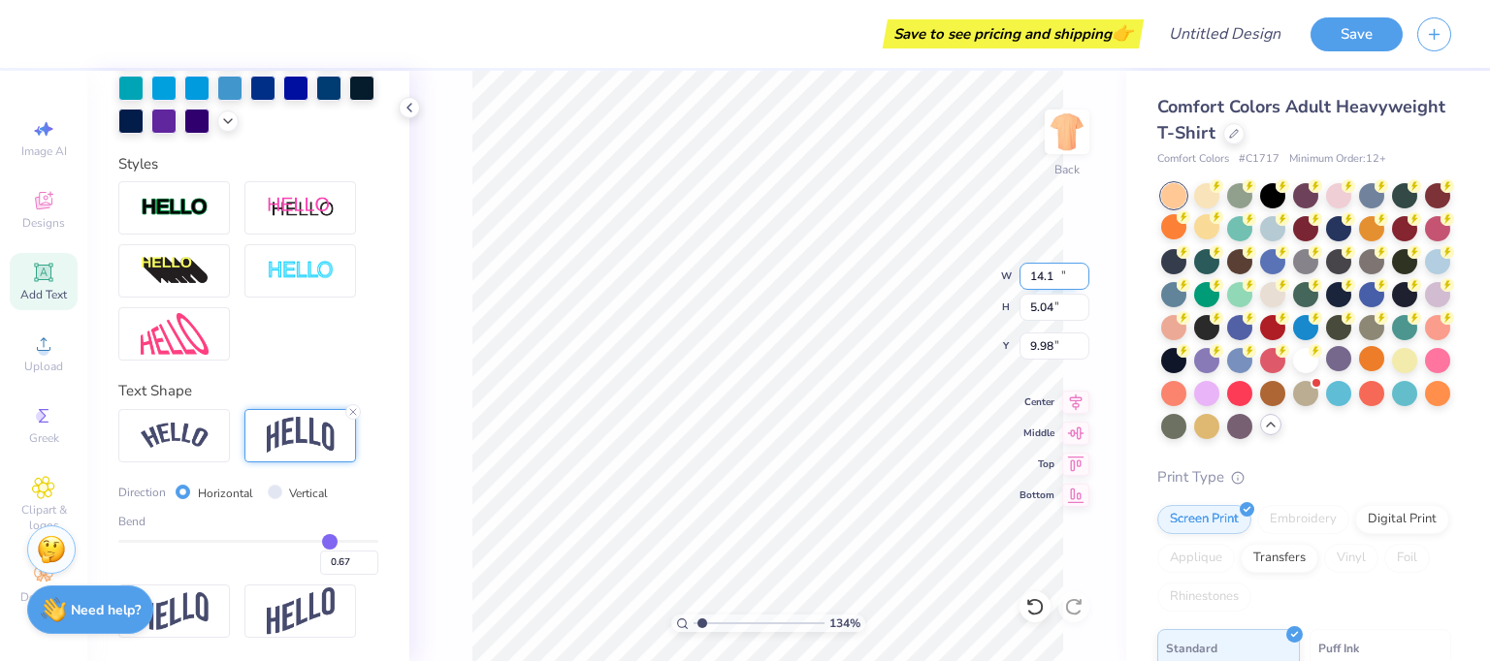
click at [1082, 283] on input "14.1" at bounding box center [1054, 276] width 70 height 27
click at [1082, 283] on input "13.88" at bounding box center [1054, 276] width 70 height 27
click at [1080, 312] on input "4.88" at bounding box center [1054, 307] width 70 height 27
click at [1082, 348] on input "9.97" at bounding box center [1054, 346] width 70 height 27
click at [1082, 348] on input "9.87" at bounding box center [1054, 346] width 70 height 27
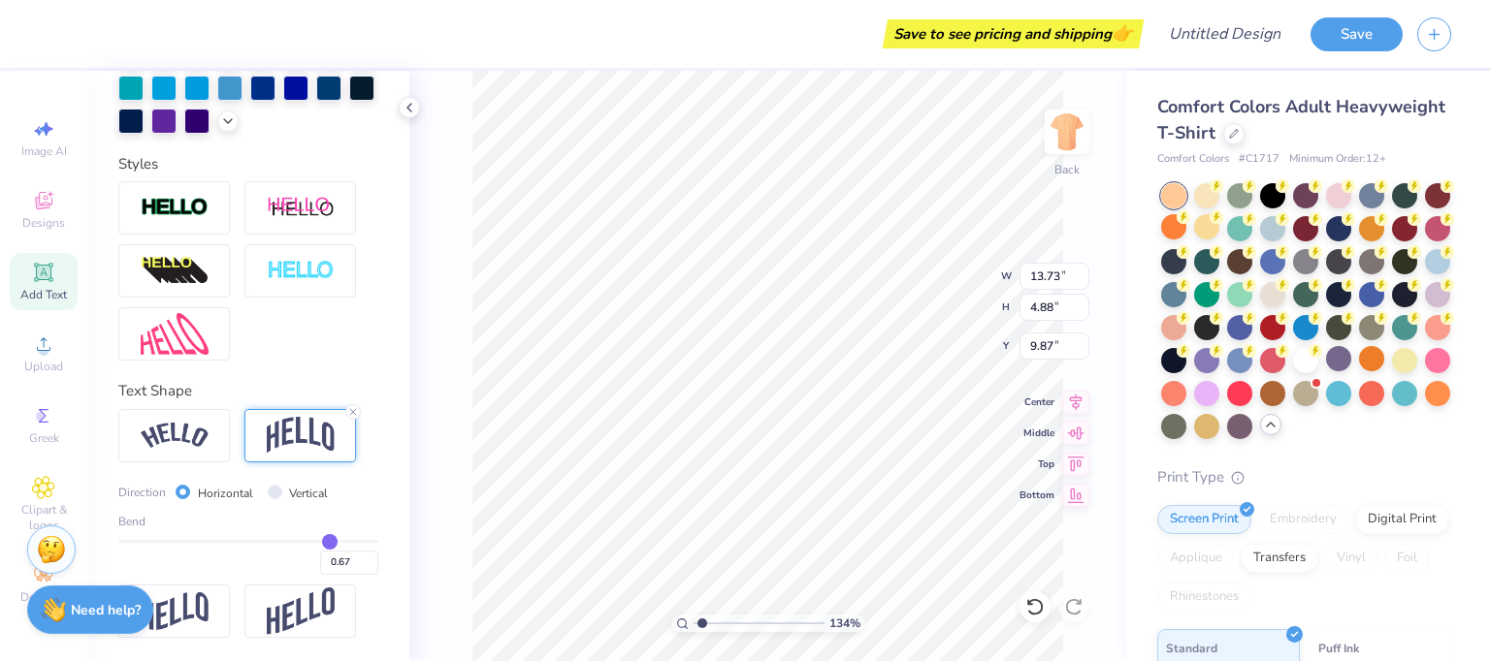
click at [1110, 342] on div "134 % Back W 13.73 13.73 " H 4.88 4.88 " Y 9.87 9.87 " Center [GEOGRAPHIC_DATA]" at bounding box center [767, 366] width 717 height 591
click at [446, 320] on div "134 % Back W 8.16 8.16 " H 2.90 2.90 " Y 0.94 0.94 " Center Middle Top Bottom" at bounding box center [767, 366] width 717 height 591
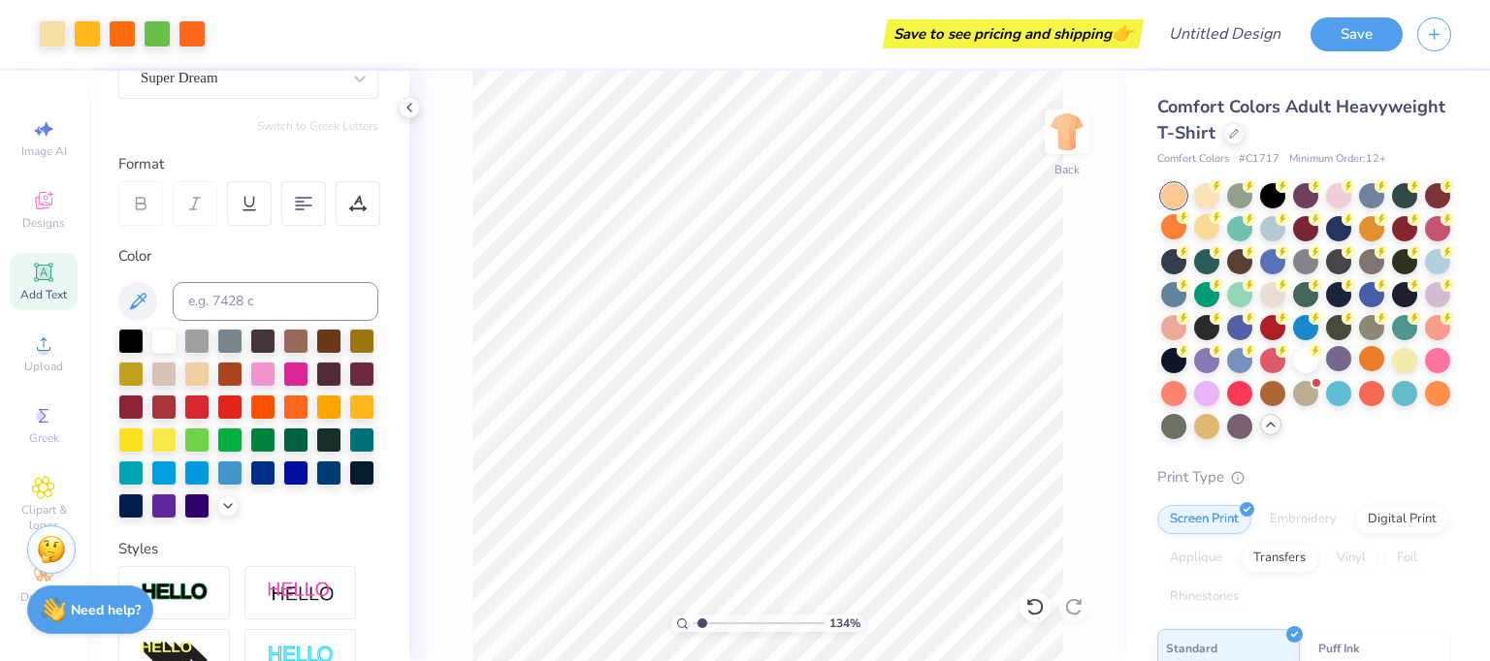
scroll to position [167, 0]
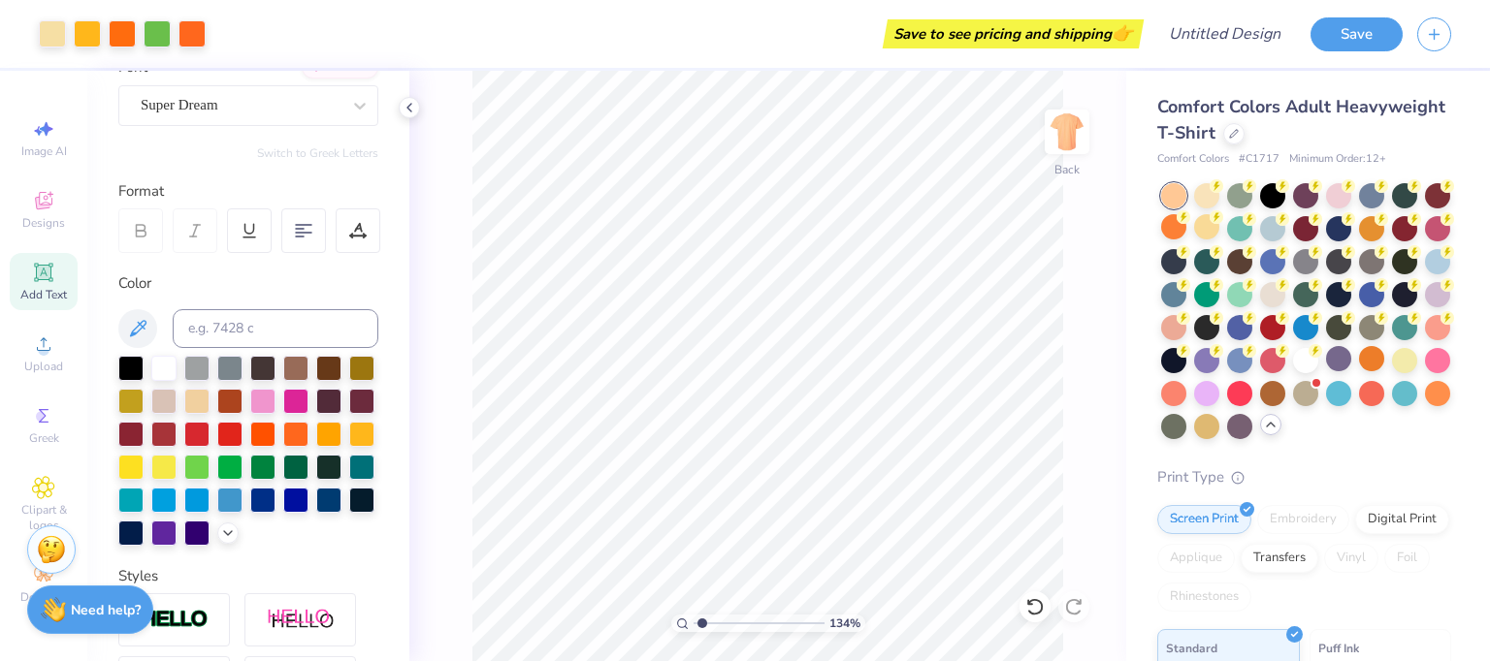
click at [36, 270] on icon at bounding box center [43, 272] width 18 height 18
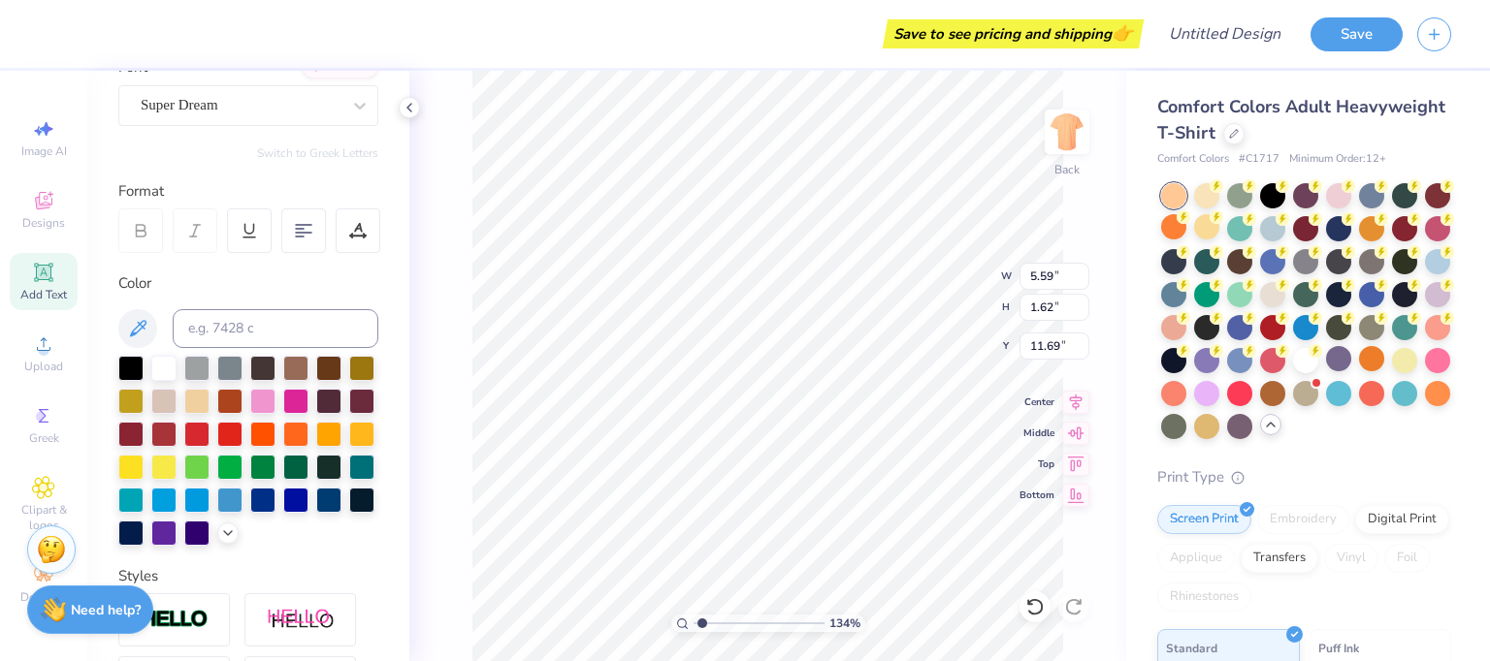
scroll to position [16, 8]
click at [283, 445] on div at bounding box center [295, 432] width 25 height 25
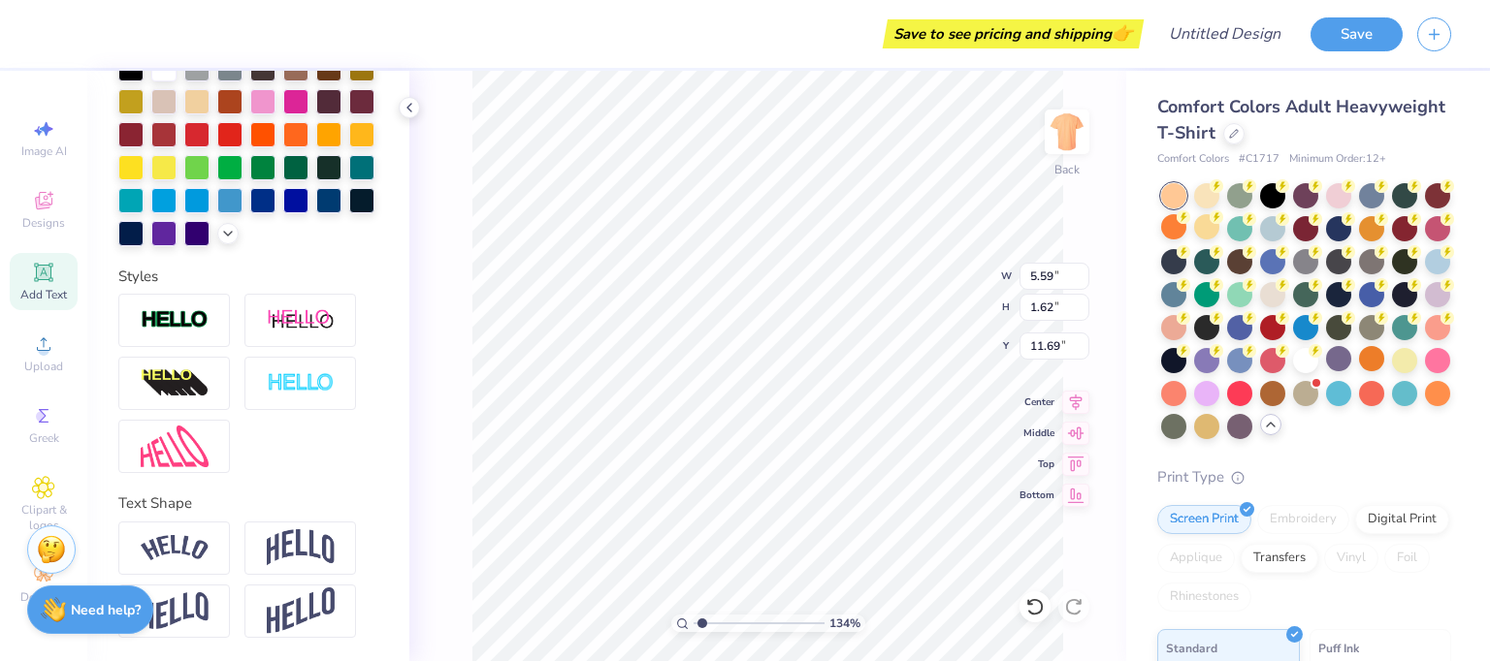
scroll to position [498, 0]
click at [210, 547] on div at bounding box center [174, 548] width 112 height 53
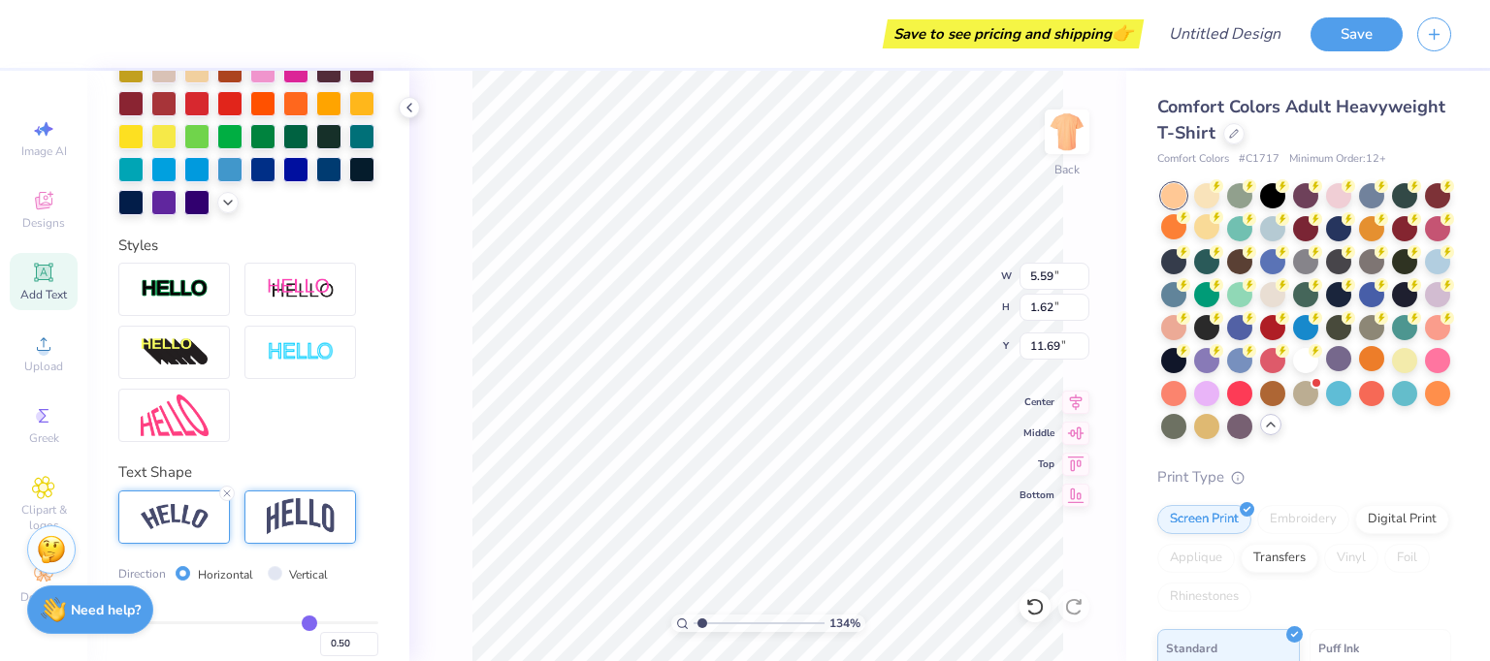
click at [280, 535] on img at bounding box center [301, 517] width 68 height 37
click at [191, 531] on img at bounding box center [175, 517] width 68 height 26
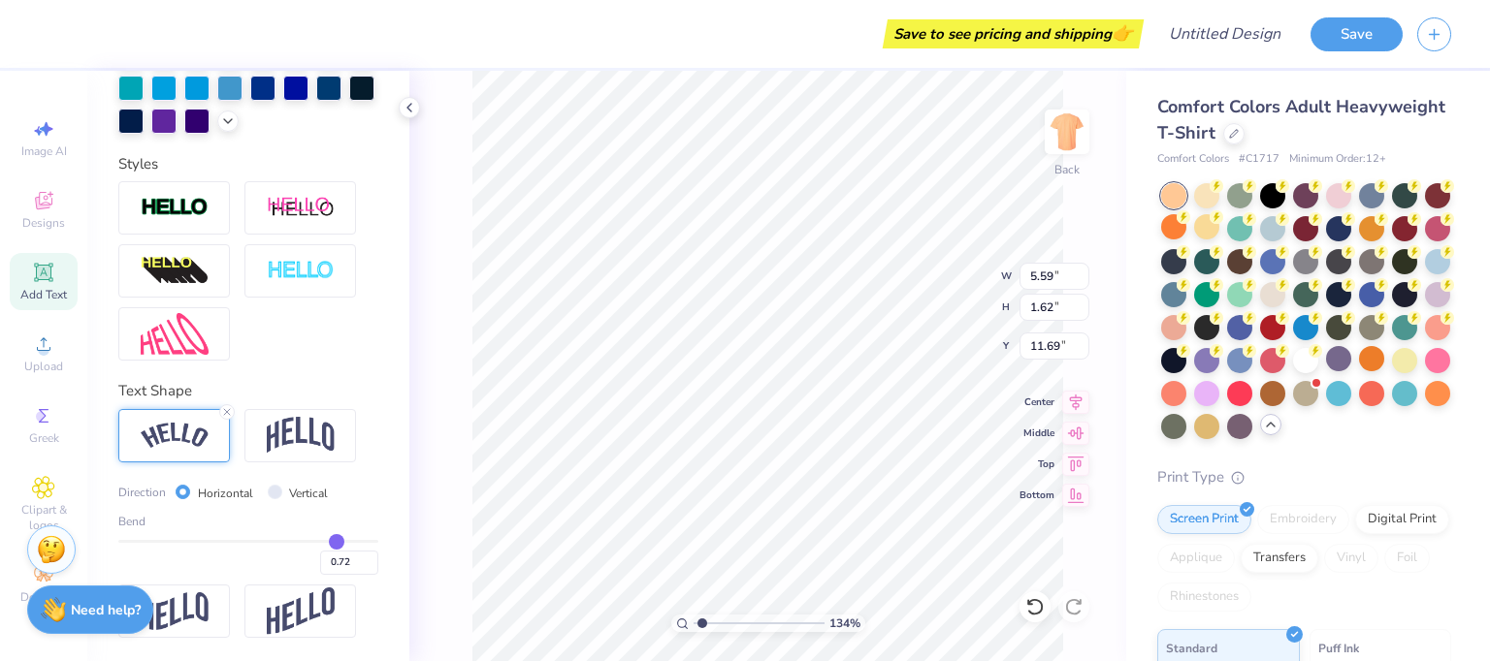
drag, startPoint x: 303, startPoint y: 540, endPoint x: 323, endPoint y: 537, distance: 20.6
click at [323, 540] on input "range" at bounding box center [248, 541] width 260 height 3
click at [188, 436] on img at bounding box center [175, 436] width 68 height 26
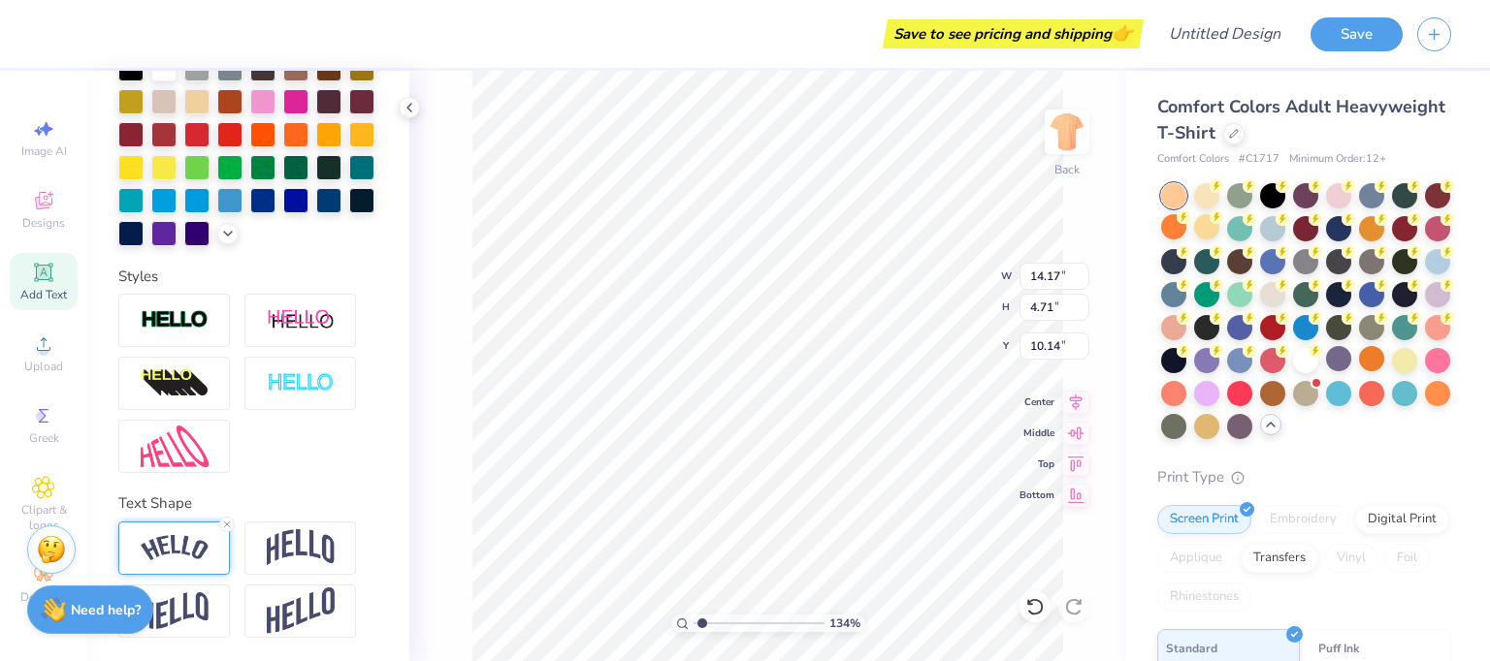
click at [186, 553] on img at bounding box center [175, 548] width 68 height 26
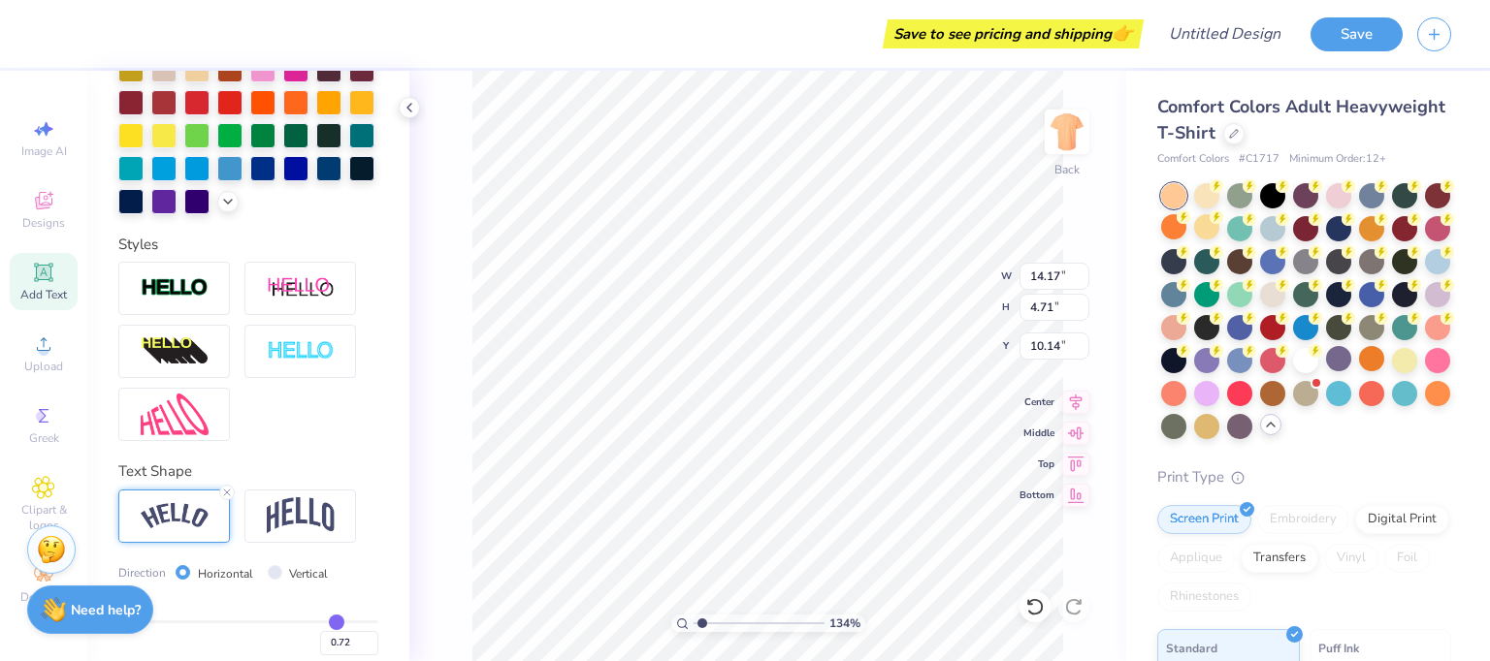
scroll to position [610, 0]
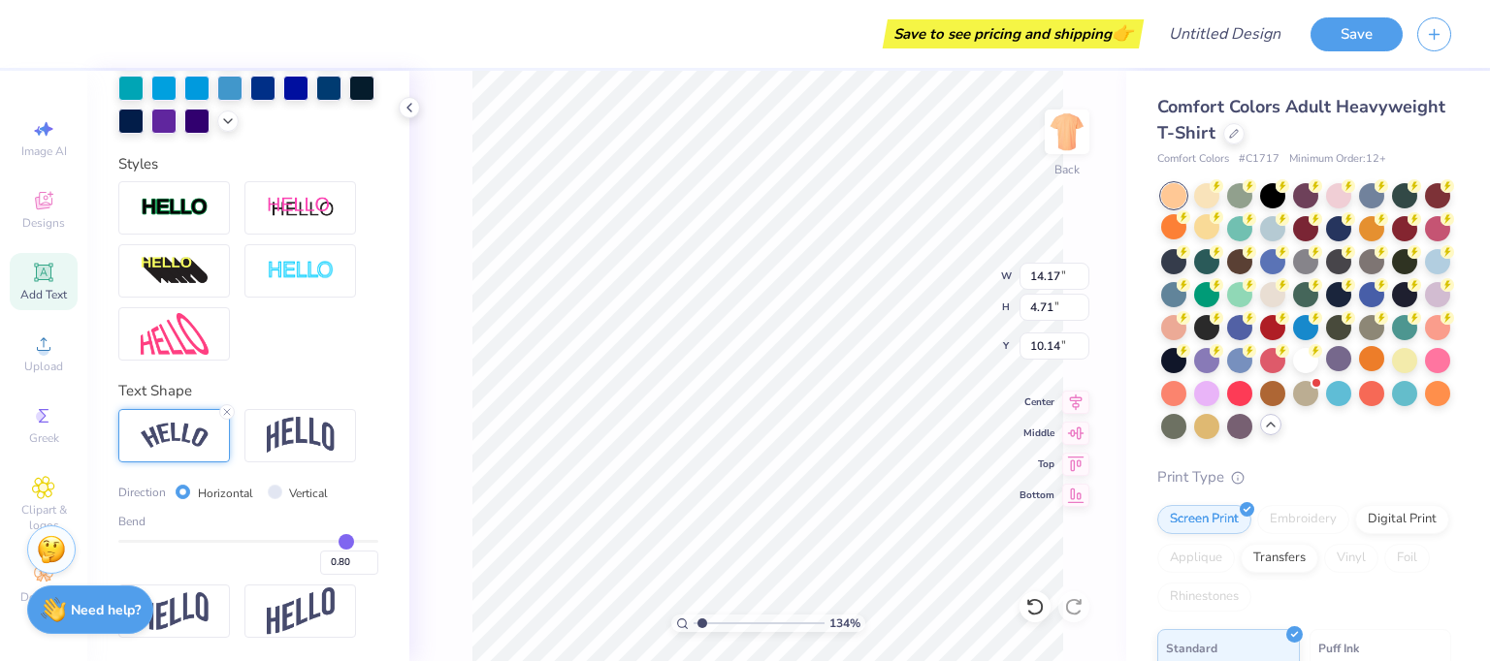
drag, startPoint x: 322, startPoint y: 539, endPoint x: 333, endPoint y: 535, distance: 11.4
click at [333, 540] on input "range" at bounding box center [248, 541] width 260 height 3
click at [446, 513] on div "134 % Back W 14.17 14.17 " H 4.71 4.71 " Y 10.14 10.14 " Center Middle Top Bott…" at bounding box center [767, 366] width 717 height 591
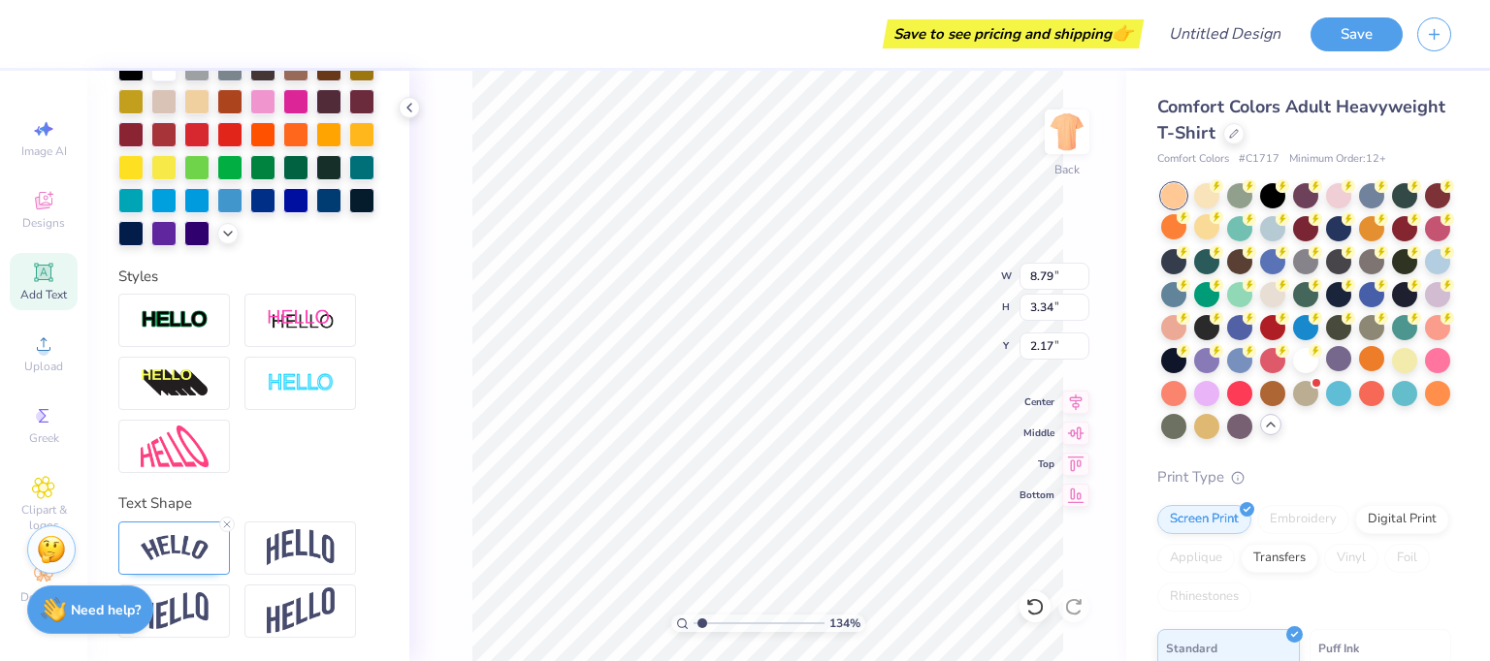
scroll to position [16, 2]
click at [182, 555] on img at bounding box center [175, 548] width 68 height 26
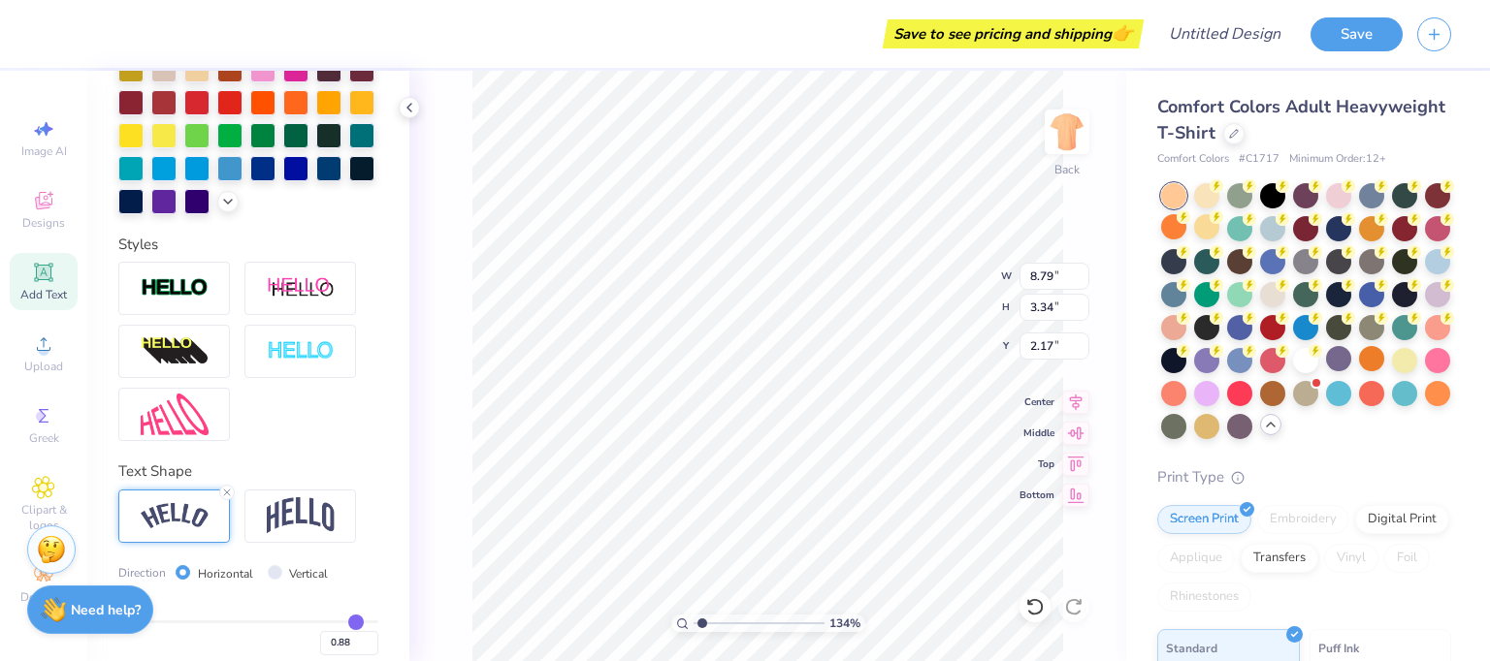
click at [341, 624] on input "range" at bounding box center [248, 622] width 260 height 3
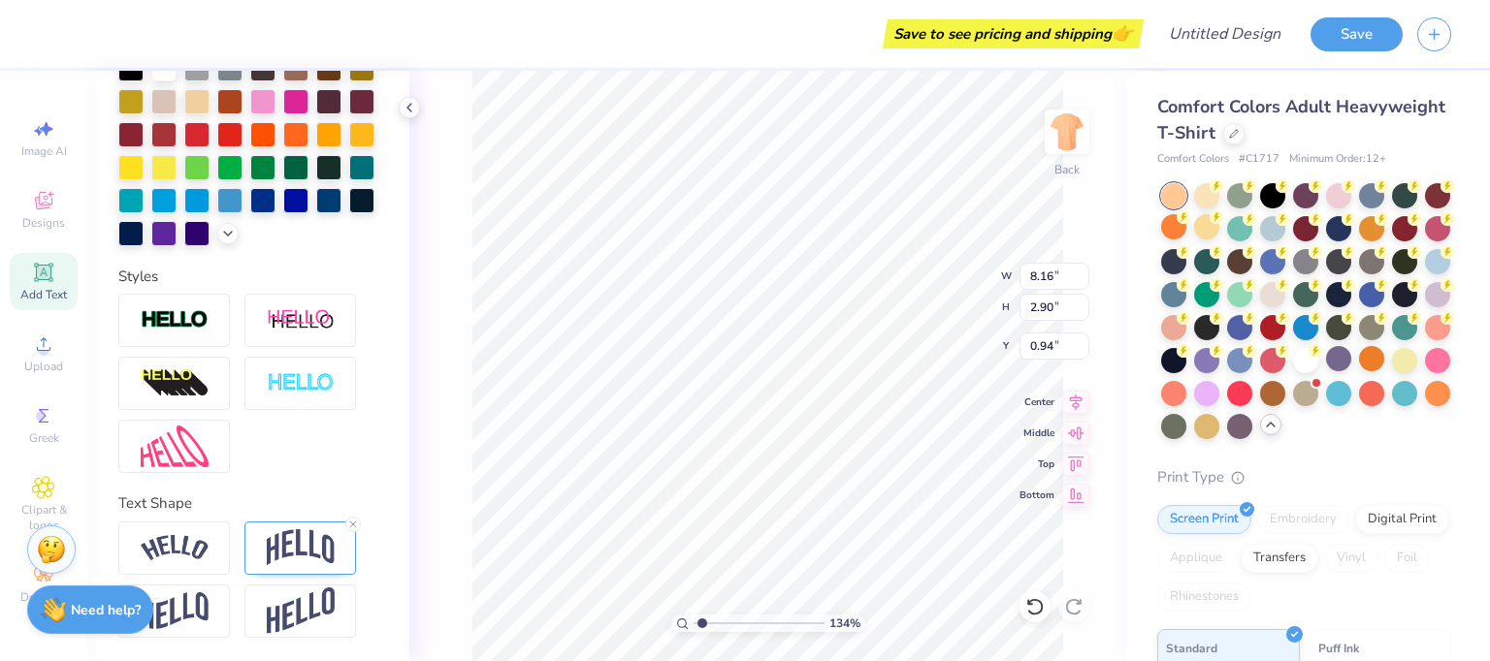
click at [424, 335] on div "134 % Back W 8.16 8.16 " H 2.90 2.90 " Y 0.94 0.94 " Center Middle Top Bottom" at bounding box center [767, 366] width 717 height 591
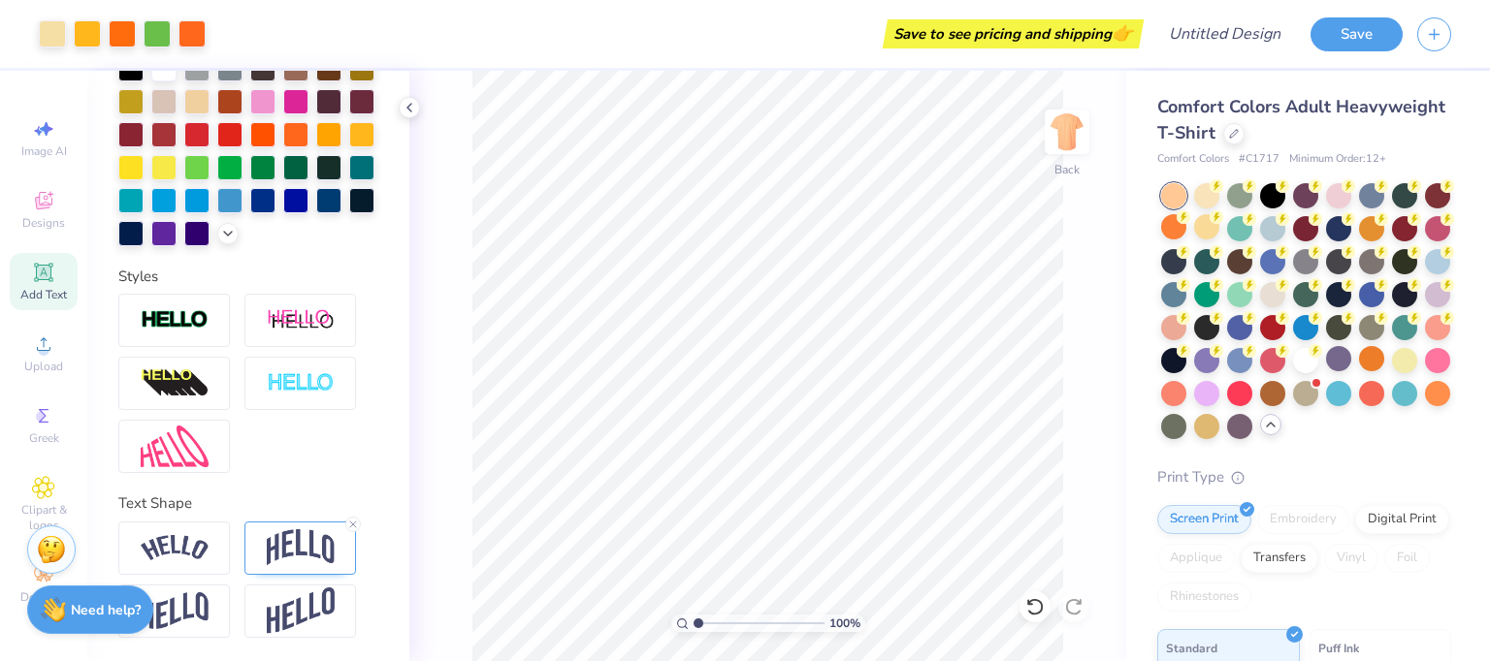
drag, startPoint x: 704, startPoint y: 617, endPoint x: 691, endPoint y: 617, distance: 13.6
click at [693, 617] on input "range" at bounding box center [758, 623] width 131 height 17
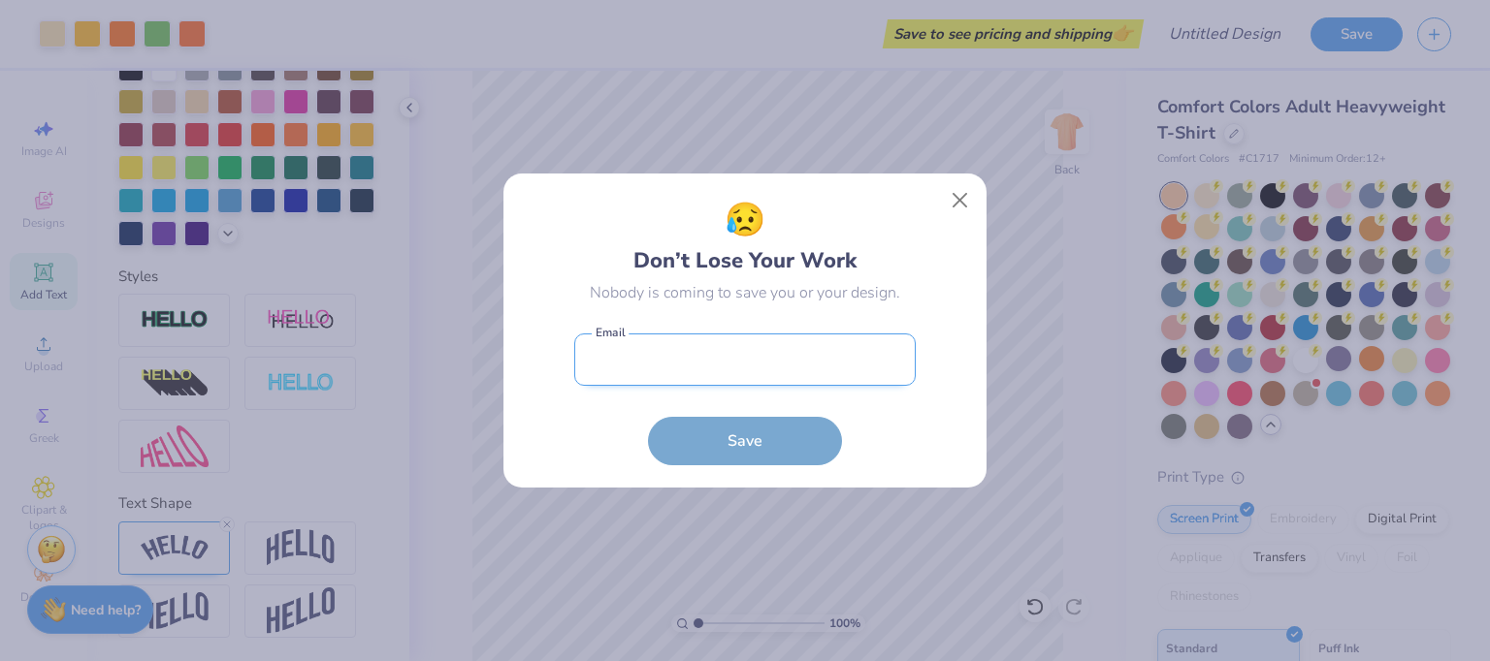
click at [675, 354] on input "email" at bounding box center [744, 360] width 341 height 53
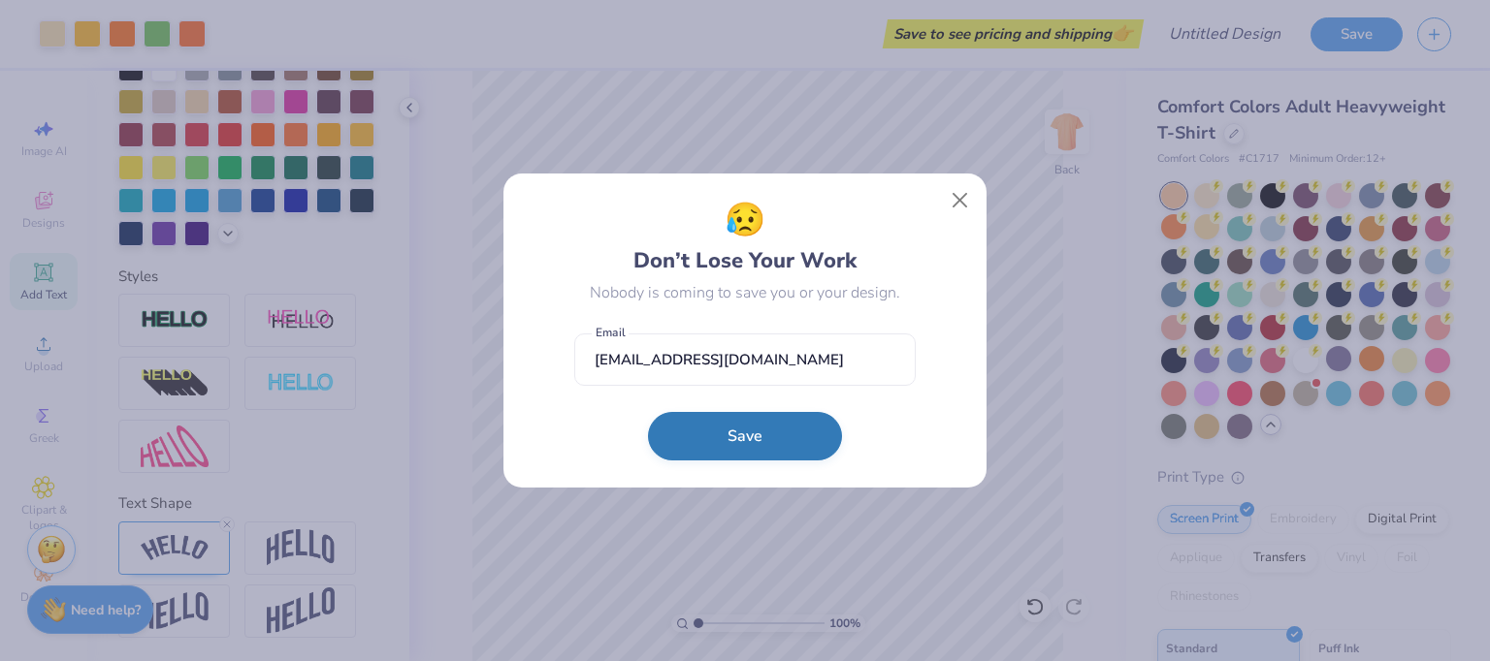
click at [709, 430] on button "Save" at bounding box center [745, 436] width 194 height 48
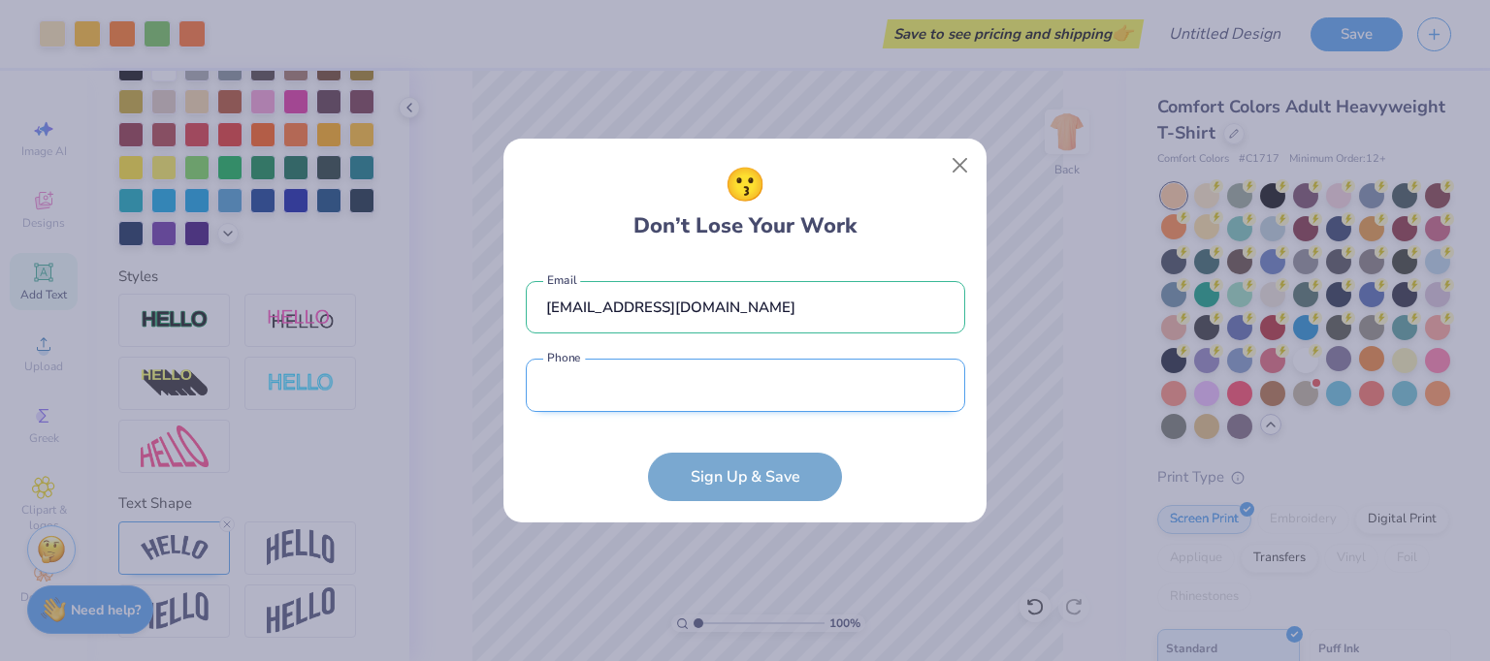
click at [649, 392] on input "tel" at bounding box center [745, 385] width 439 height 53
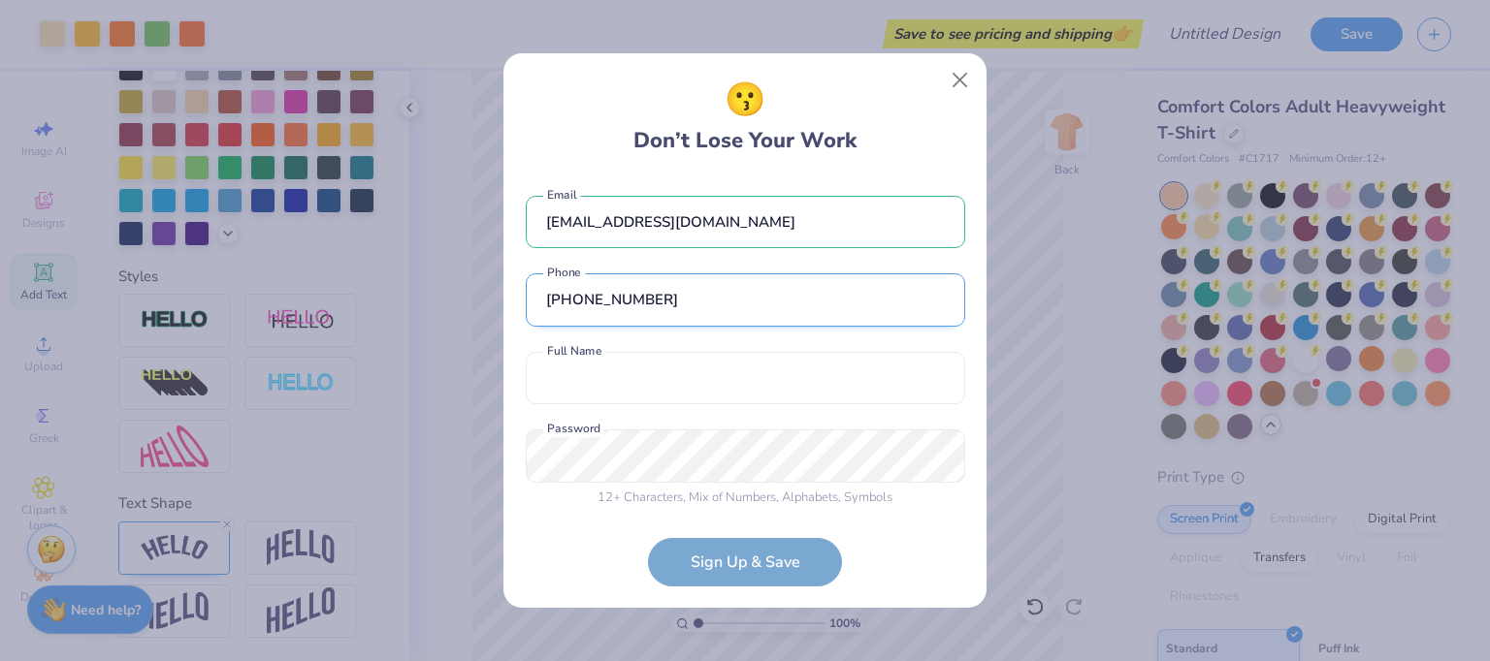
scroll to position [10, 0]
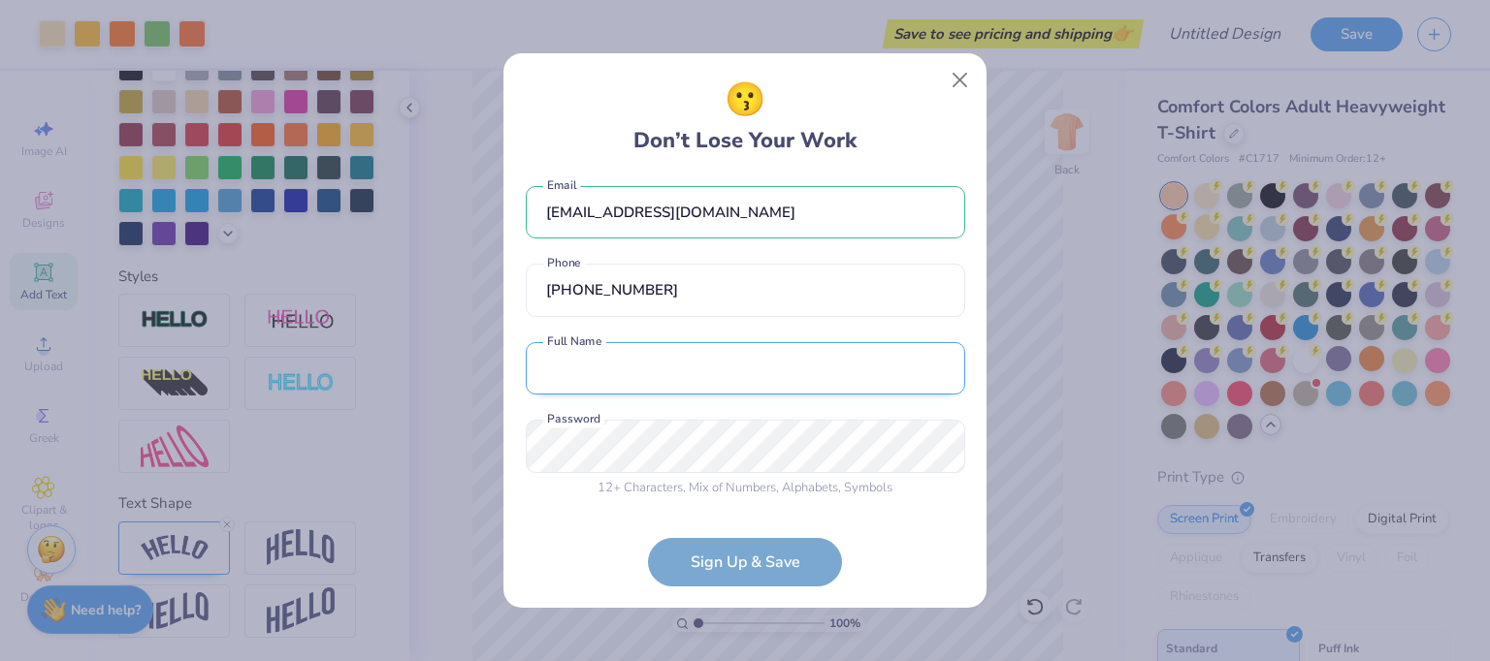
click at [623, 352] on input "text" at bounding box center [745, 368] width 439 height 53
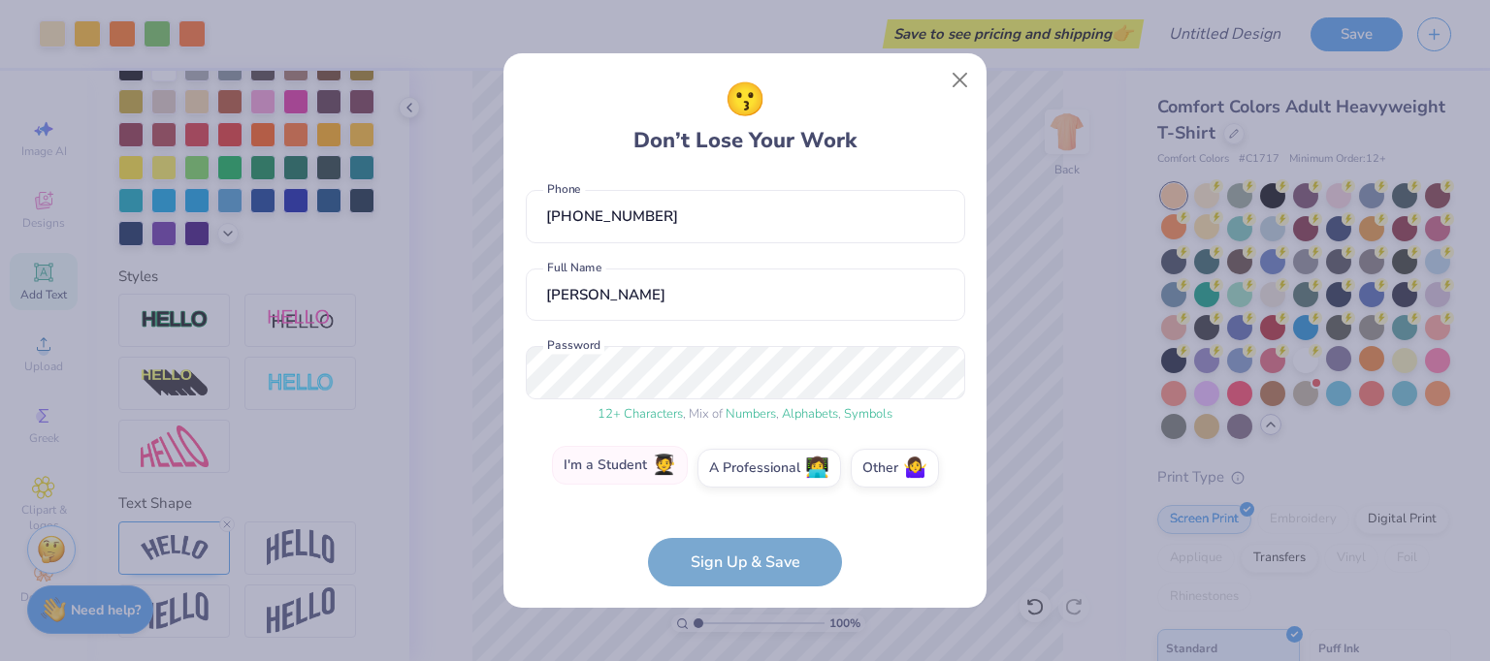
click at [647, 480] on label "I'm a Student 🧑‍🎓" at bounding box center [620, 465] width 136 height 39
click at [739, 551] on input "I'm a Student 🧑‍🎓" at bounding box center [745, 557] width 13 height 13
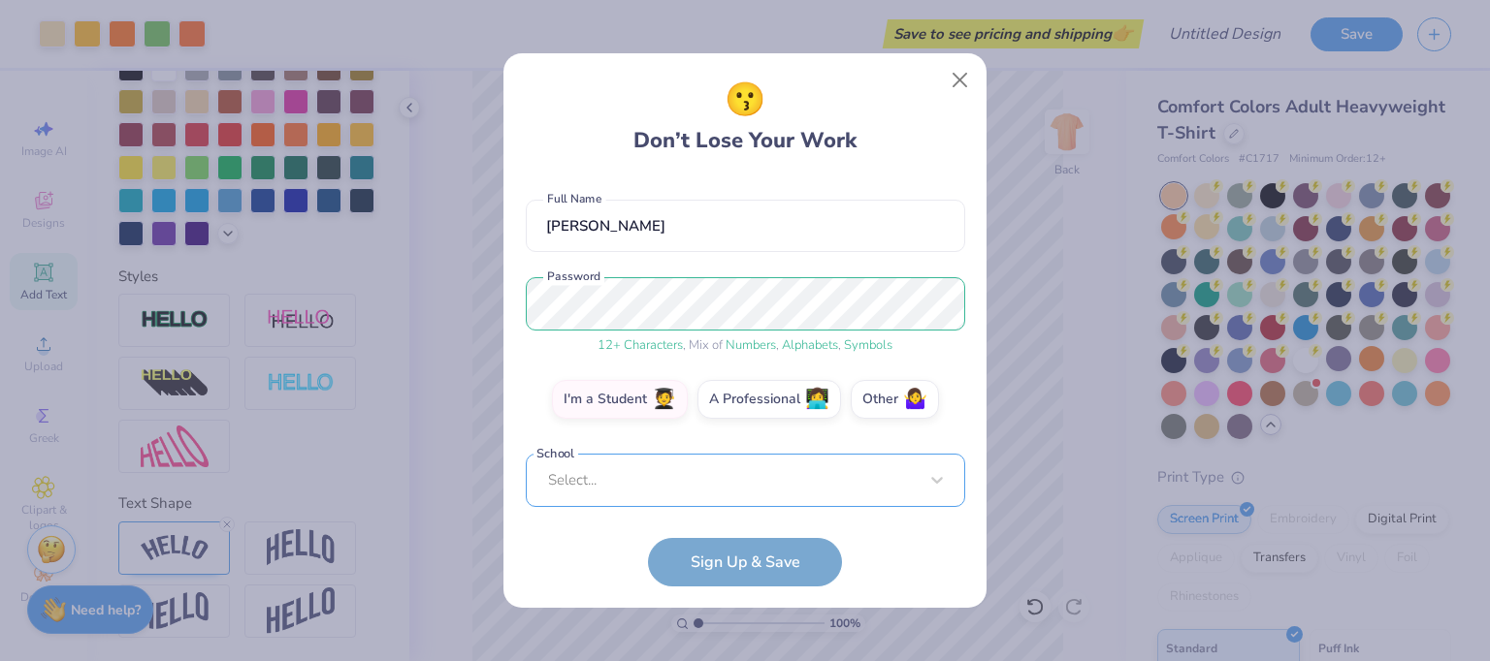
click at [643, 482] on div "Select..." at bounding box center [745, 480] width 439 height 53
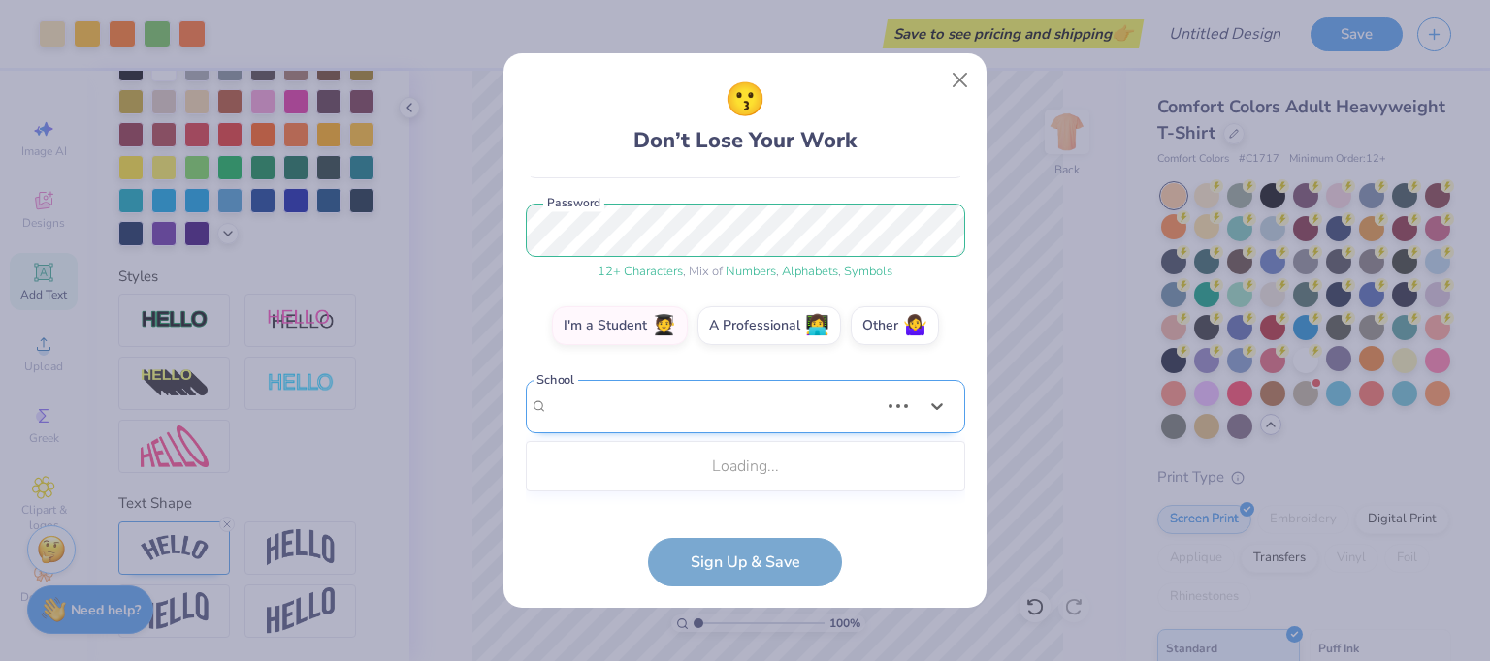
scroll to position [241, 0]
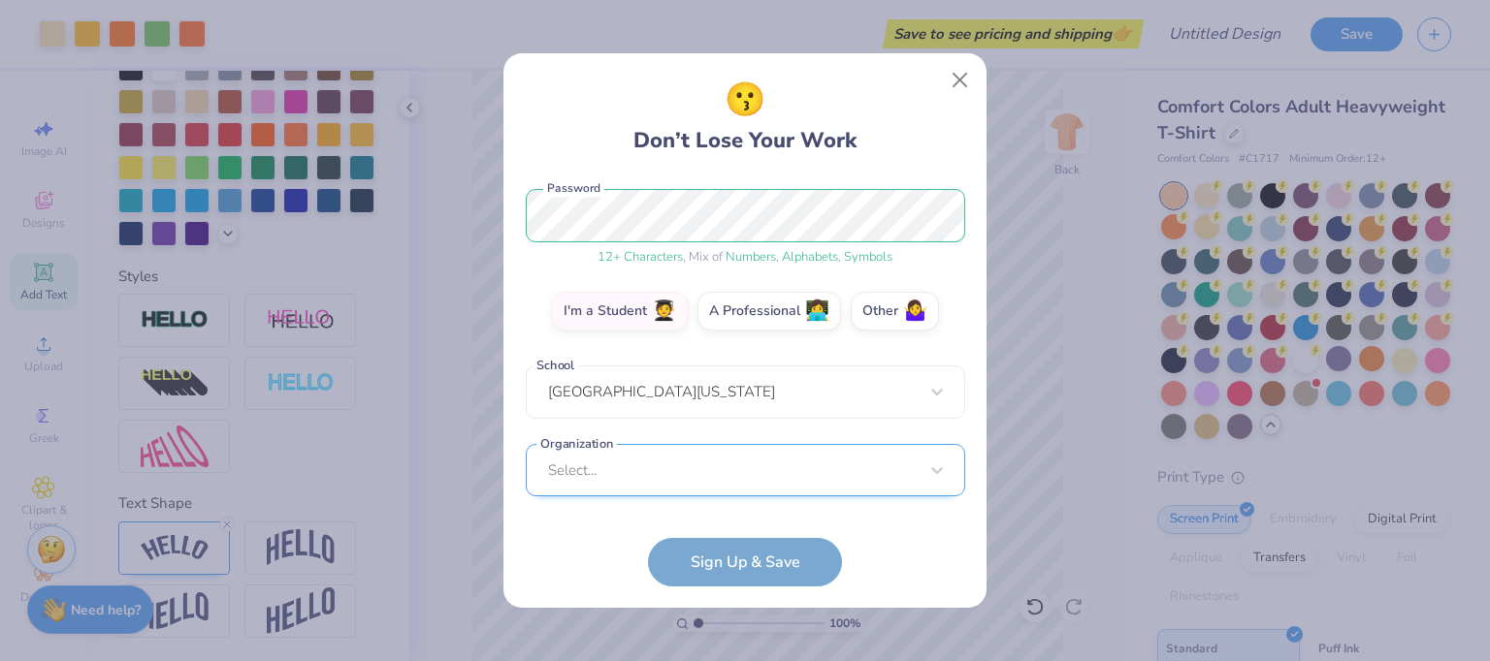
click at [655, 463] on div "Select..." at bounding box center [745, 470] width 439 height 53
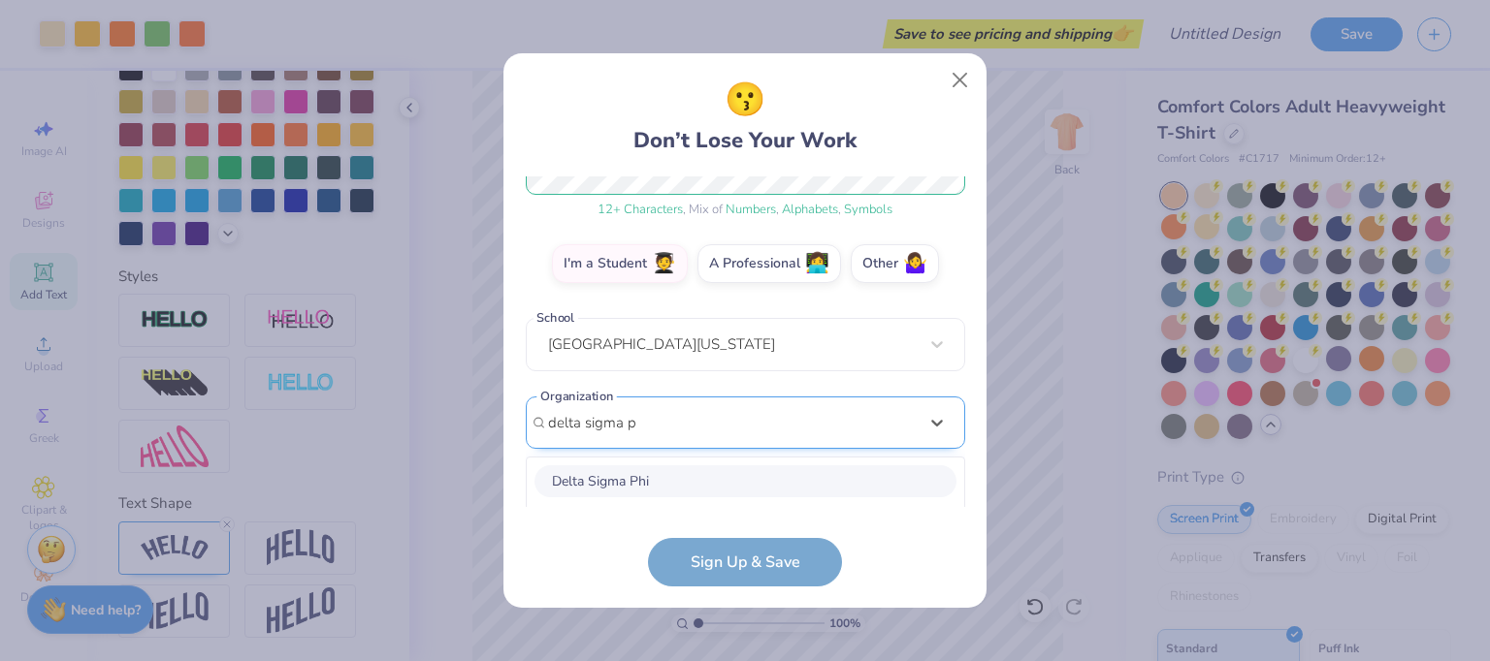
scroll to position [531, 0]
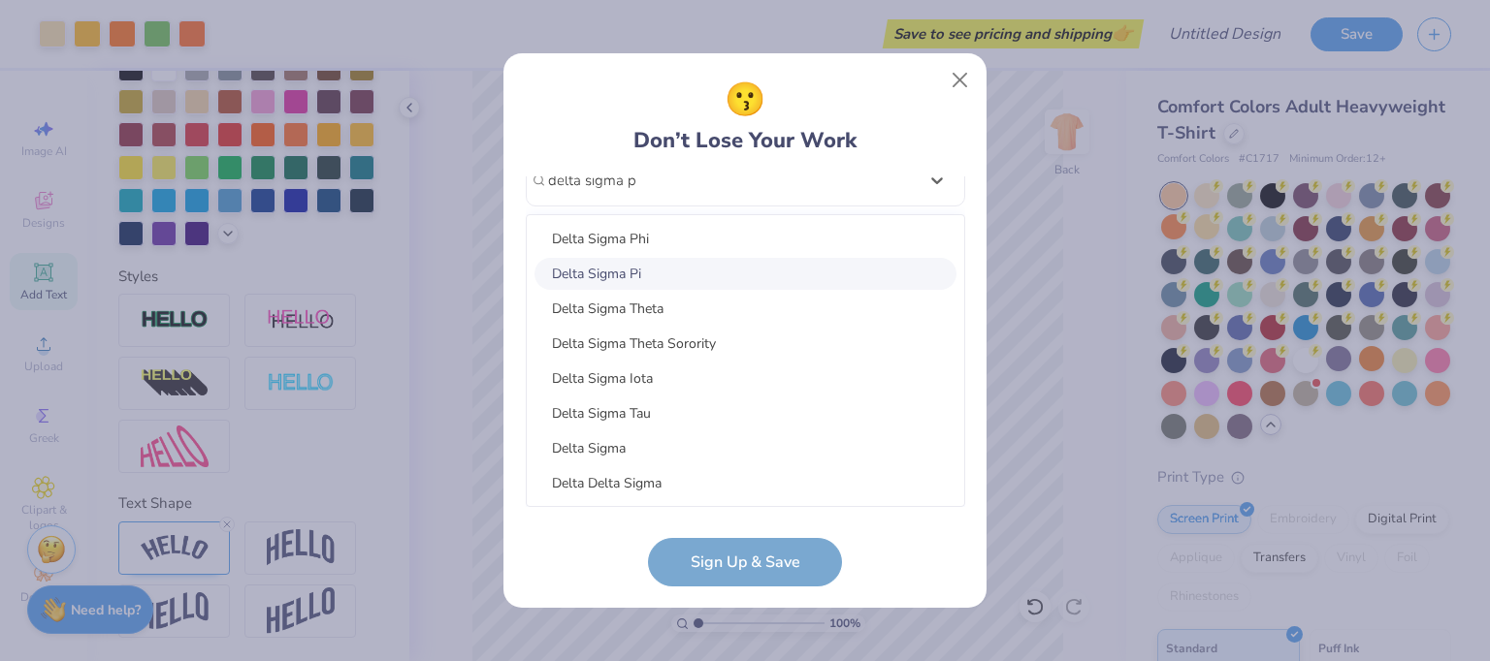
click at [623, 276] on div "Delta Sigma Pi" at bounding box center [745, 274] width 422 height 32
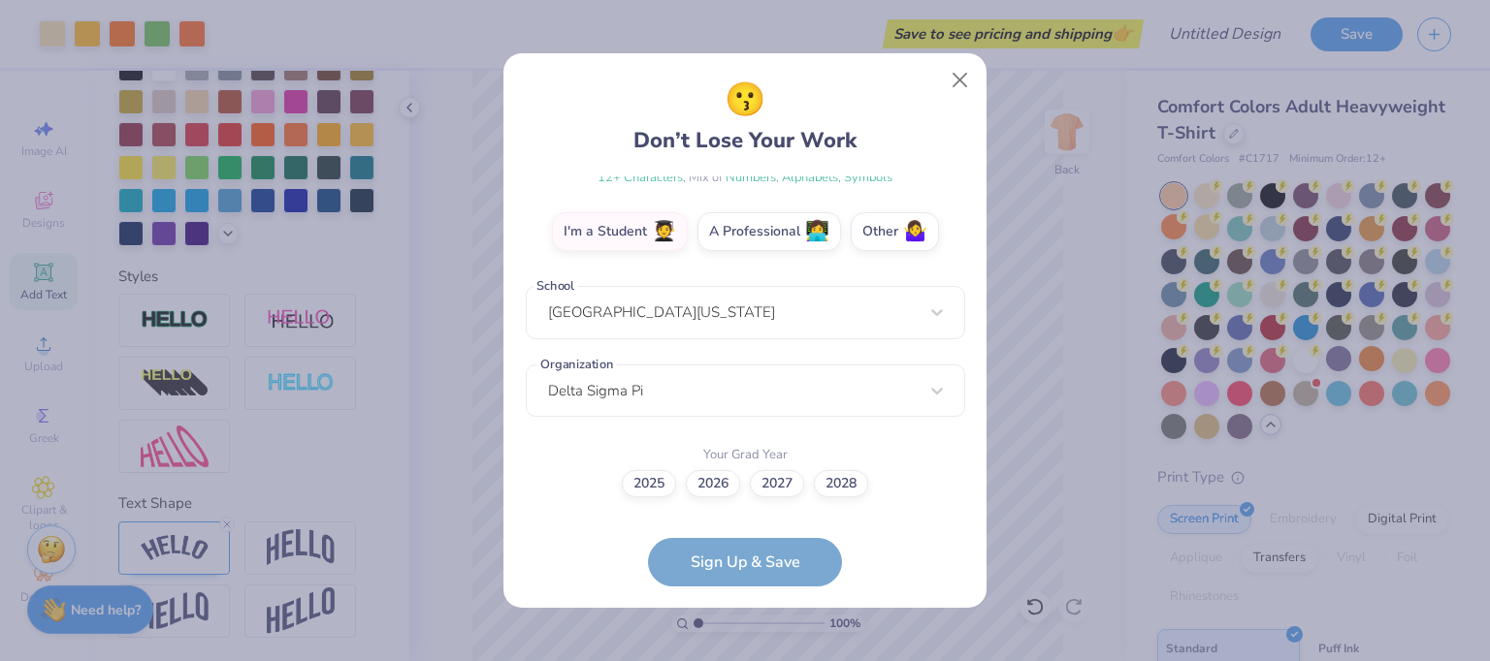
scroll to position [319, 0]
click at [826, 490] on label "2028" at bounding box center [841, 481] width 54 height 27
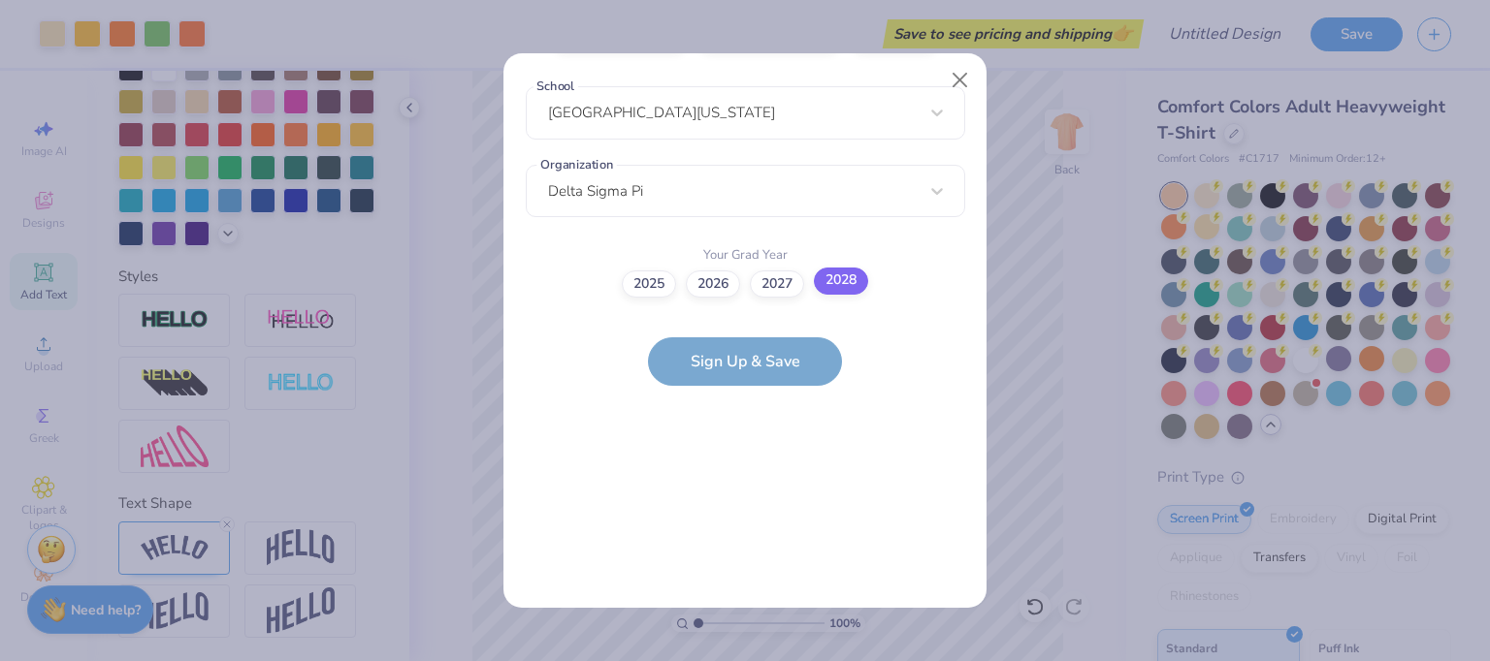
scroll to position [0, 0]
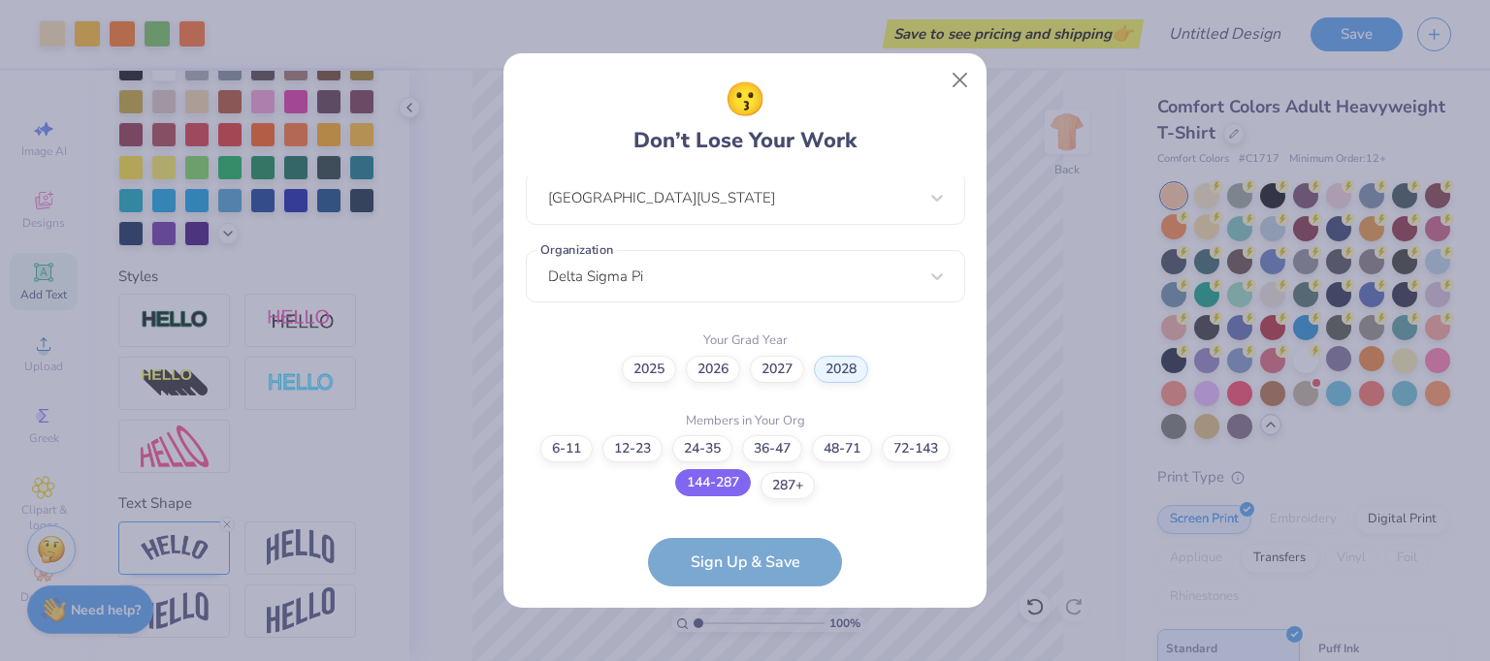
click at [715, 485] on label "144-287" at bounding box center [713, 482] width 76 height 27
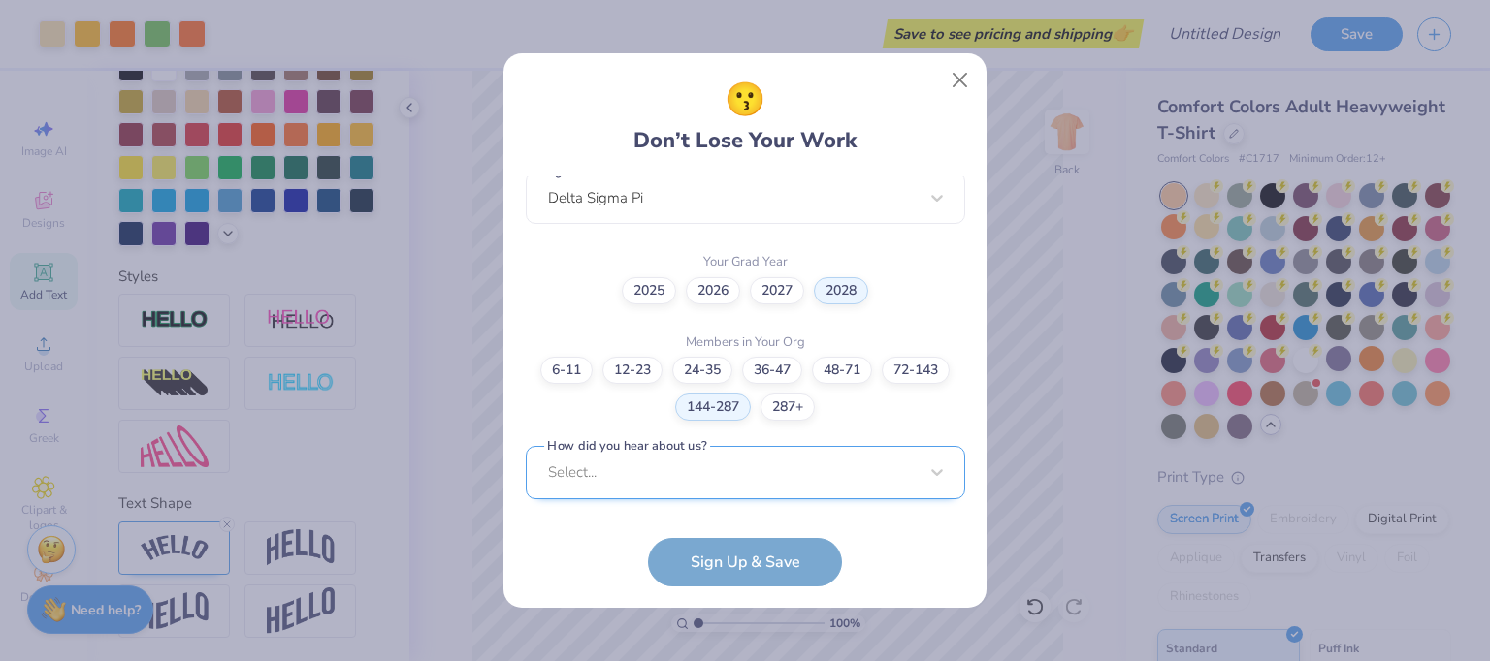
click at [741, 451] on div "Select..." at bounding box center [745, 472] width 439 height 53
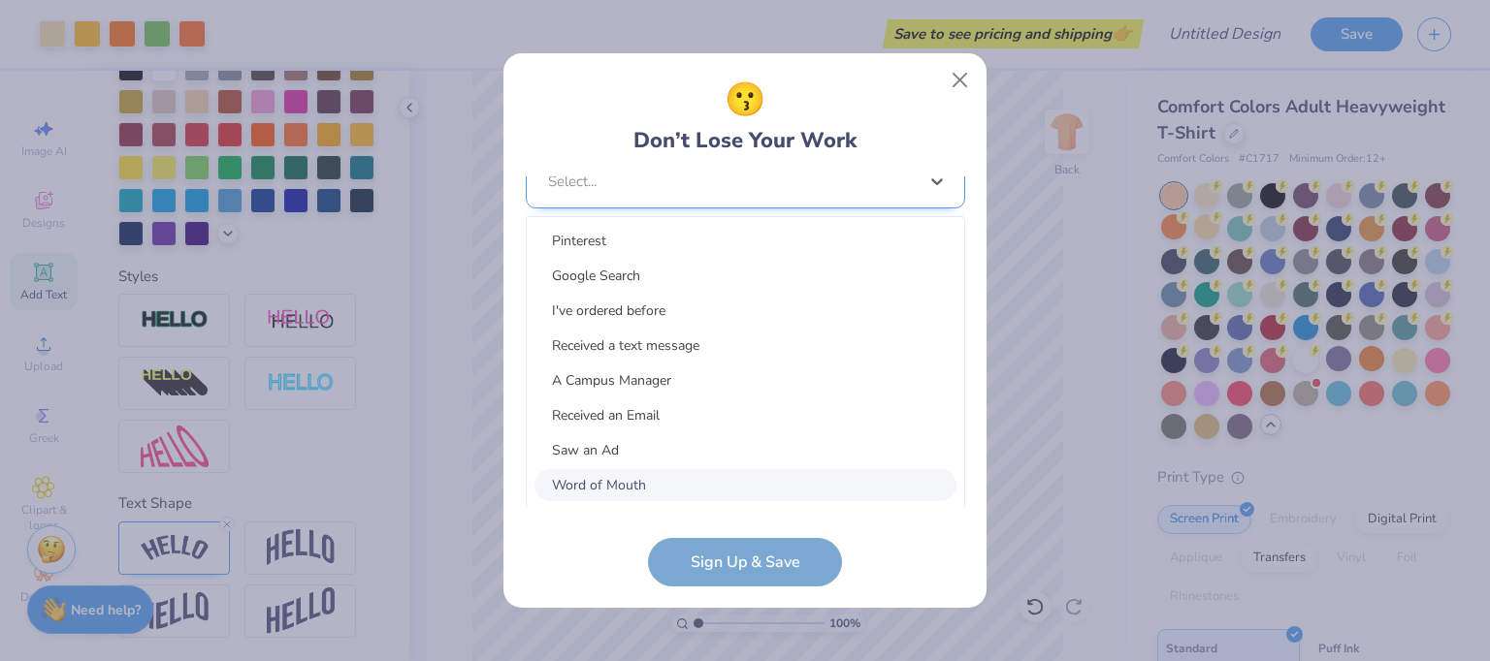
scroll to position [804, 0]
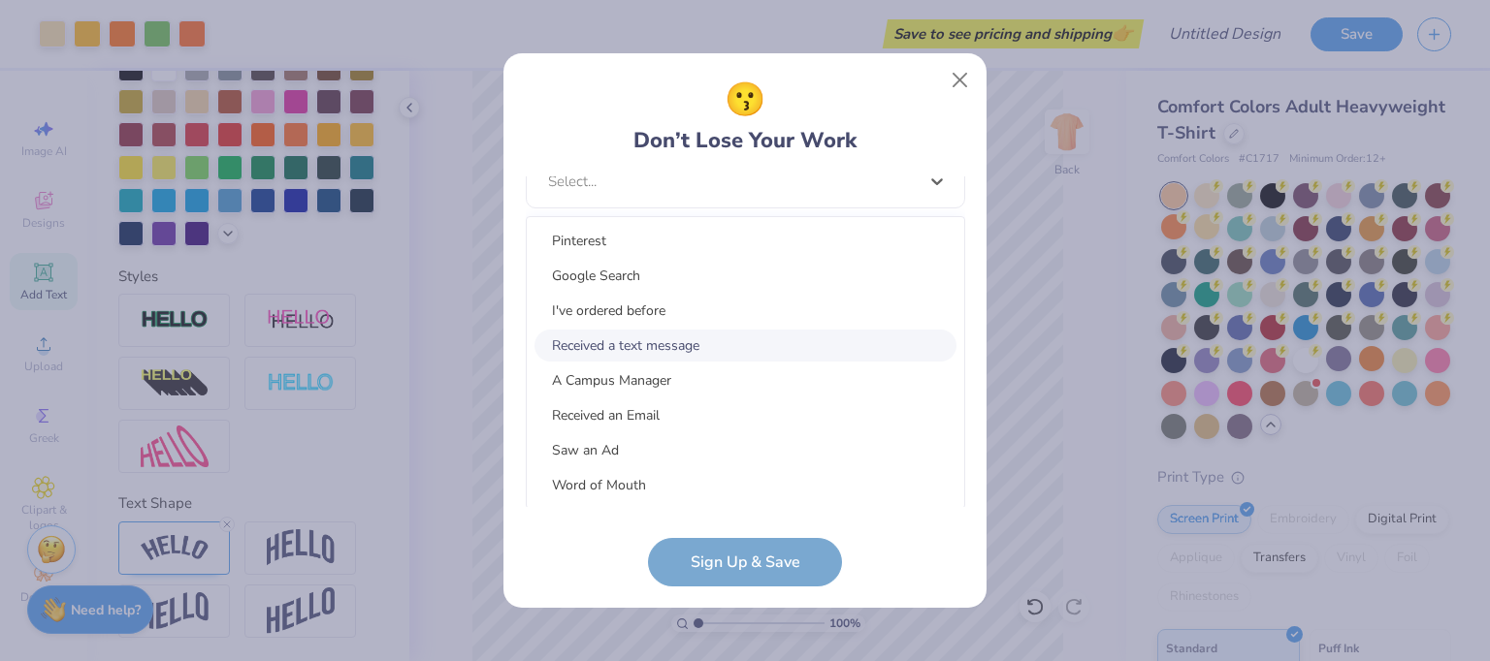
click at [656, 348] on div "Received a text message" at bounding box center [745, 346] width 422 height 32
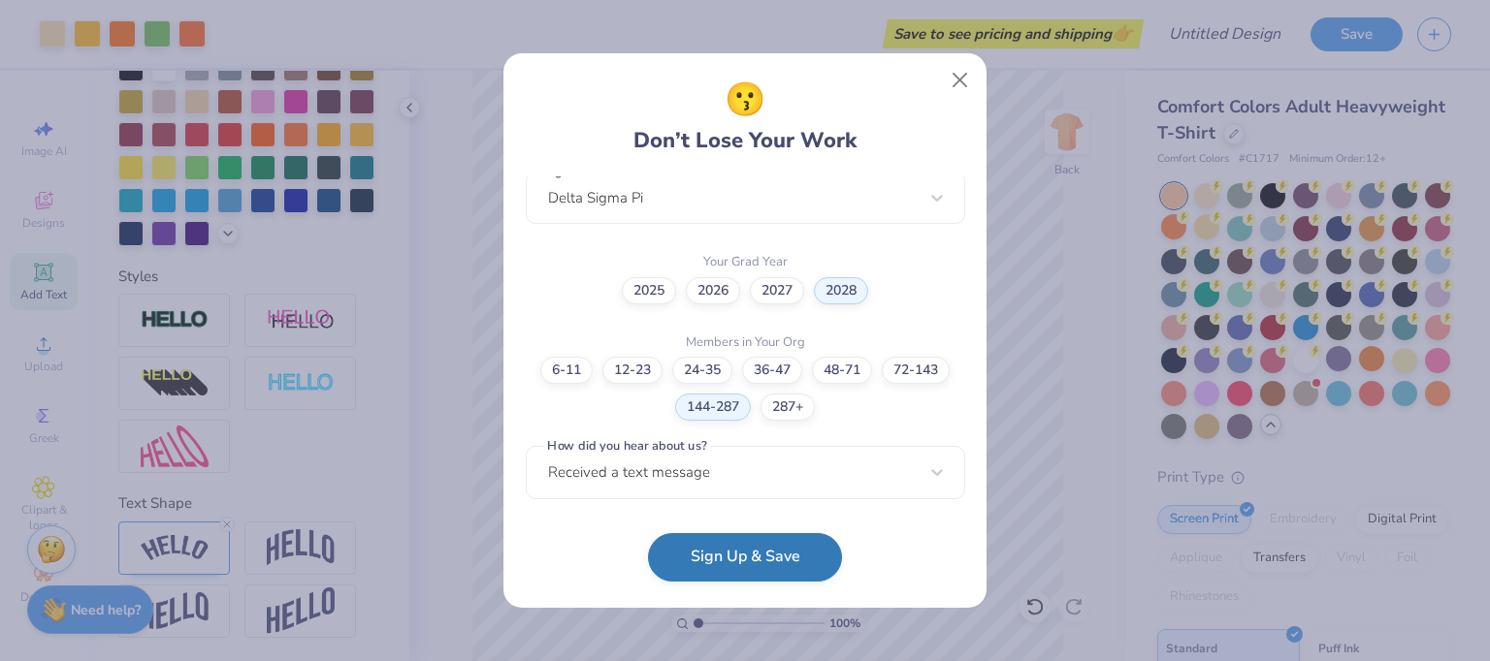
click at [693, 544] on button "Sign Up & Save" at bounding box center [745, 557] width 194 height 48
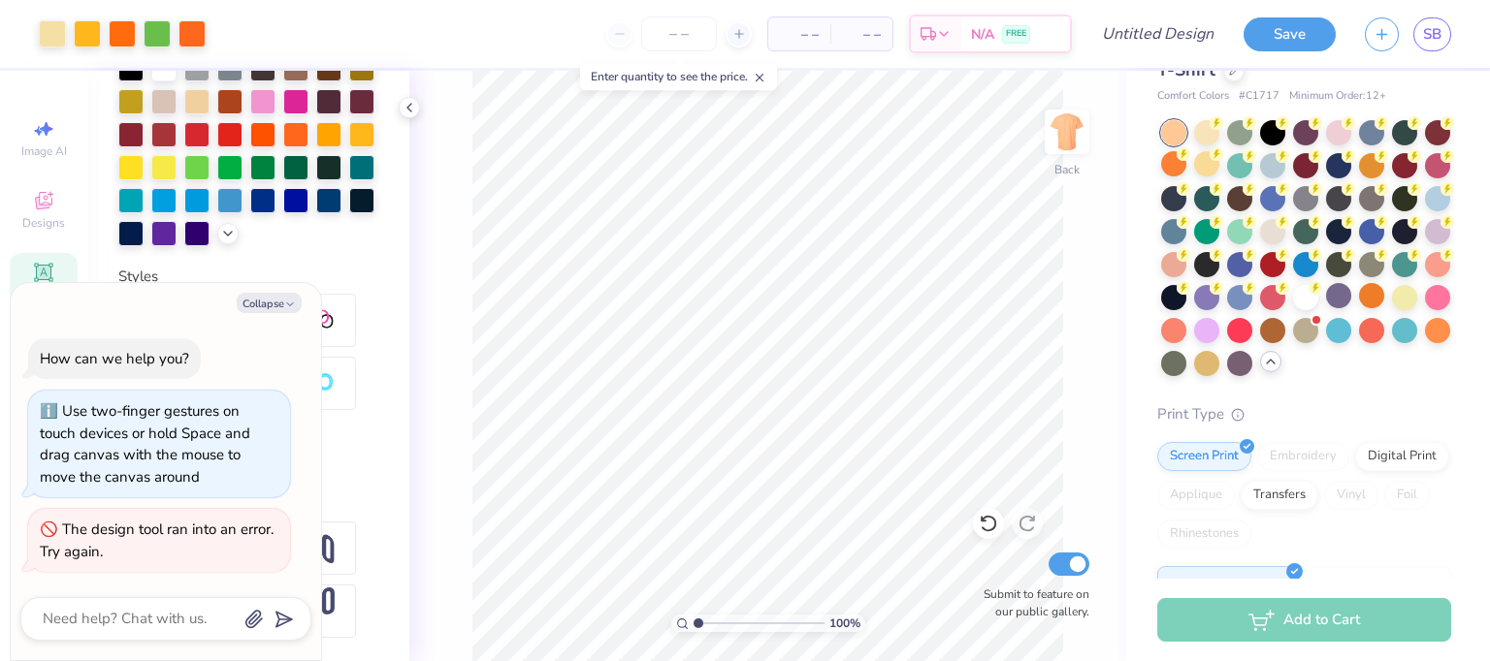
scroll to position [0, 0]
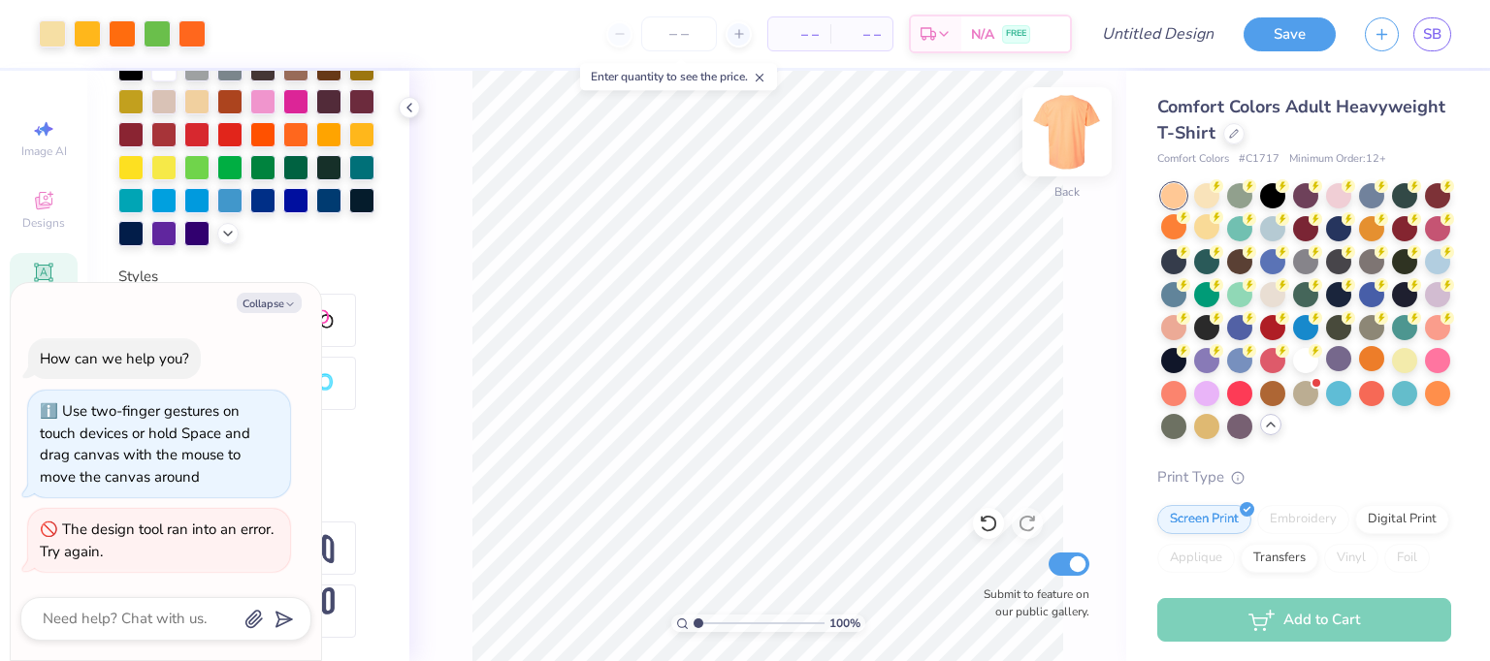
click at [1055, 133] on img at bounding box center [1067, 132] width 78 height 78
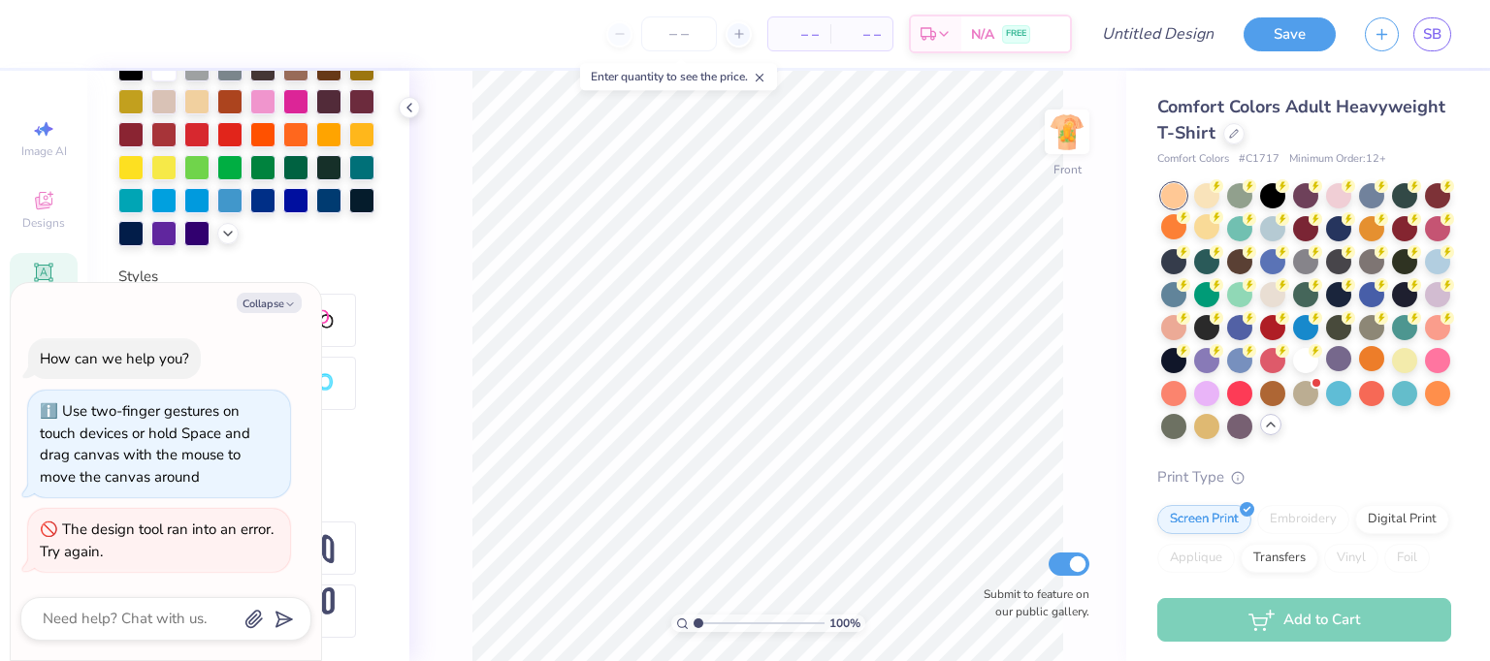
click at [318, 257] on div "Personalized Names Personalized Numbers Text Tool Add Font Font Super Dream Swi…" at bounding box center [248, 366] width 322 height 591
click at [48, 225] on span "Designs" at bounding box center [43, 223] width 43 height 16
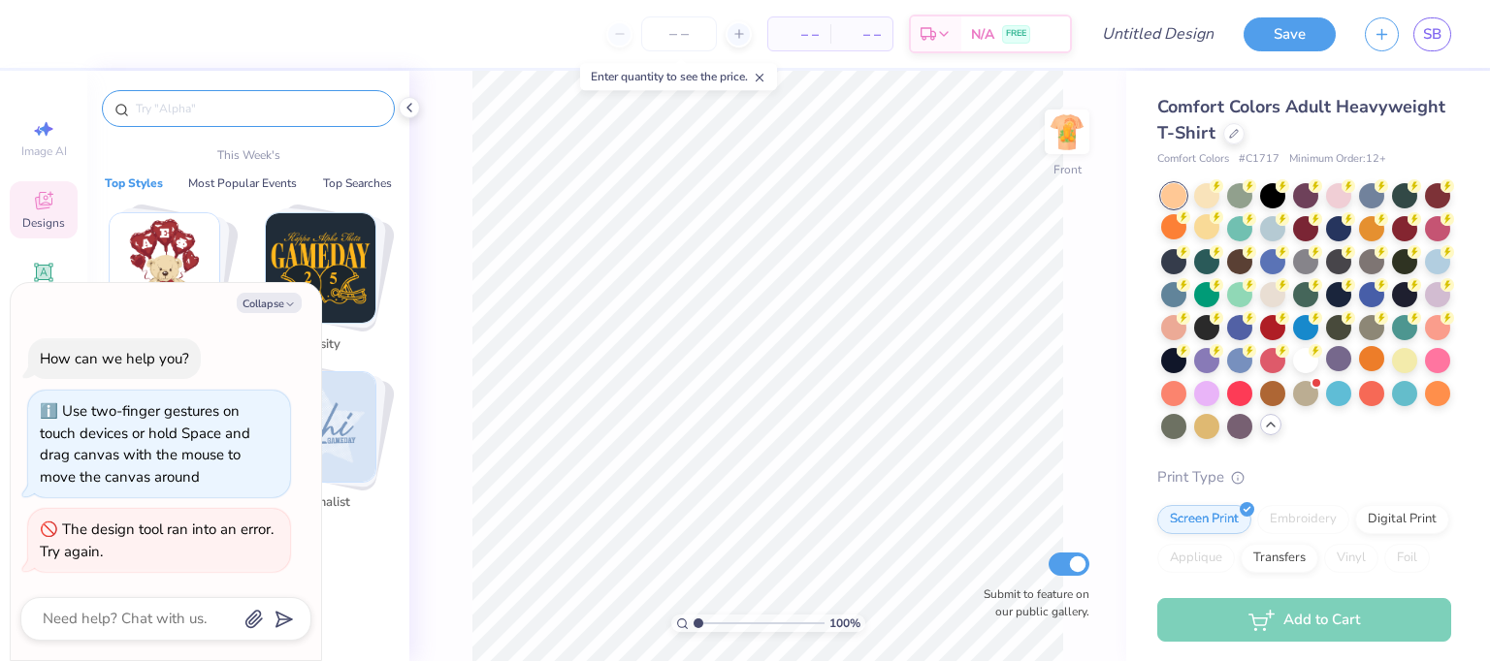
click at [274, 110] on input "text" at bounding box center [258, 108] width 248 height 19
click at [287, 302] on icon "button" at bounding box center [290, 305] width 12 height 12
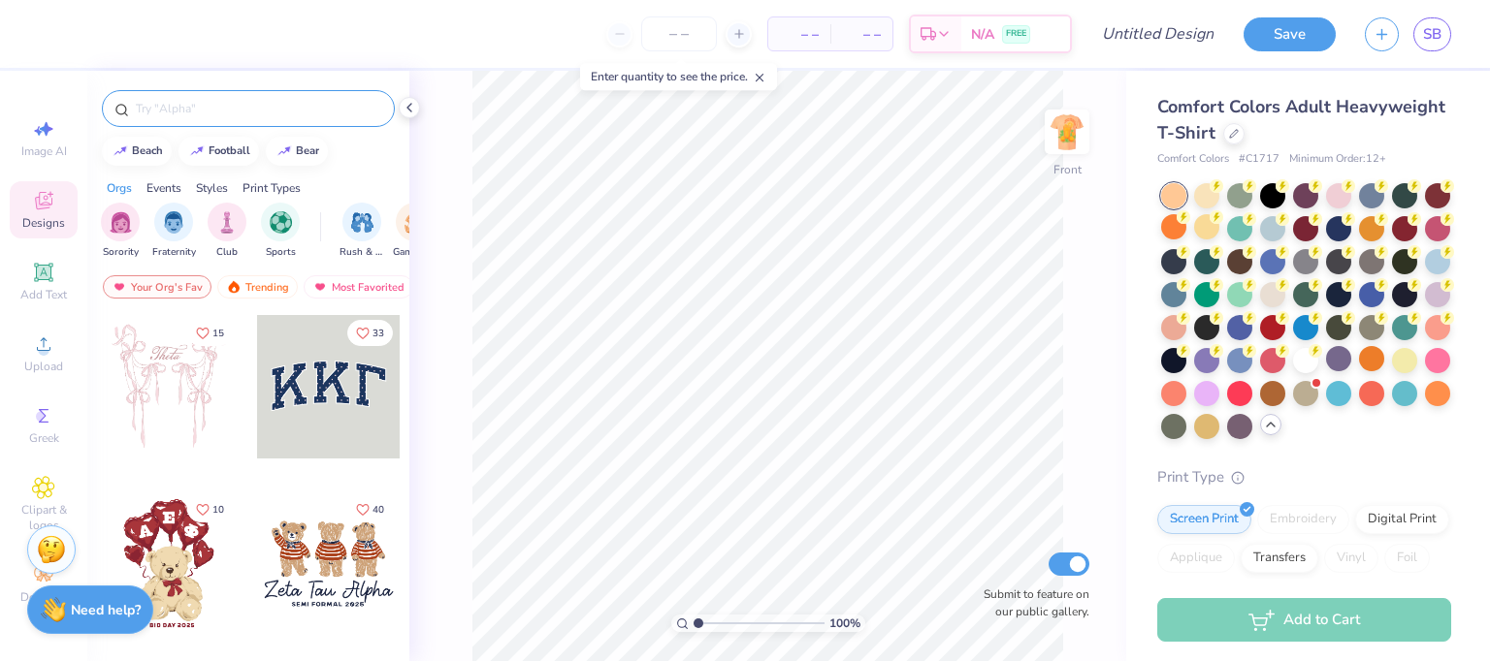
click at [244, 119] on div at bounding box center [248, 108] width 293 height 37
click at [171, 104] on input "text" at bounding box center [258, 108] width 248 height 19
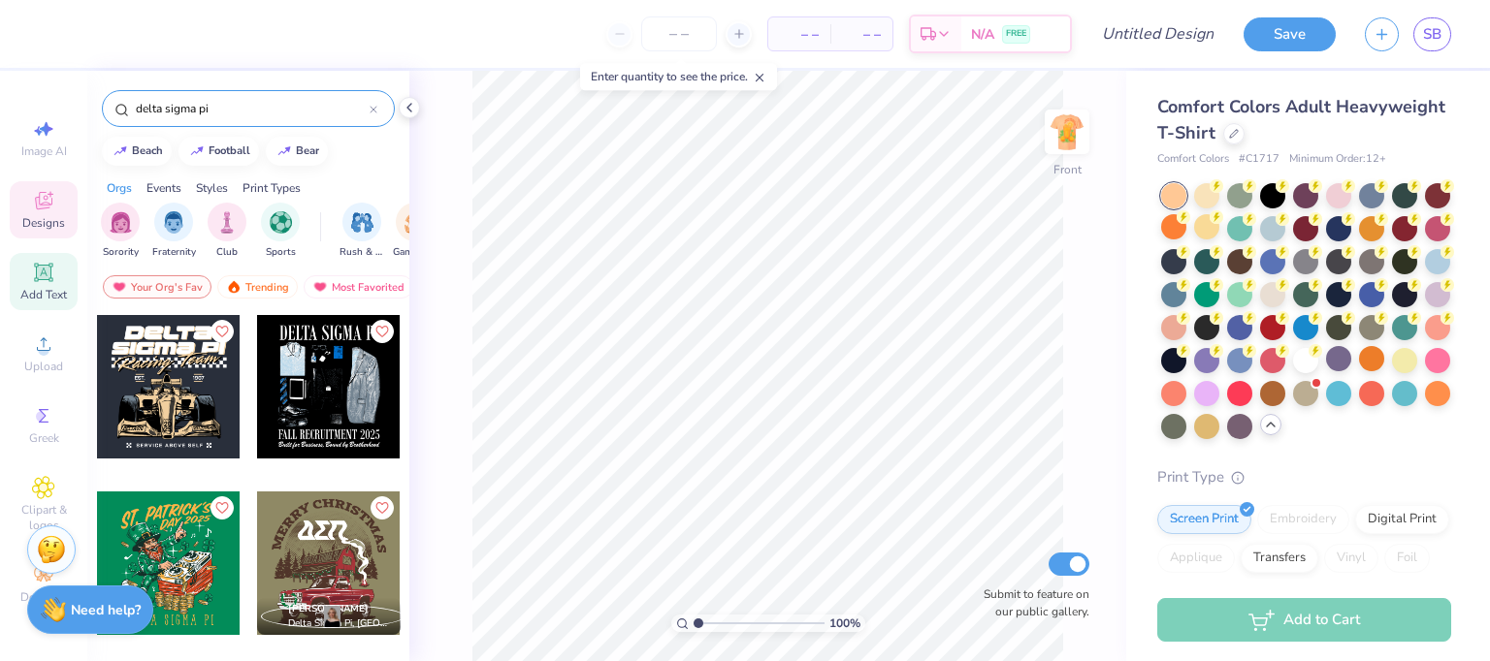
click at [33, 296] on span "Add Text" at bounding box center [43, 295] width 47 height 16
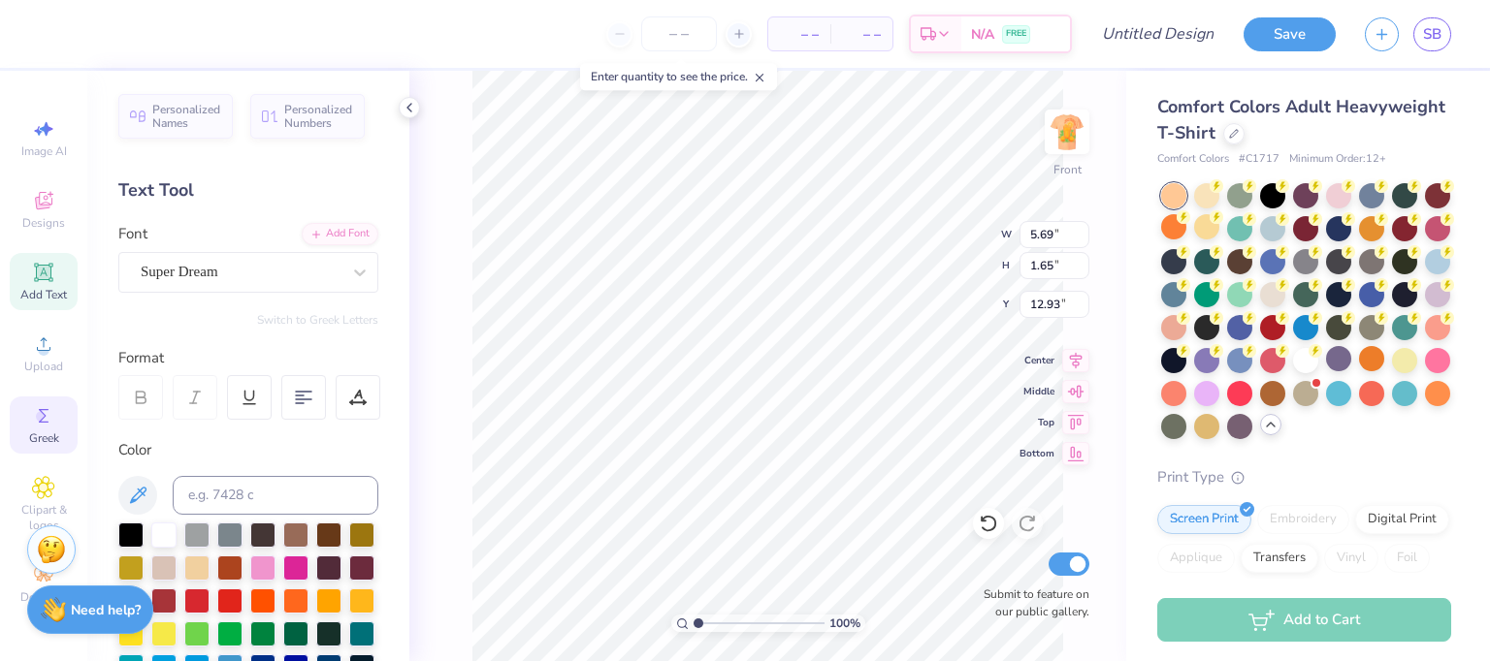
click at [39, 410] on icon at bounding box center [44, 416] width 10 height 14
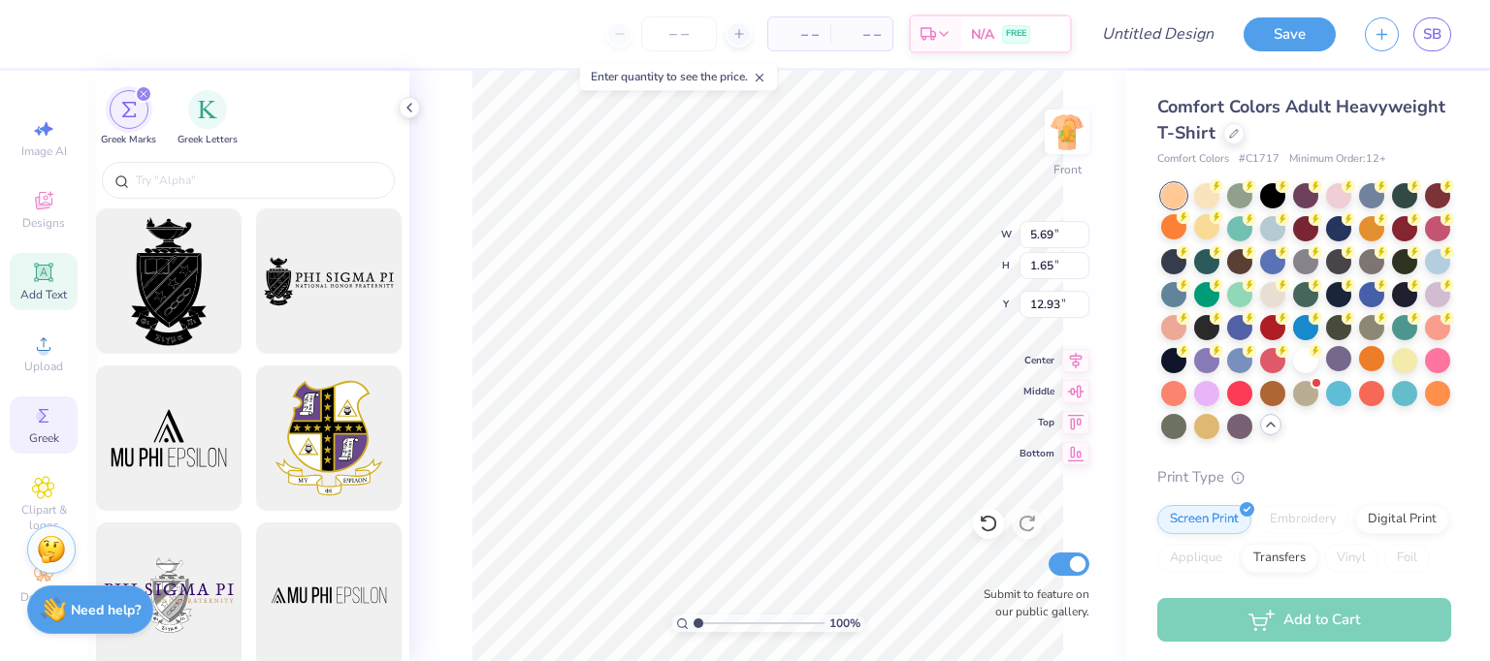
click at [52, 306] on div "Add Text" at bounding box center [44, 281] width 68 height 57
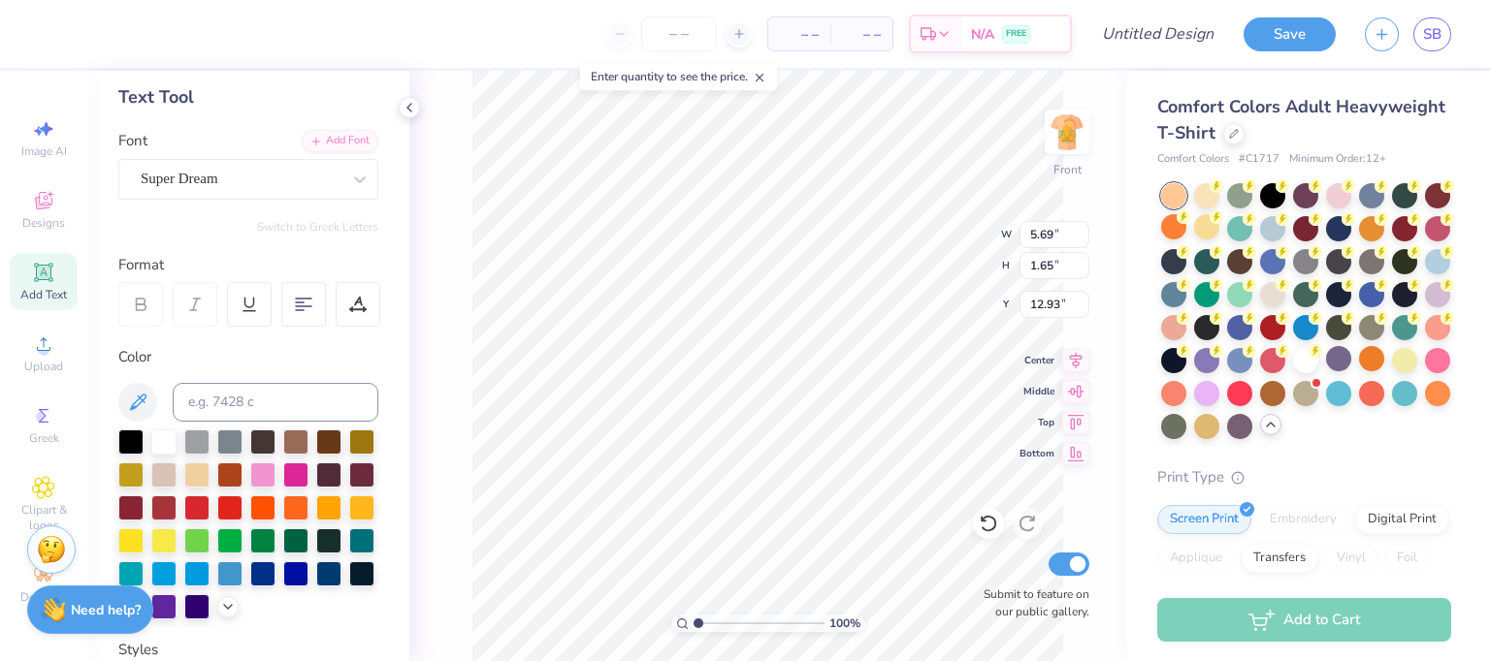
scroll to position [58, 0]
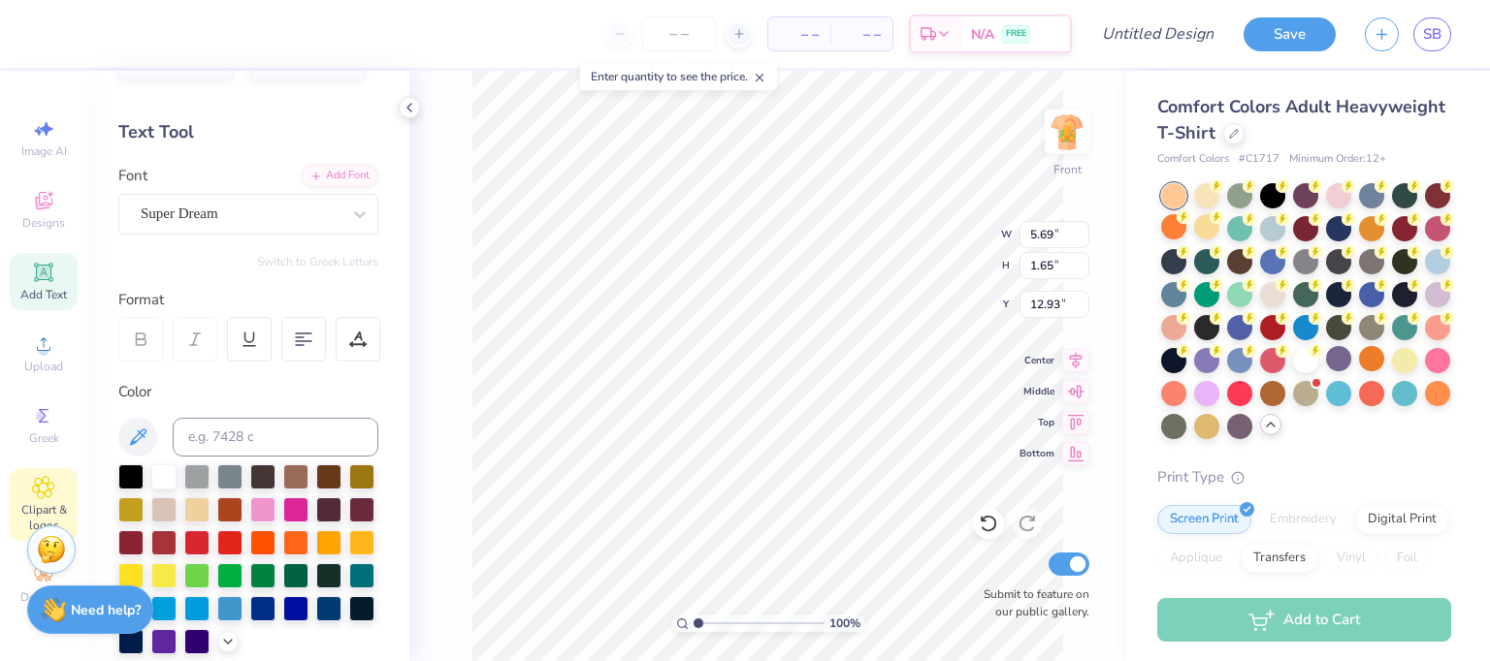
click at [32, 481] on icon at bounding box center [43, 487] width 22 height 23
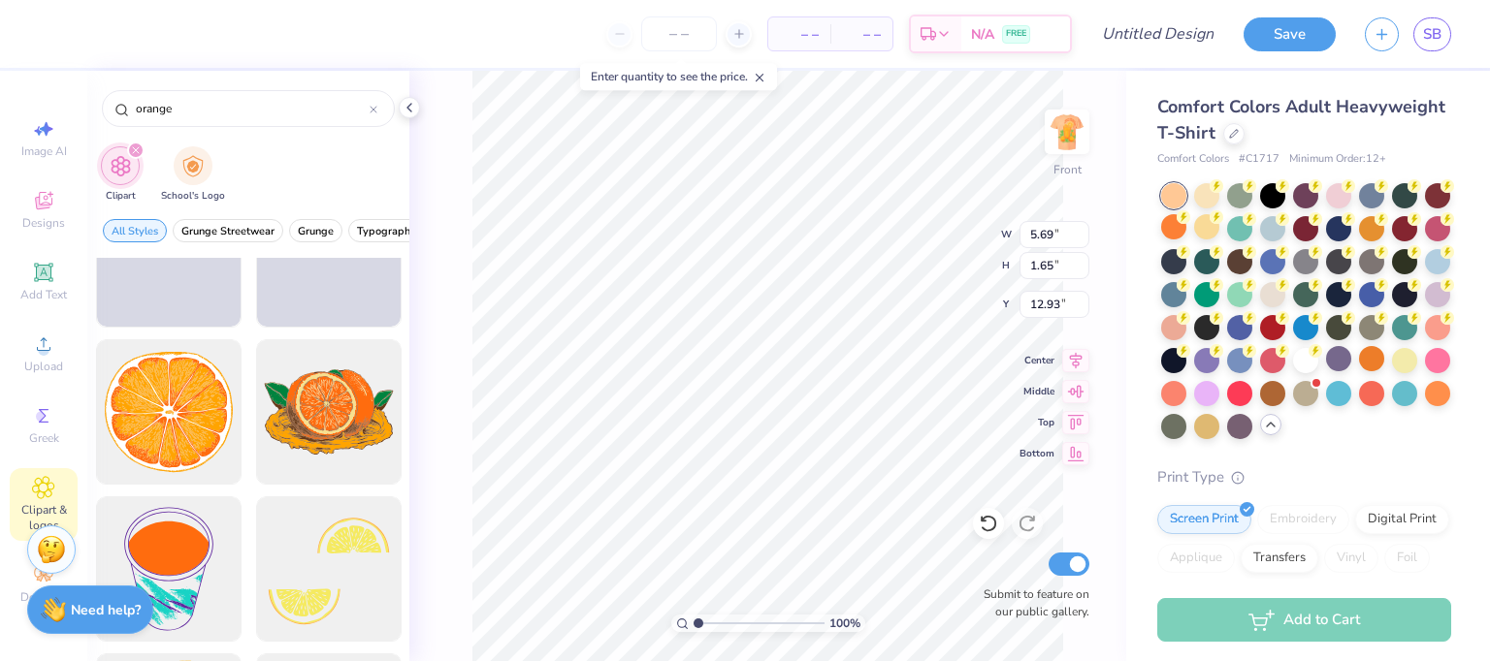
scroll to position [1164, 0]
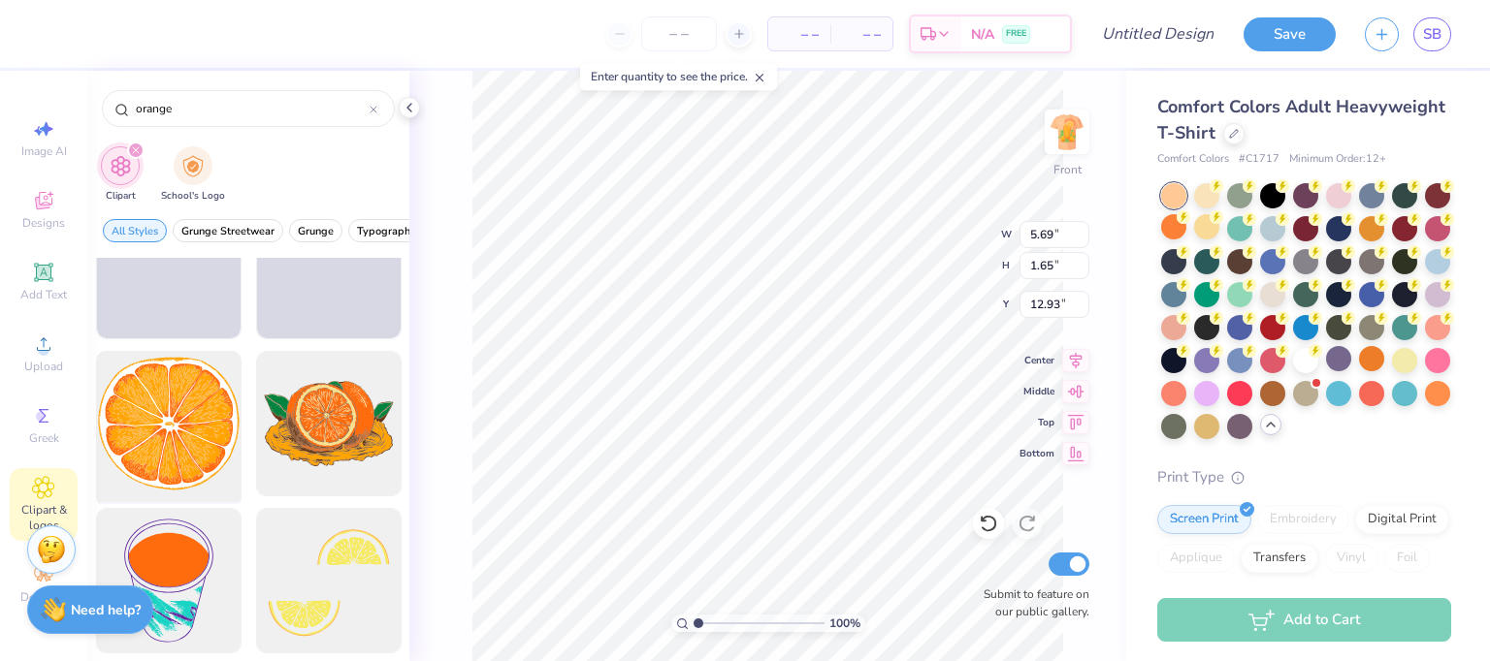
click at [212, 454] on div at bounding box center [168, 424] width 160 height 160
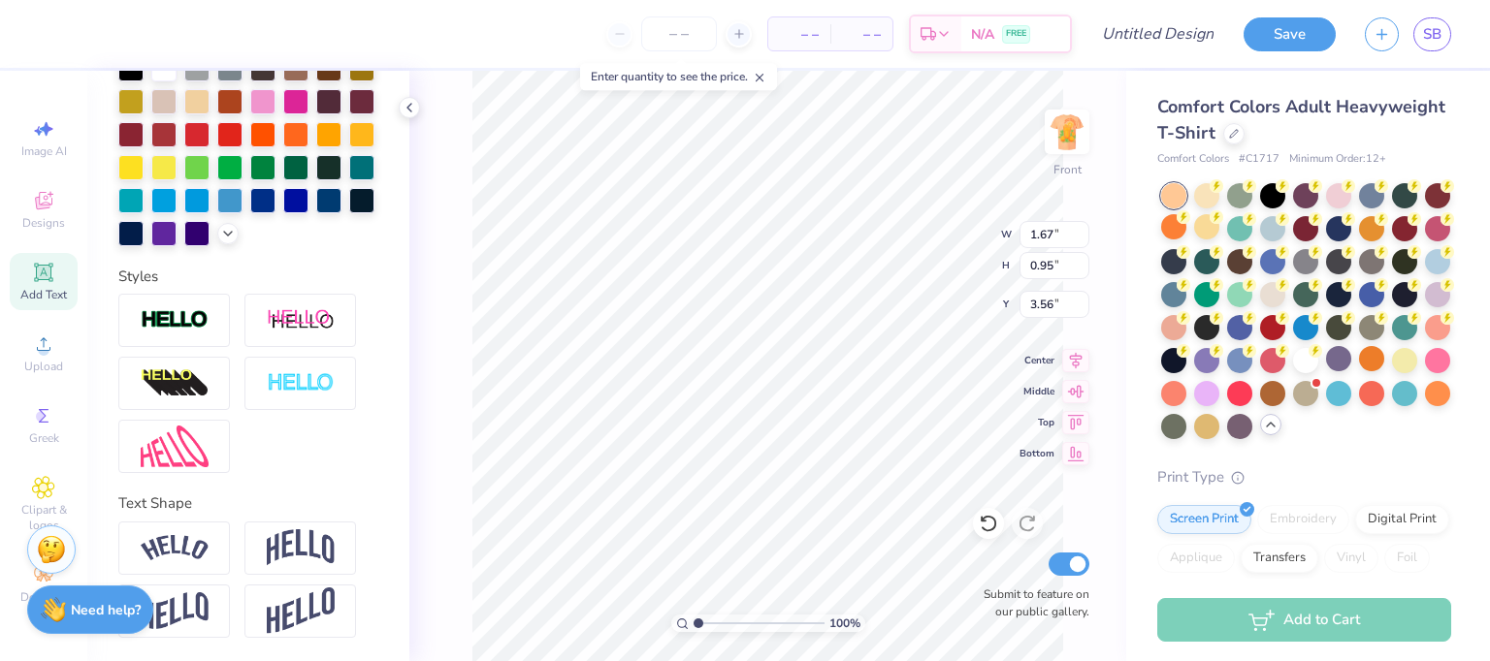
scroll to position [498, 0]
click at [164, 528] on div at bounding box center [174, 548] width 112 height 53
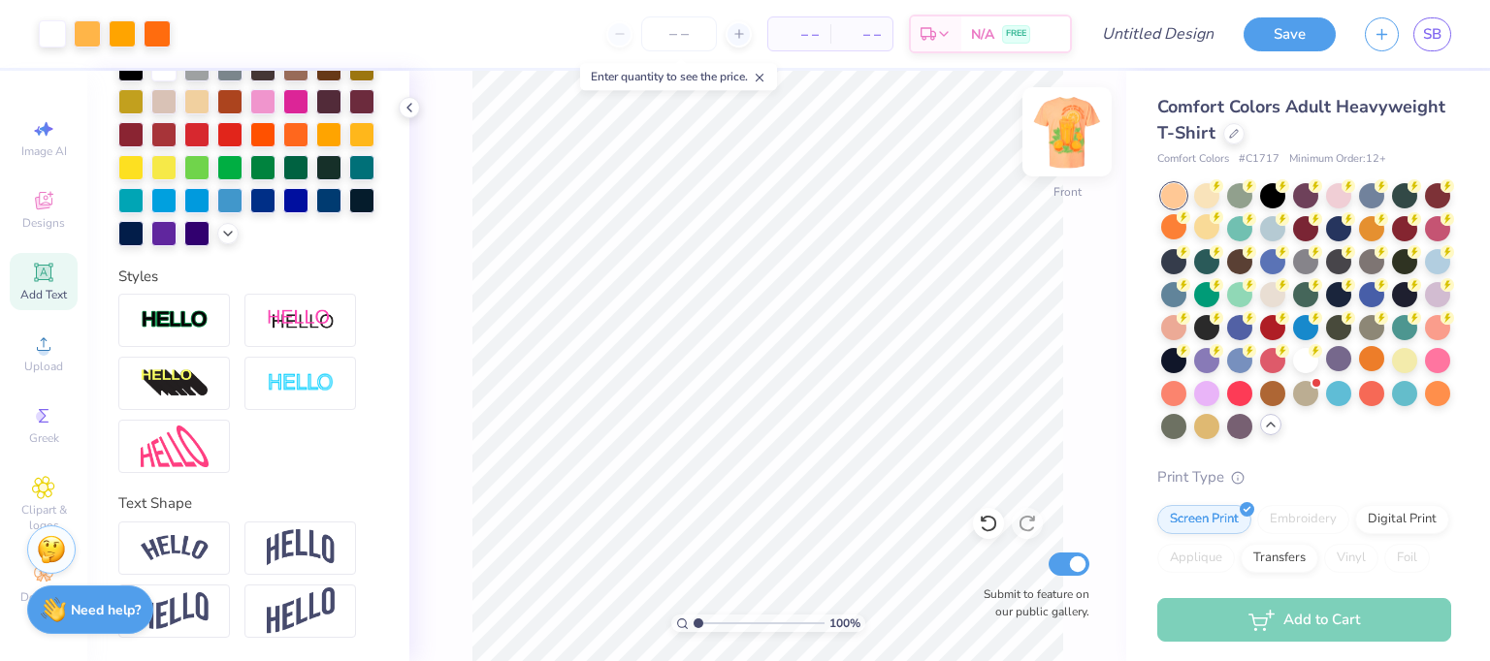
click at [1072, 123] on img at bounding box center [1067, 132] width 78 height 78
click at [1079, 114] on img at bounding box center [1067, 132] width 78 height 78
click at [1060, 160] on div "Front" at bounding box center [1067, 144] width 45 height 69
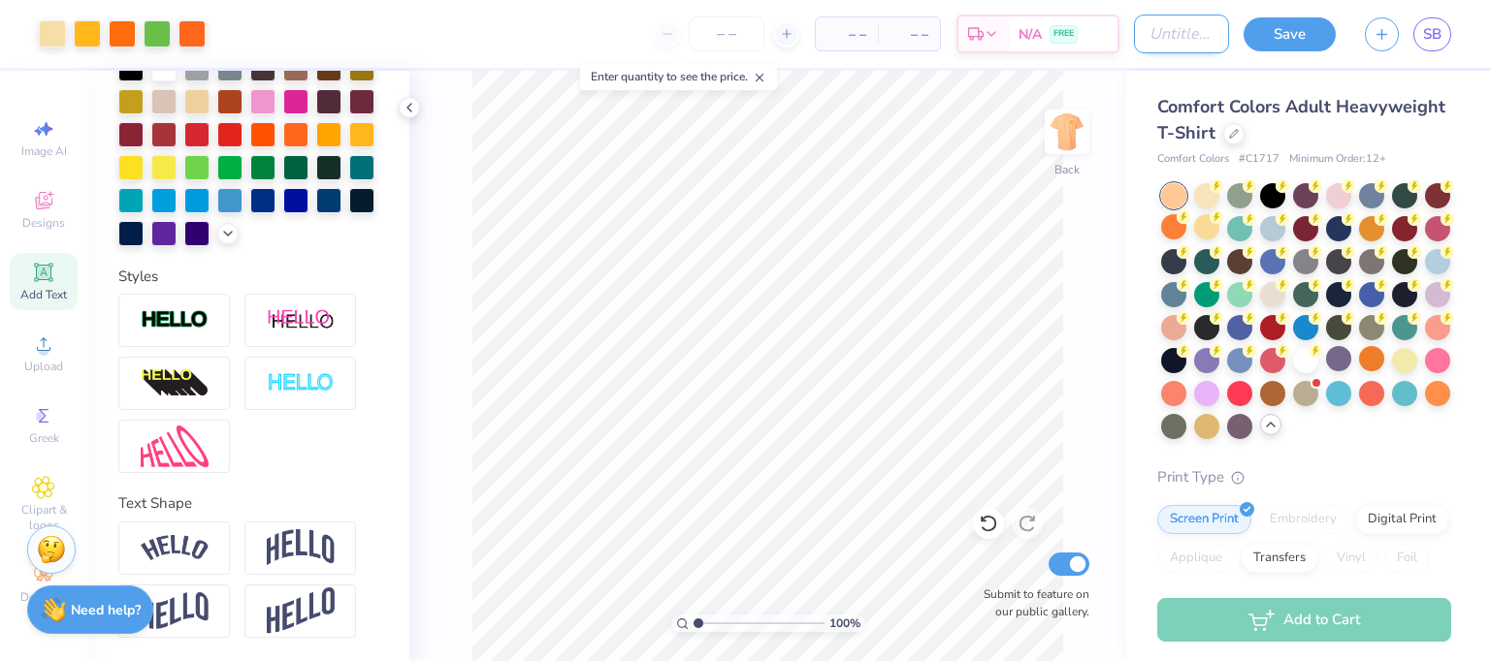
click at [1160, 36] on input "Design Title" at bounding box center [1181, 34] width 95 height 39
click at [1301, 31] on button "Save" at bounding box center [1289, 32] width 92 height 34
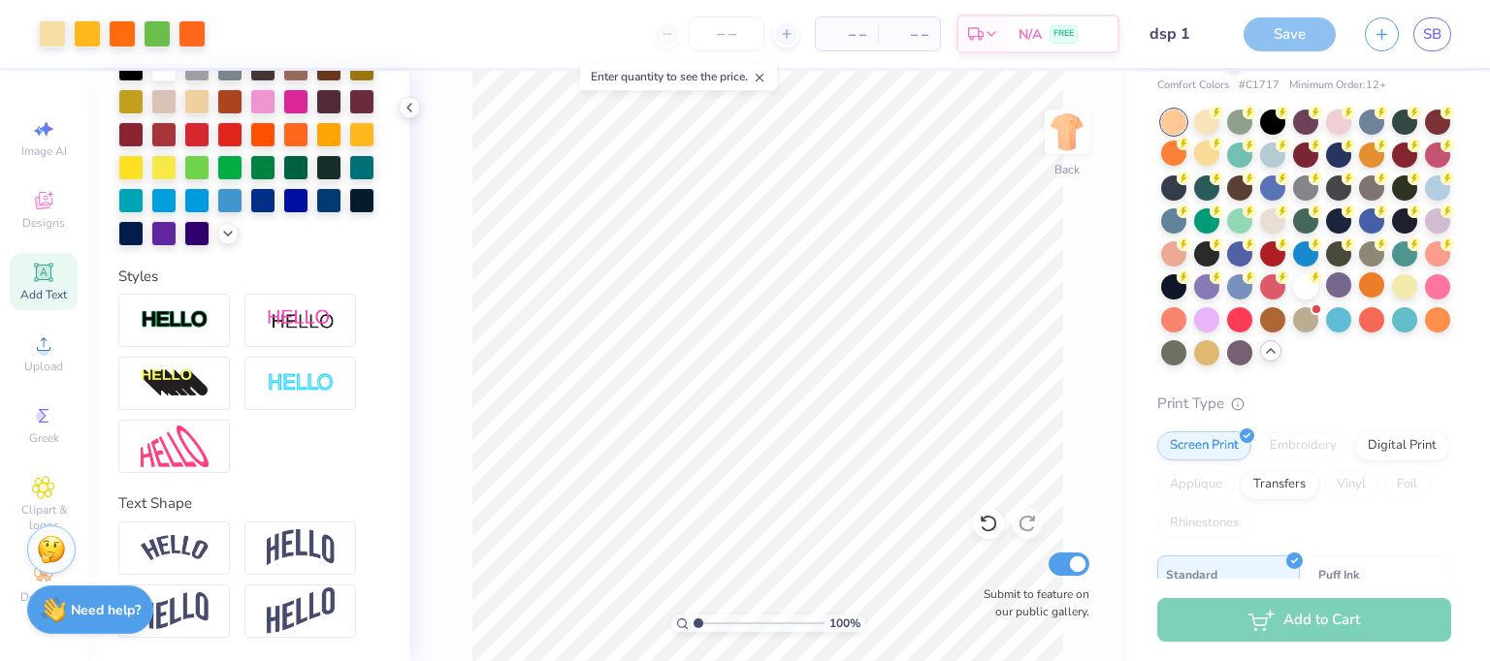
scroll to position [0, 0]
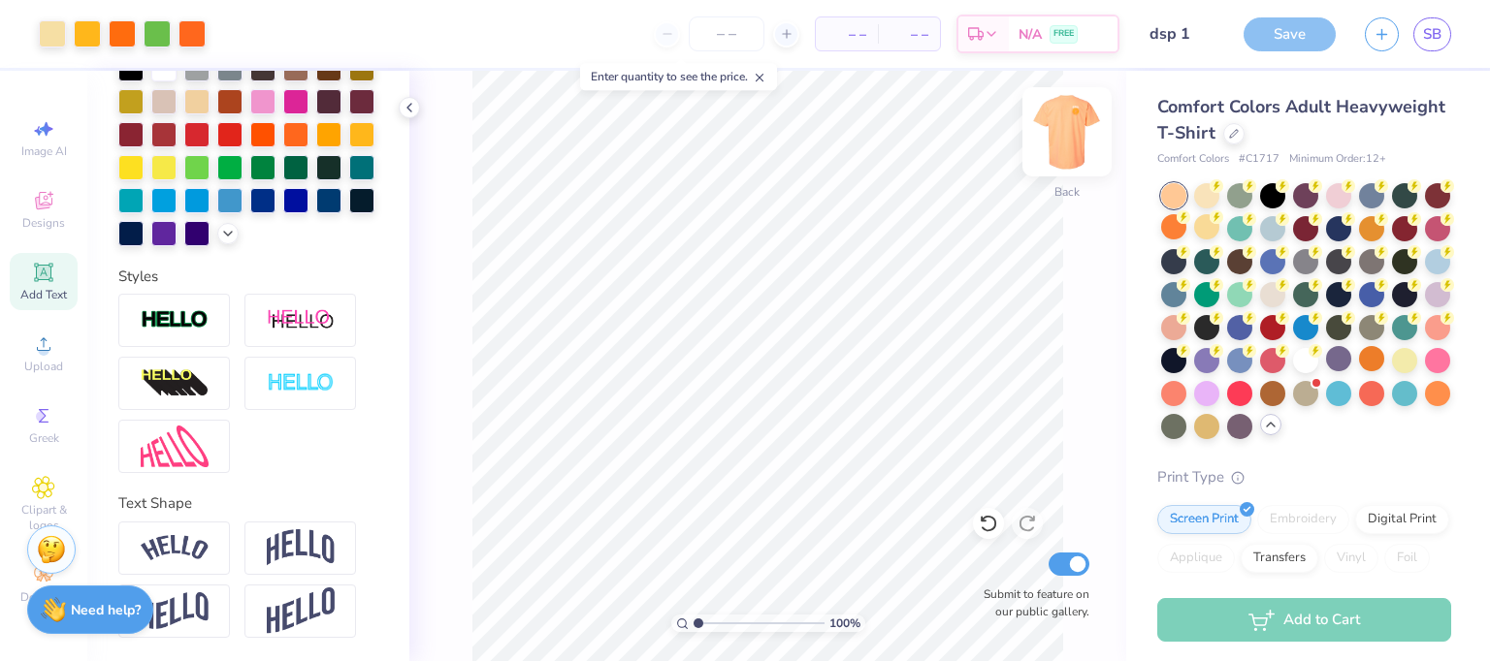
click at [1059, 139] on img at bounding box center [1067, 132] width 78 height 78
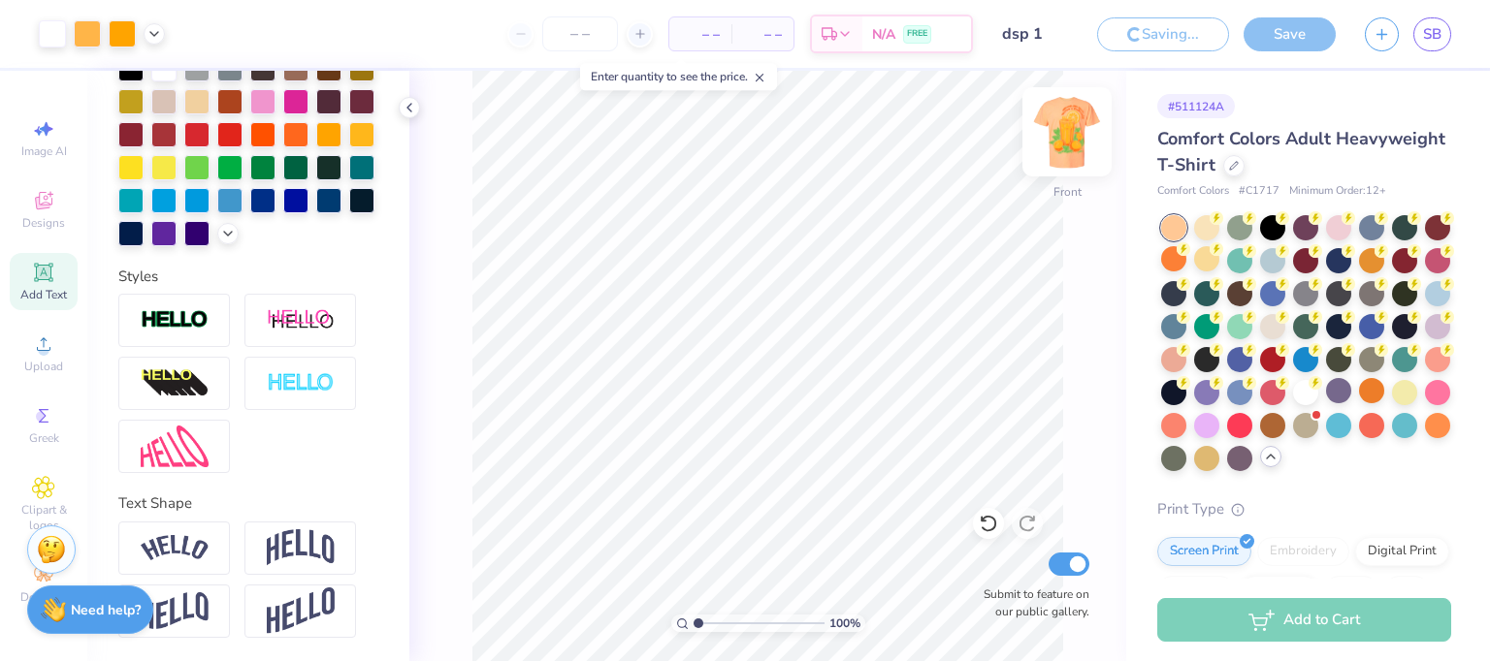
click at [1063, 139] on img at bounding box center [1067, 132] width 78 height 78
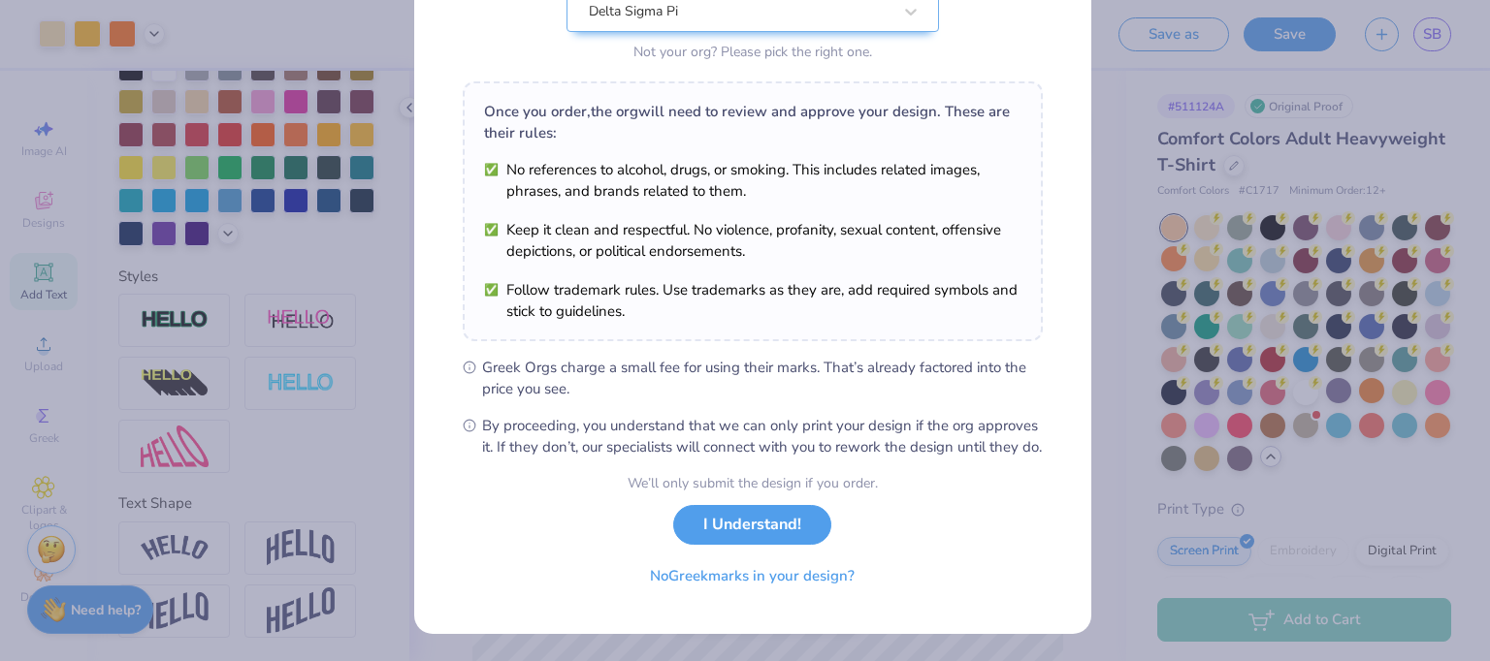
scroll to position [244, 0]
click at [774, 525] on button "I Understand!" at bounding box center [752, 520] width 158 height 40
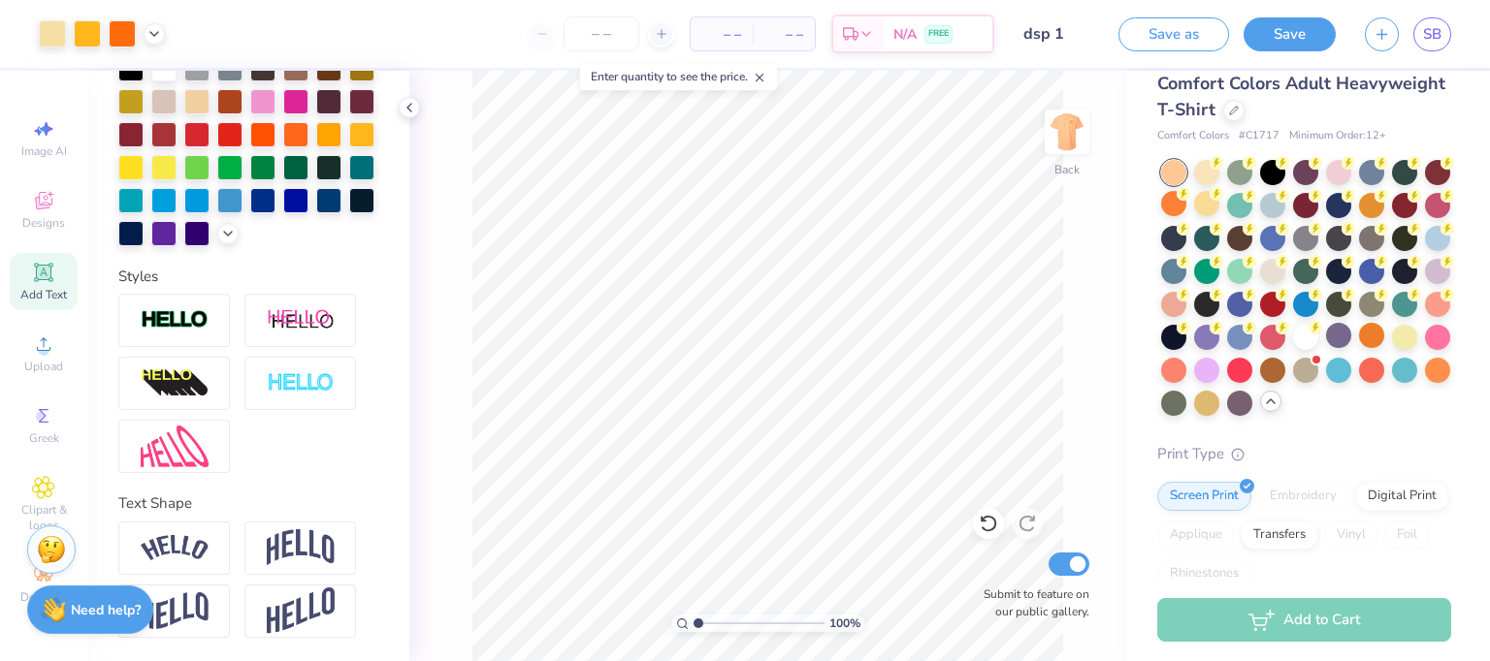
scroll to position [0, 0]
